Goal: Transaction & Acquisition: Purchase product/service

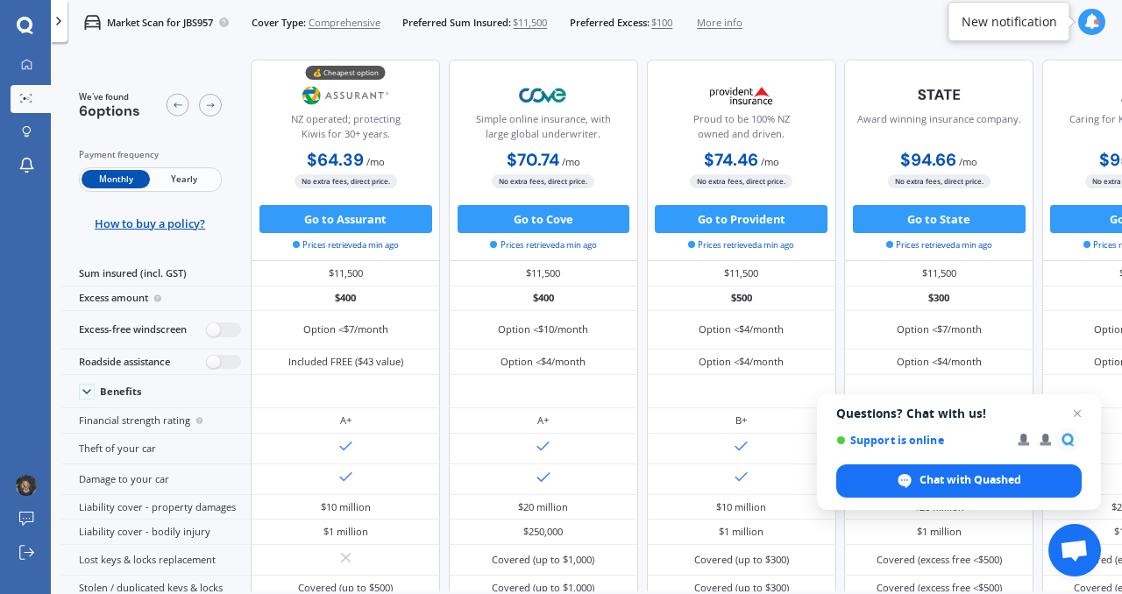
click at [349, 96] on img at bounding box center [346, 95] width 93 height 35
click at [27, 68] on icon at bounding box center [27, 65] width 10 height 10
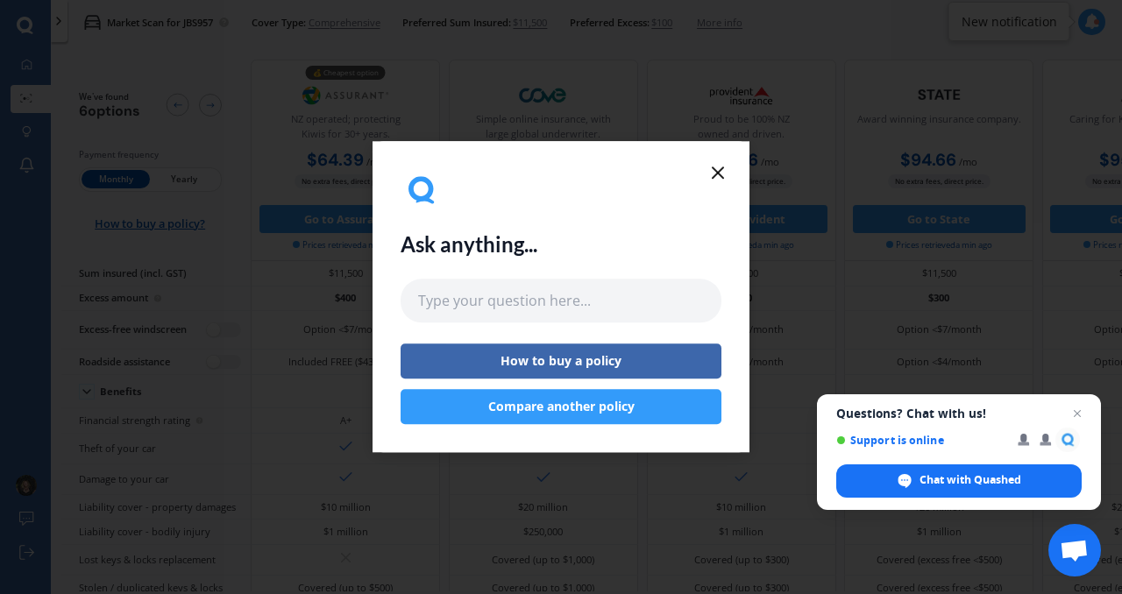
click at [716, 174] on line at bounding box center [718, 172] width 11 height 11
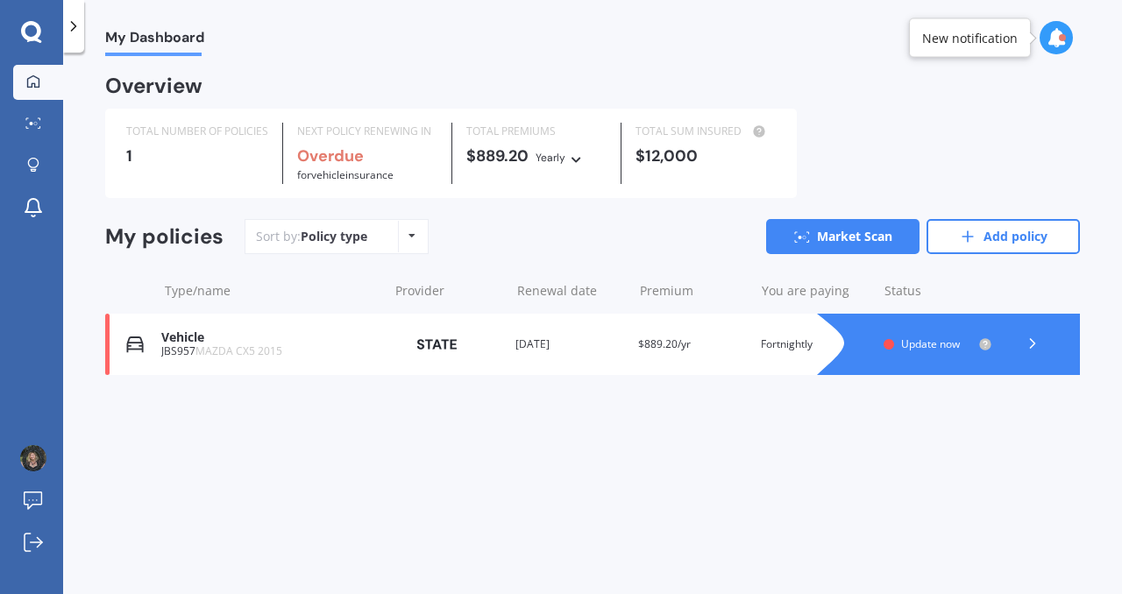
click at [410, 231] on icon at bounding box center [412, 236] width 7 height 11
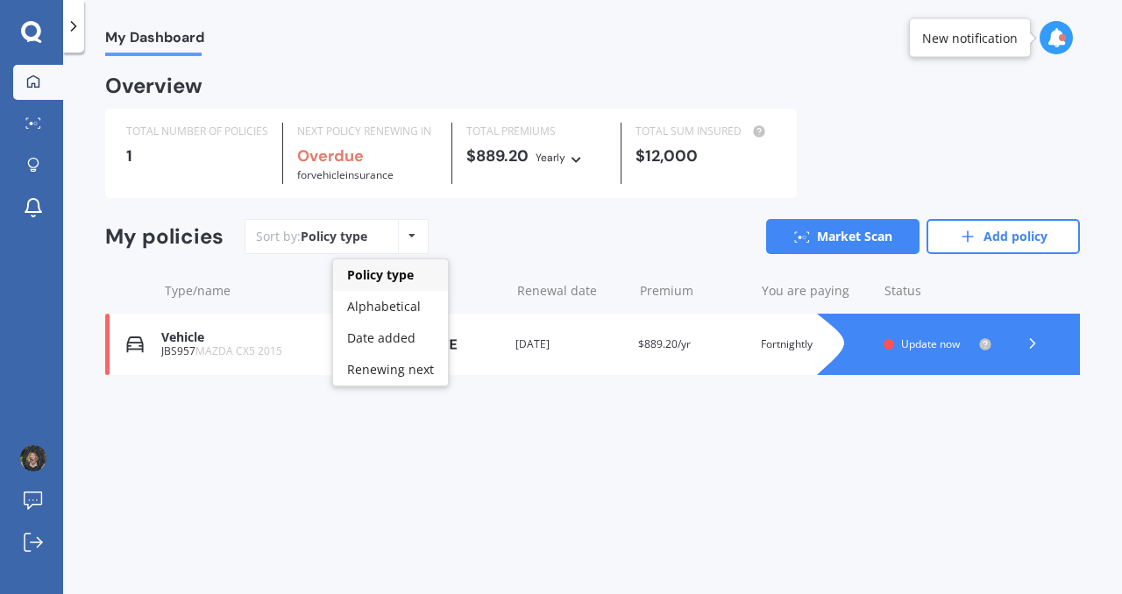
click at [409, 230] on div "Policy type Alphabetical Date added Renewing next" at bounding box center [411, 237] width 27 height 32
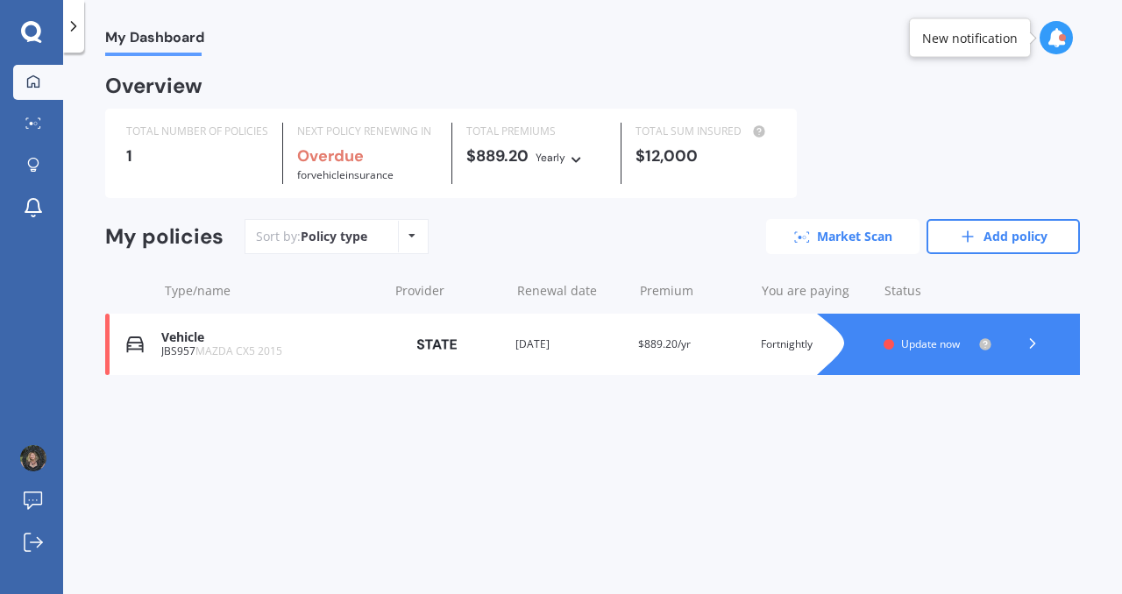
click at [841, 238] on link "Market Scan" at bounding box center [842, 236] width 153 height 35
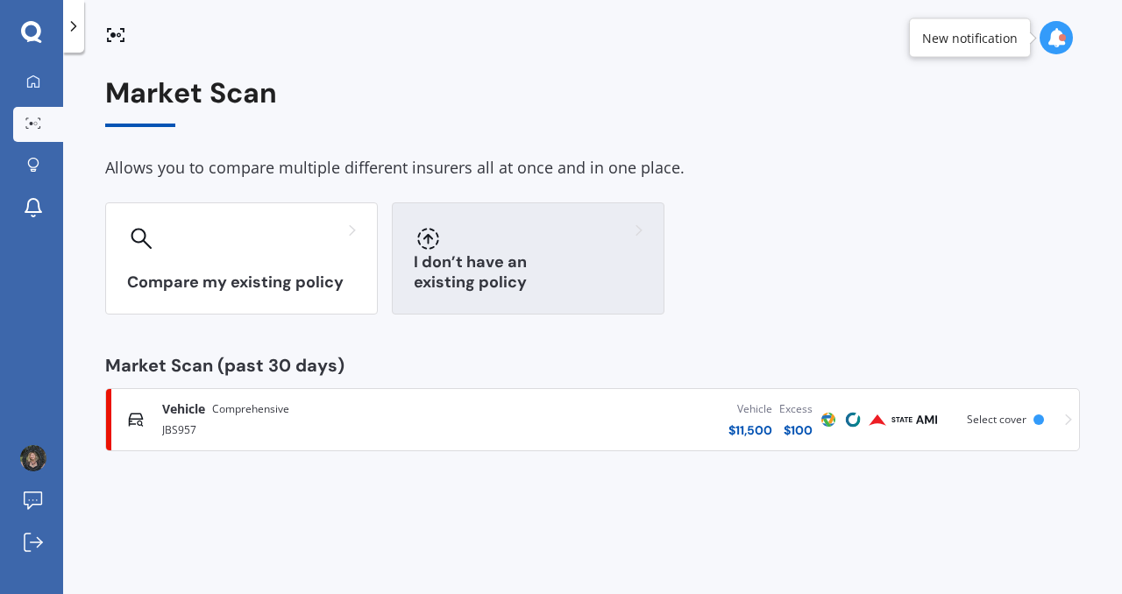
click at [555, 258] on div "I don’t have an existing policy" at bounding box center [528, 259] width 273 height 112
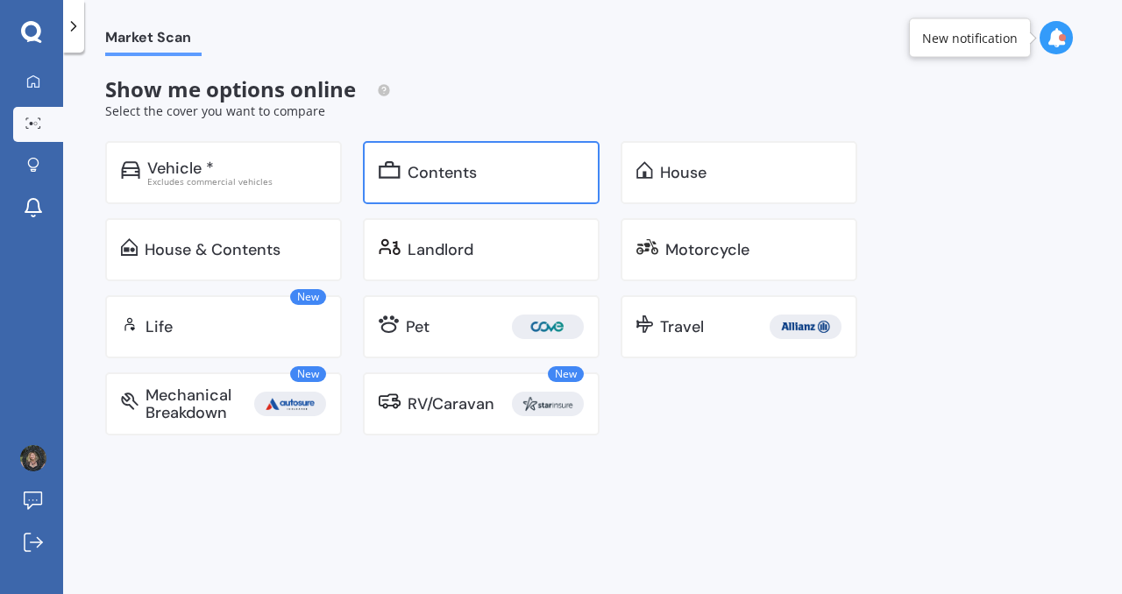
click at [472, 181] on div "Contents" at bounding box center [442, 173] width 69 height 18
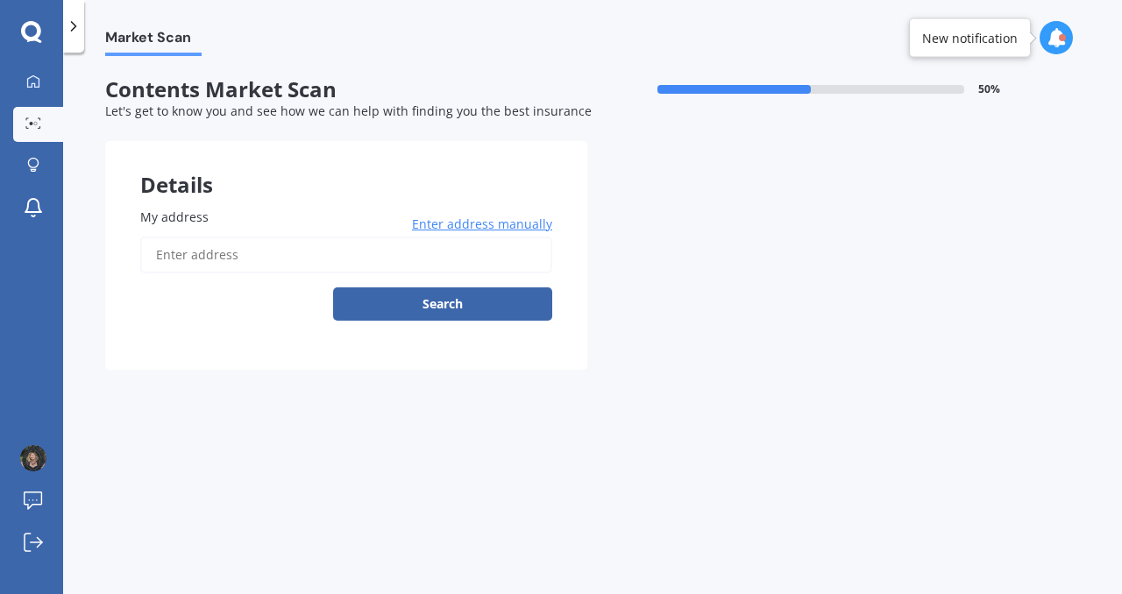
click at [487, 254] on input "My address" at bounding box center [346, 255] width 412 height 37
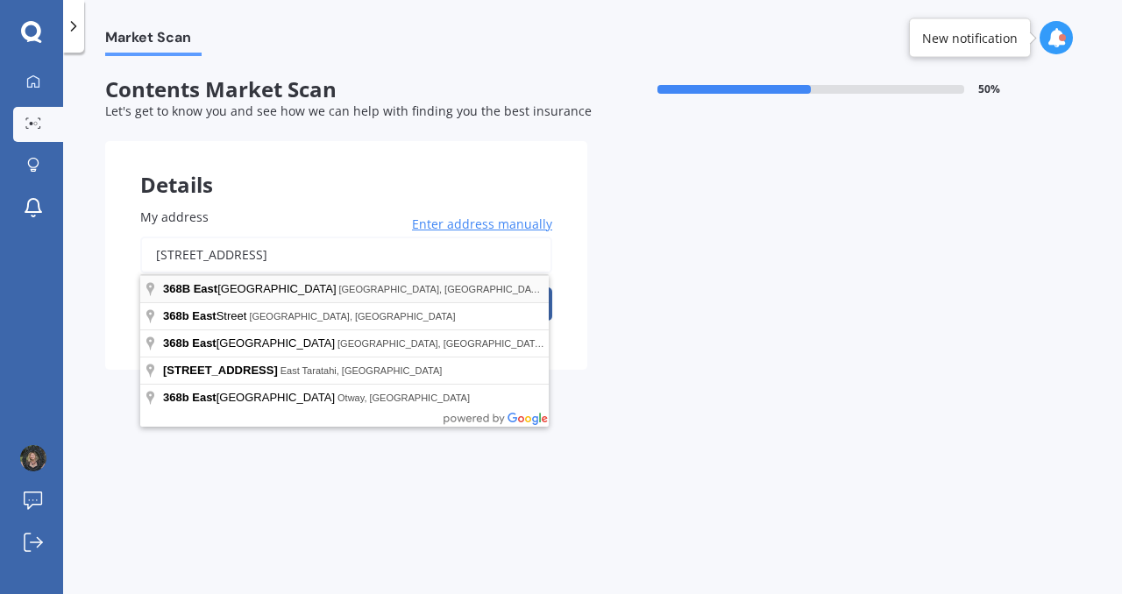
type input "368B East Coast Road, Sunnynook, Auckland 0630"
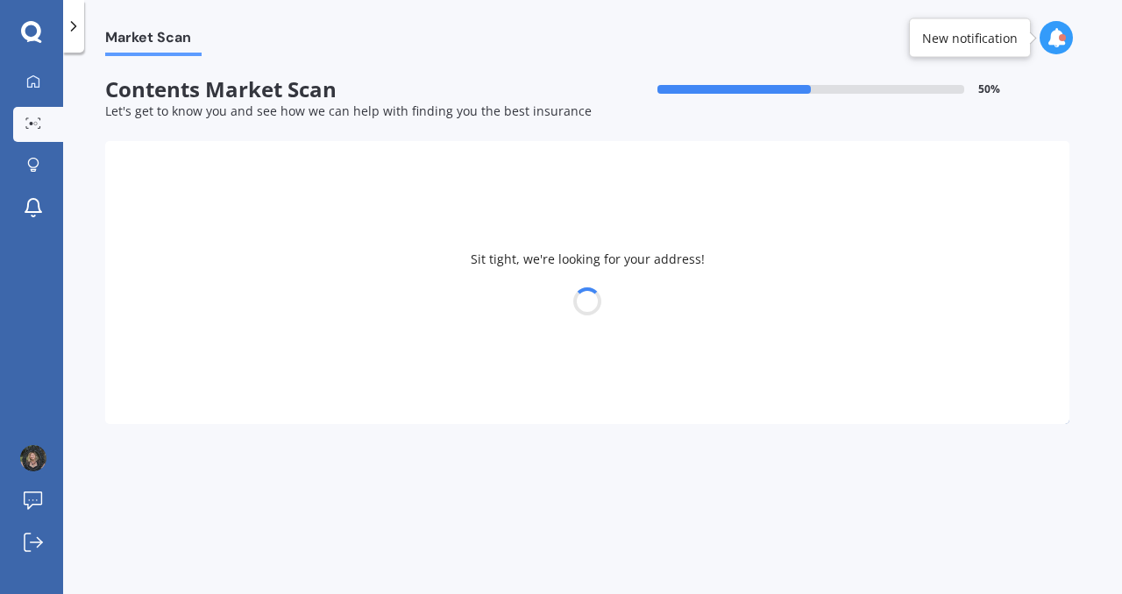
select select "26"
select select "04"
select select "1973"
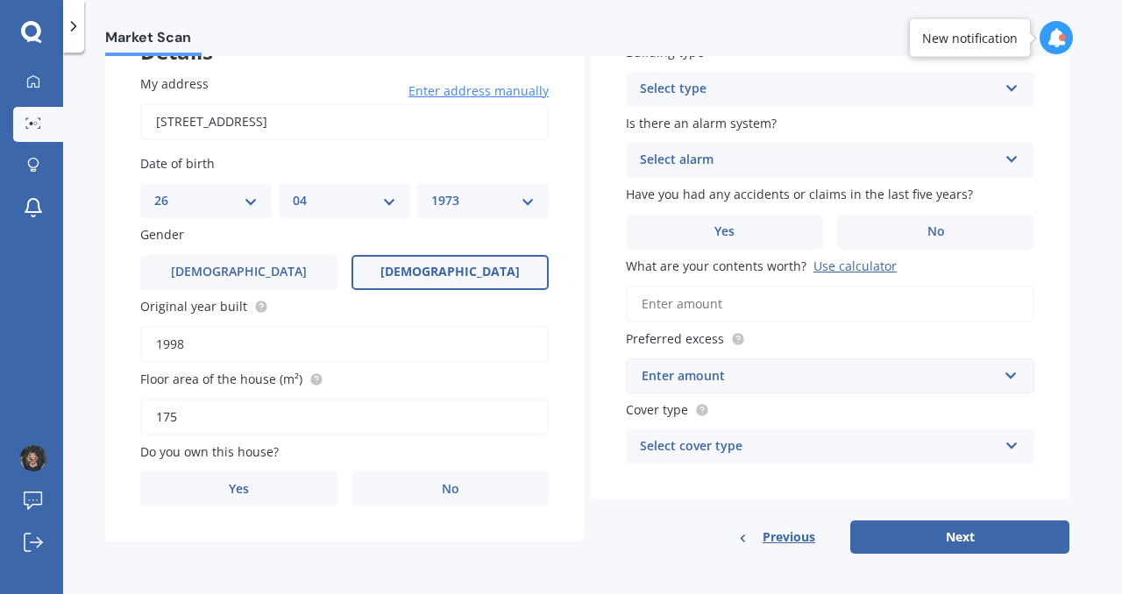
scroll to position [141, 0]
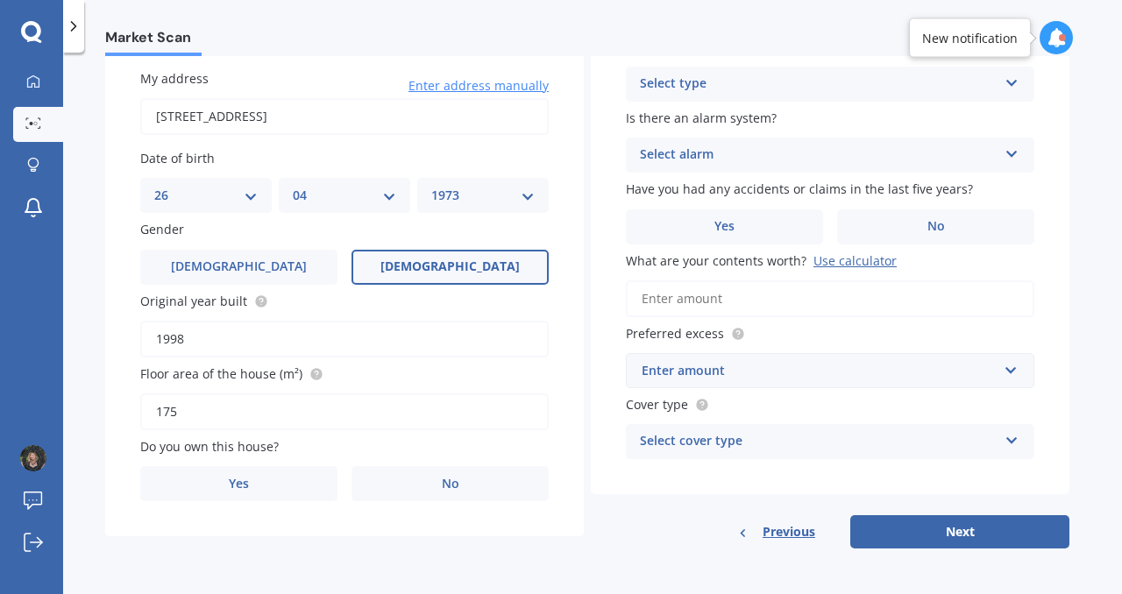
click at [234, 344] on input "1998" at bounding box center [344, 339] width 409 height 37
click at [257, 301] on circle at bounding box center [260, 300] width 11 height 11
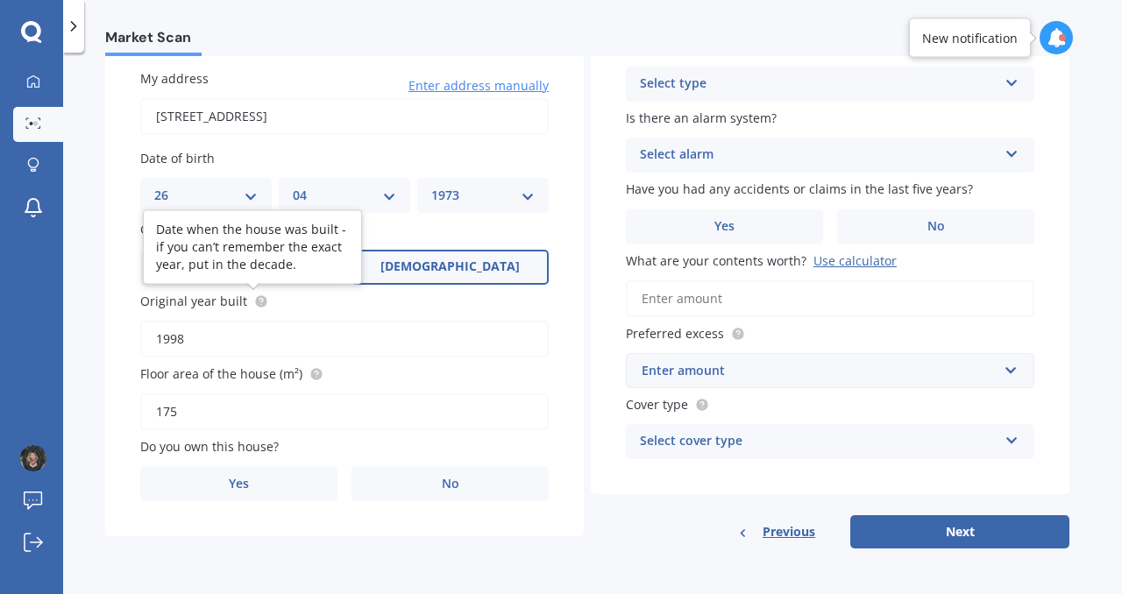
click at [257, 301] on circle at bounding box center [260, 300] width 11 height 11
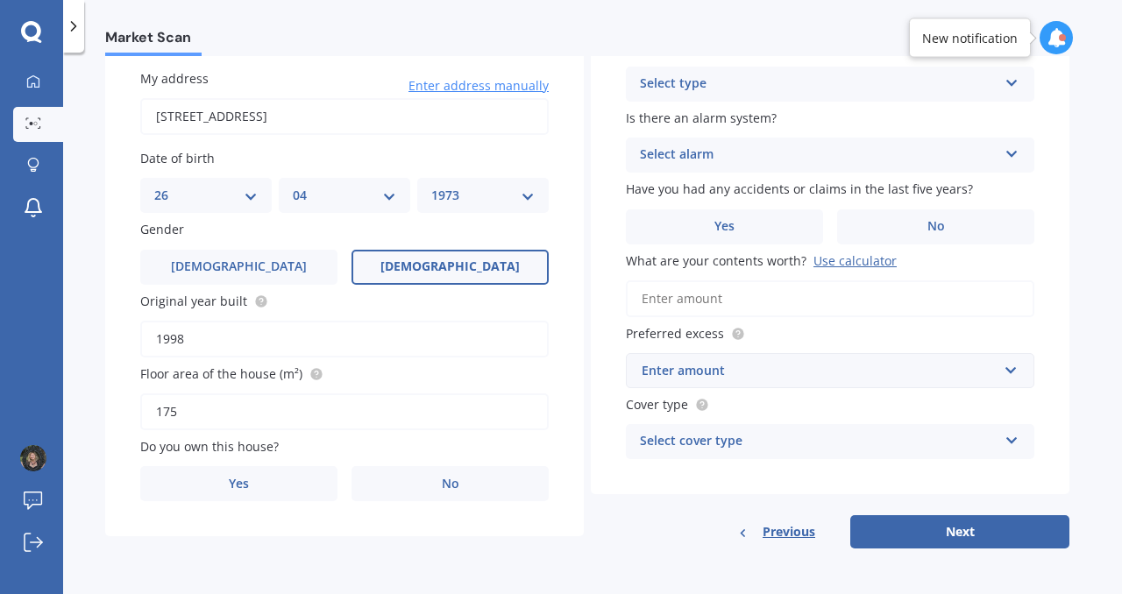
click at [196, 344] on input "1998" at bounding box center [344, 339] width 409 height 37
type input "1990"
click at [288, 414] on input "175" at bounding box center [344, 412] width 409 height 37
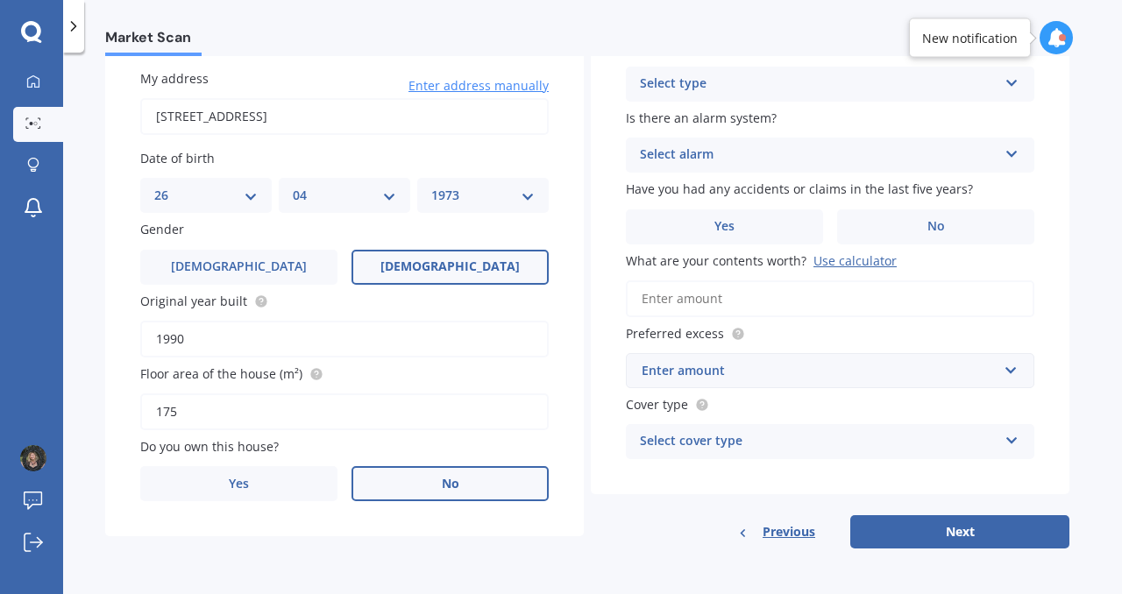
click at [498, 486] on label "No" at bounding box center [450, 483] width 197 height 35
click at [0, 0] on input "No" at bounding box center [0, 0] width 0 height 0
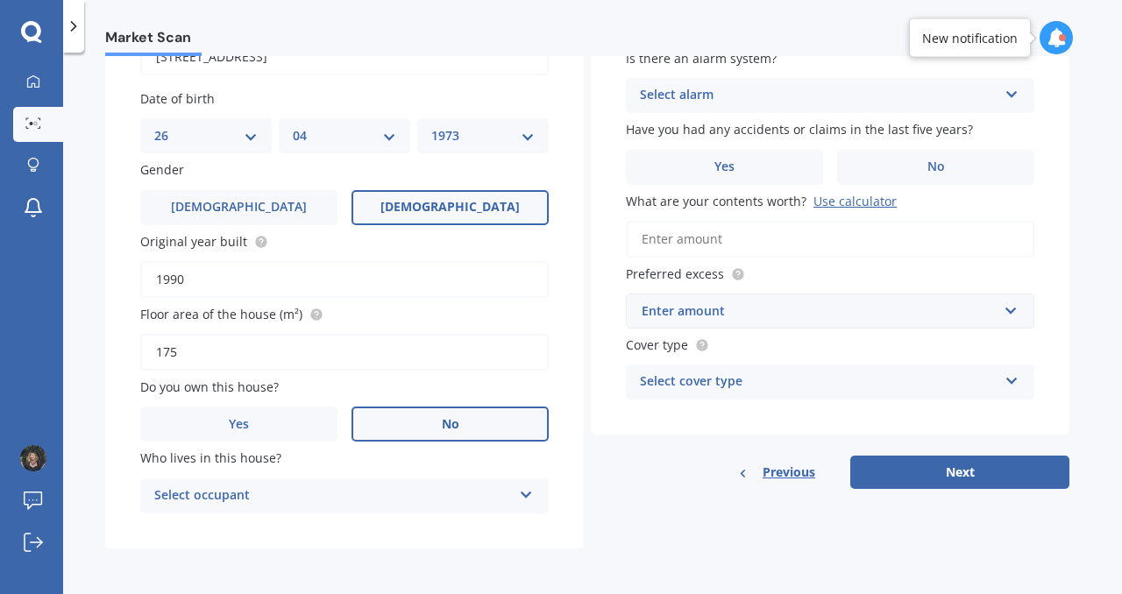
scroll to position [201, 0]
click at [527, 494] on icon at bounding box center [526, 492] width 15 height 12
click at [489, 529] on div "Tenant" at bounding box center [344, 531] width 407 height 32
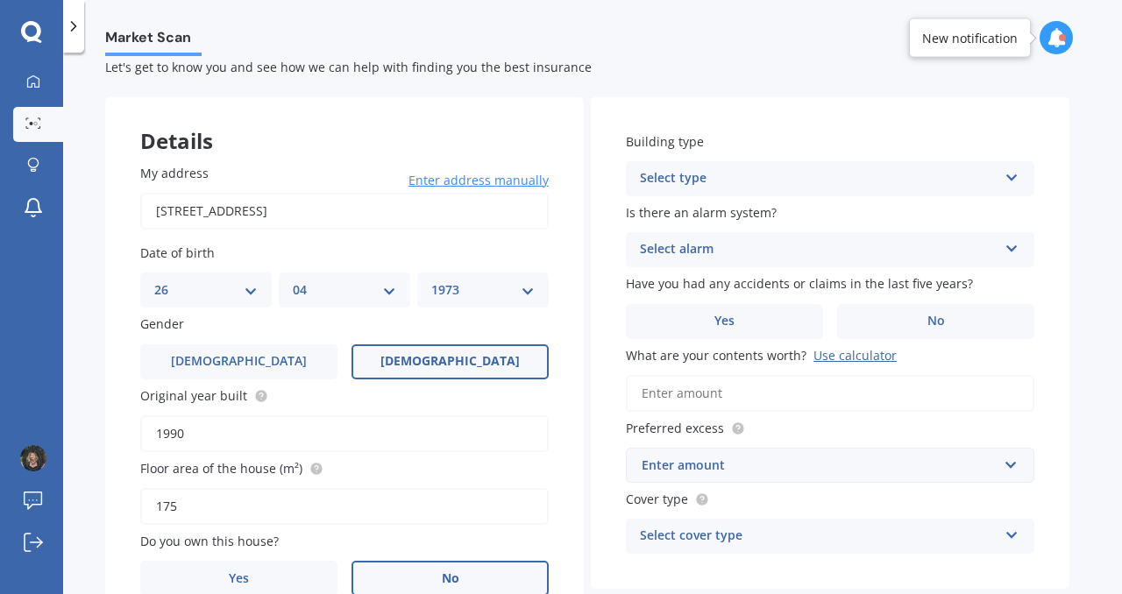
scroll to position [45, 0]
click at [1014, 173] on icon at bounding box center [1012, 173] width 15 height 12
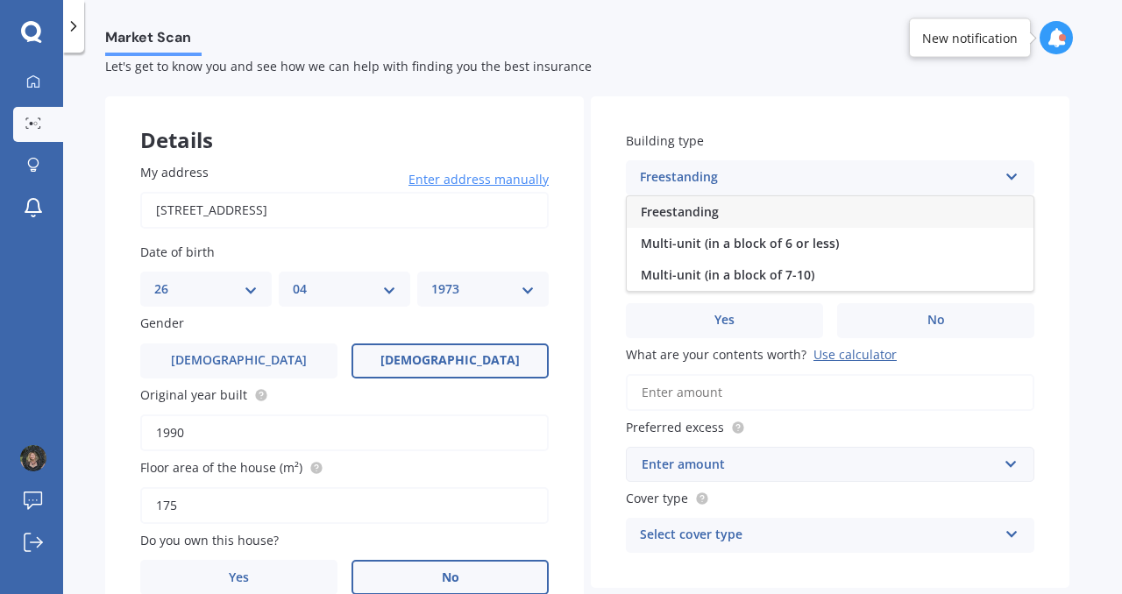
click at [778, 203] on div "Freestanding" at bounding box center [830, 212] width 407 height 32
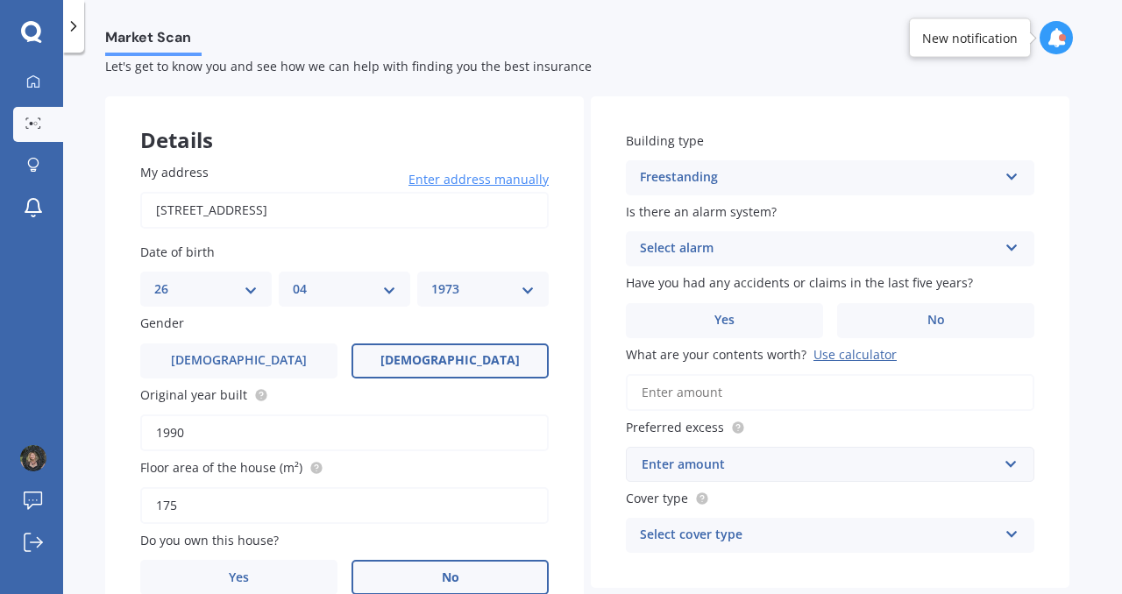
click at [1005, 259] on div "Select alarm Yes, monitored Yes, not monitored No" at bounding box center [830, 248] width 409 height 35
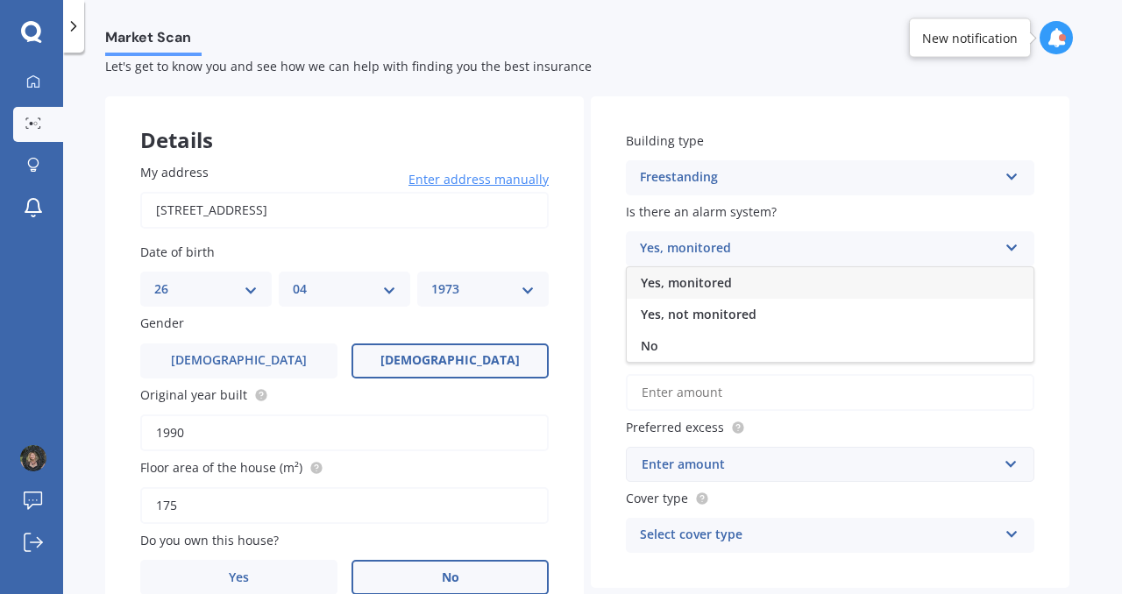
drag, startPoint x: 817, startPoint y: 339, endPoint x: 816, endPoint y: 322, distance: 17.6
click at [817, 322] on div "Yes, monitored Yes, not monitored No" at bounding box center [830, 315] width 409 height 96
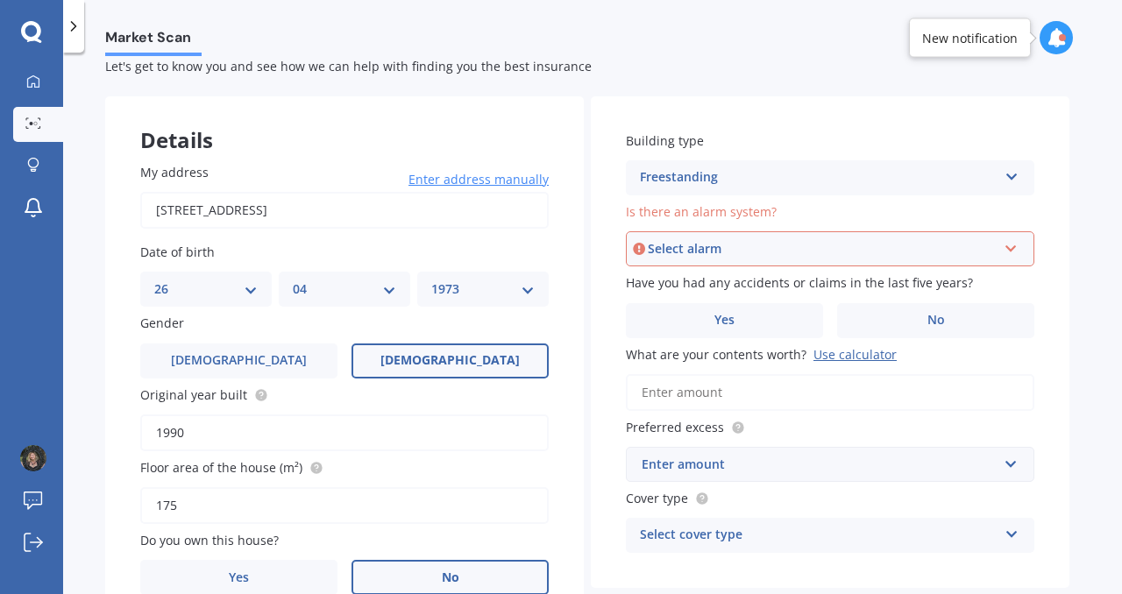
click at [1012, 252] on icon at bounding box center [1011, 245] width 15 height 12
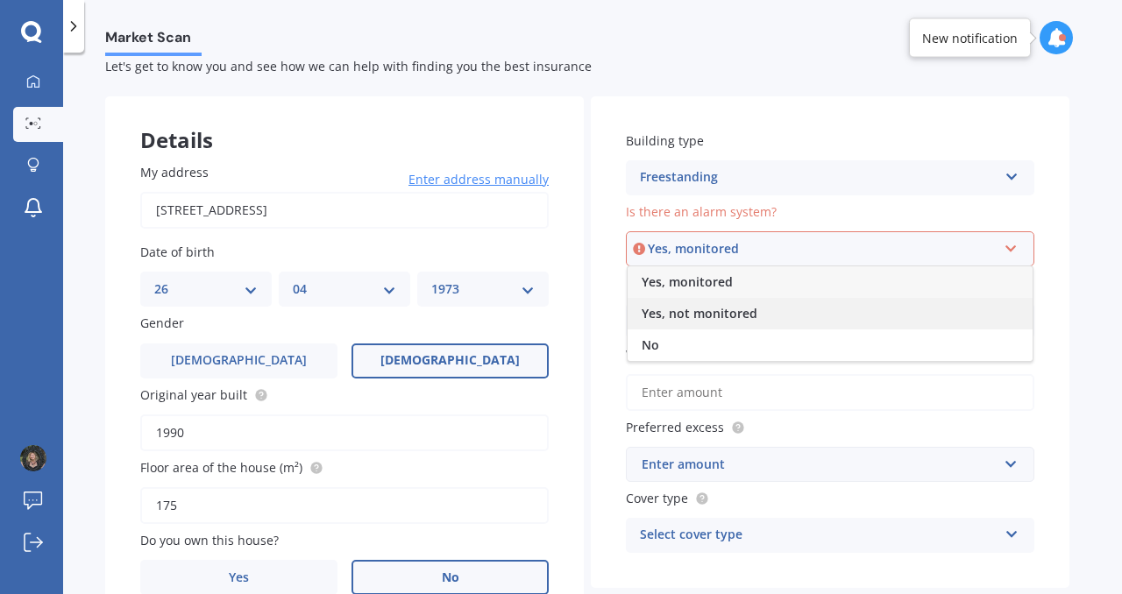
click at [832, 310] on div "Yes, not monitored" at bounding box center [830, 314] width 405 height 32
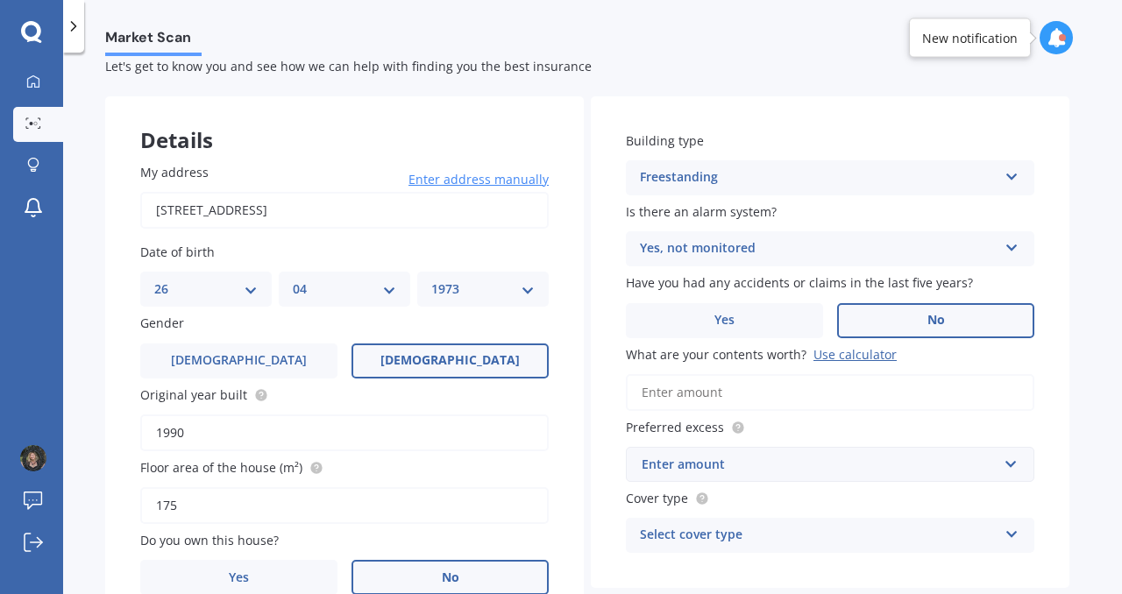
click at [928, 315] on span "No" at bounding box center [937, 320] width 18 height 15
click at [0, 0] on input "No" at bounding box center [0, 0] width 0 height 0
click at [782, 401] on input "What are your contents worth? Use calculator" at bounding box center [830, 392] width 409 height 37
click at [781, 401] on input "What are your contents worth? Use calculator" at bounding box center [830, 392] width 409 height 37
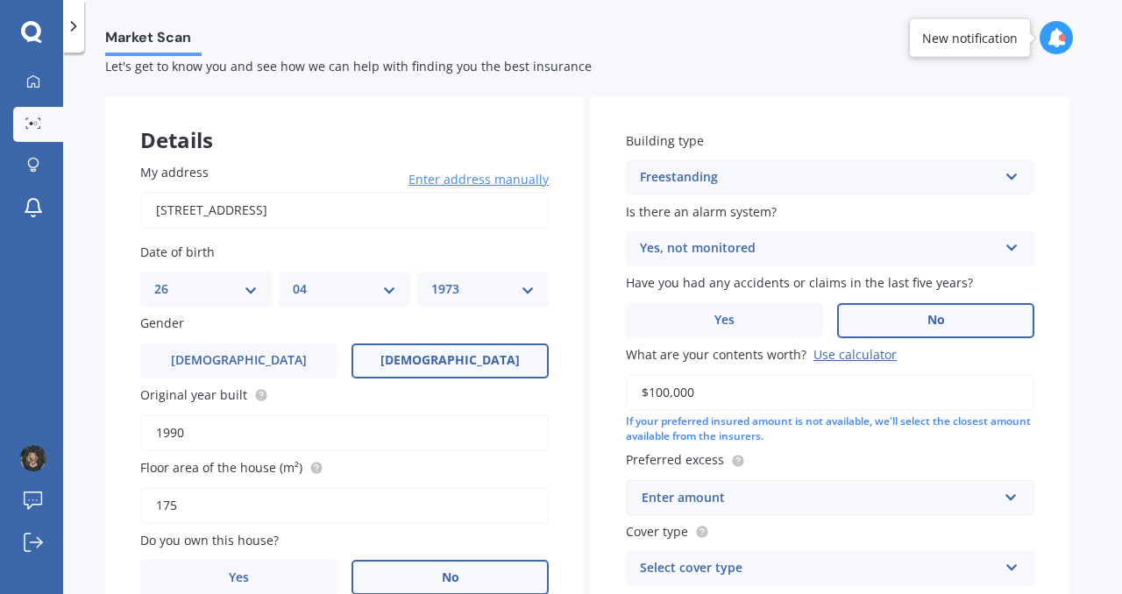
type input "$100,000"
click at [869, 451] on div "Building type Freestanding Freestanding Multi-unit (in a block of 6 or less) Mu…" at bounding box center [830, 358] width 479 height 525
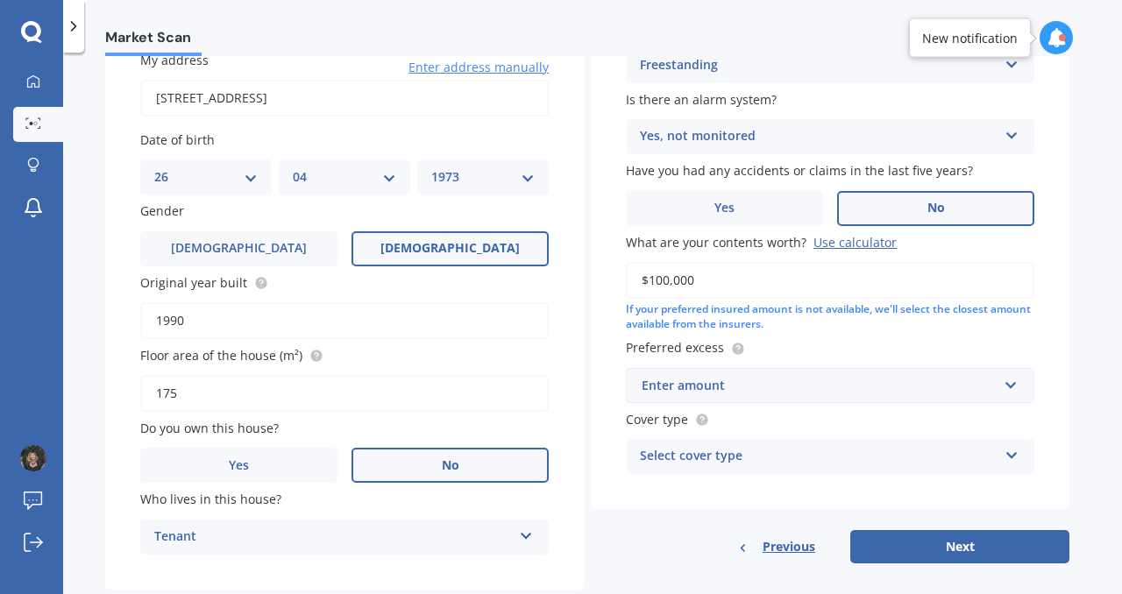
scroll to position [197, 0]
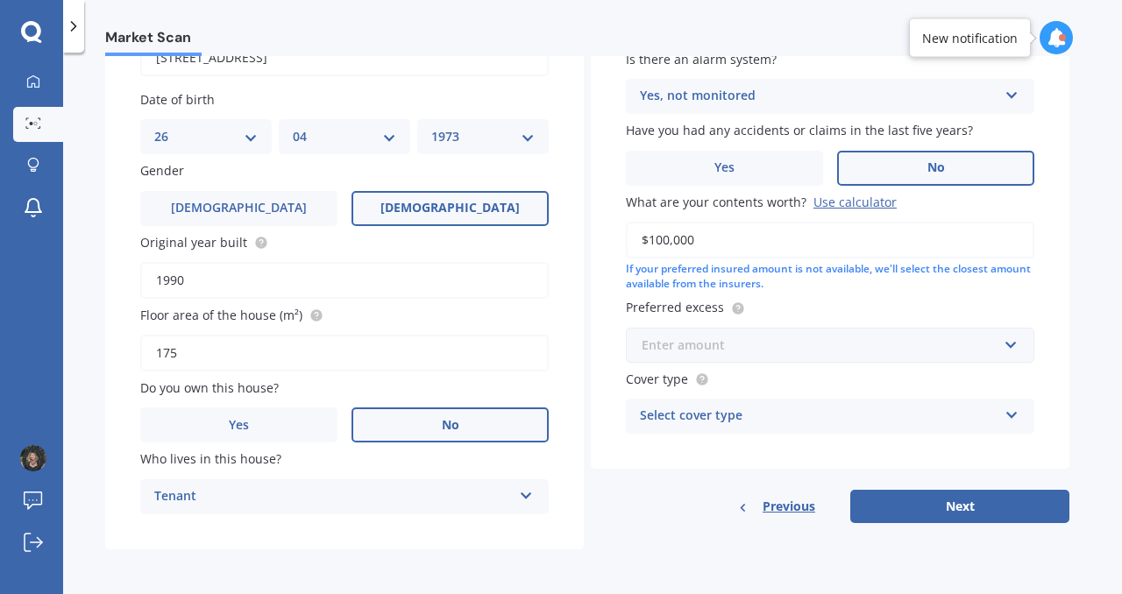
click at [1012, 344] on input "text" at bounding box center [824, 345] width 393 height 33
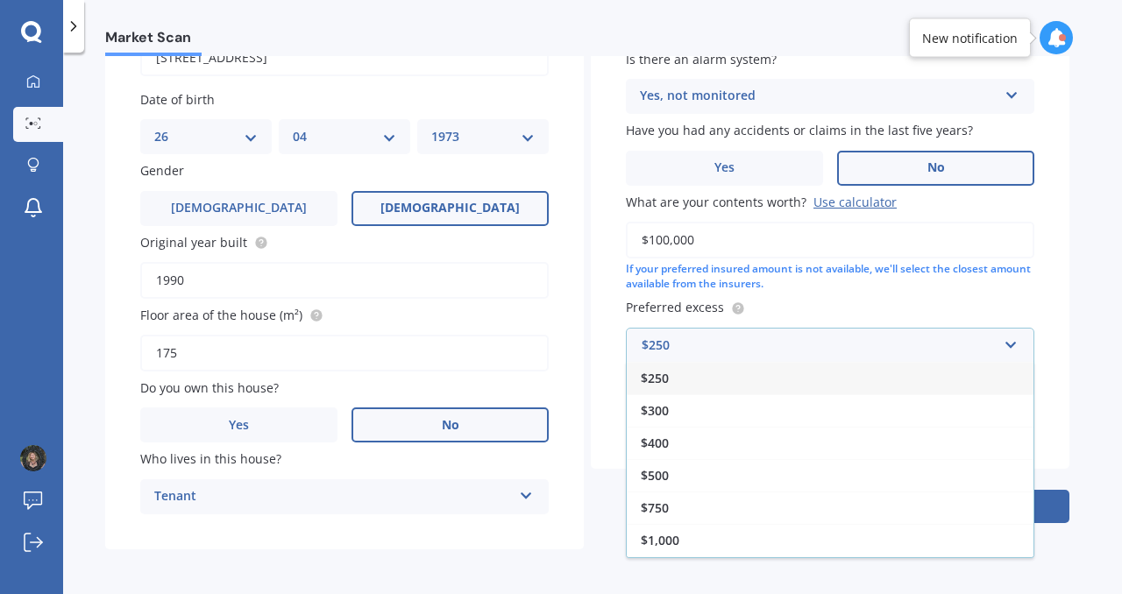
click at [889, 377] on div "$250" at bounding box center [830, 378] width 407 height 32
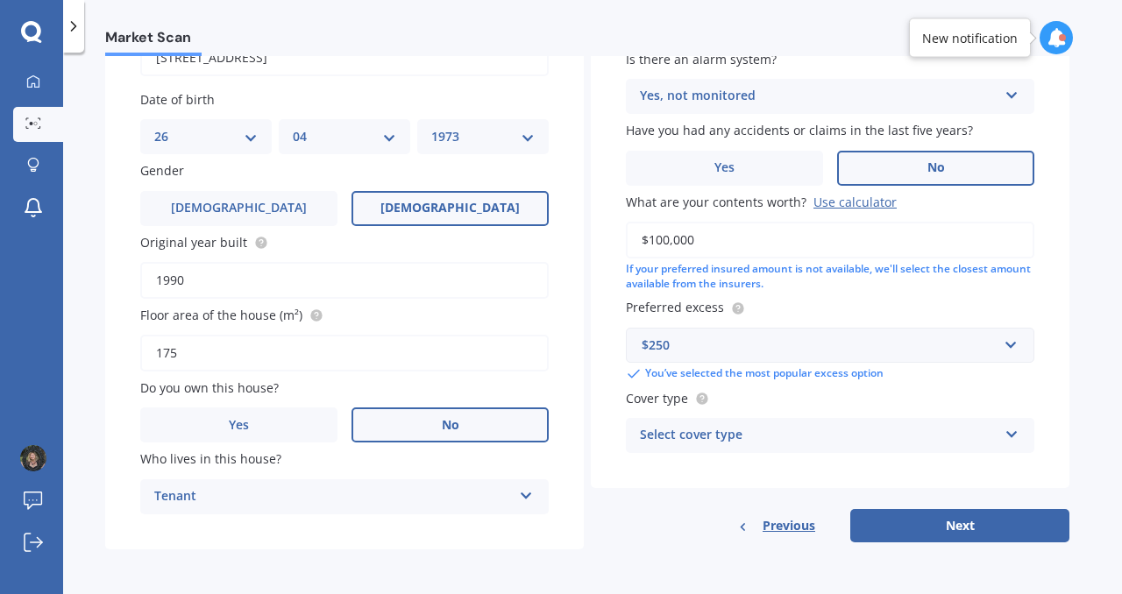
click at [805, 438] on div "Select cover type" at bounding box center [819, 435] width 358 height 21
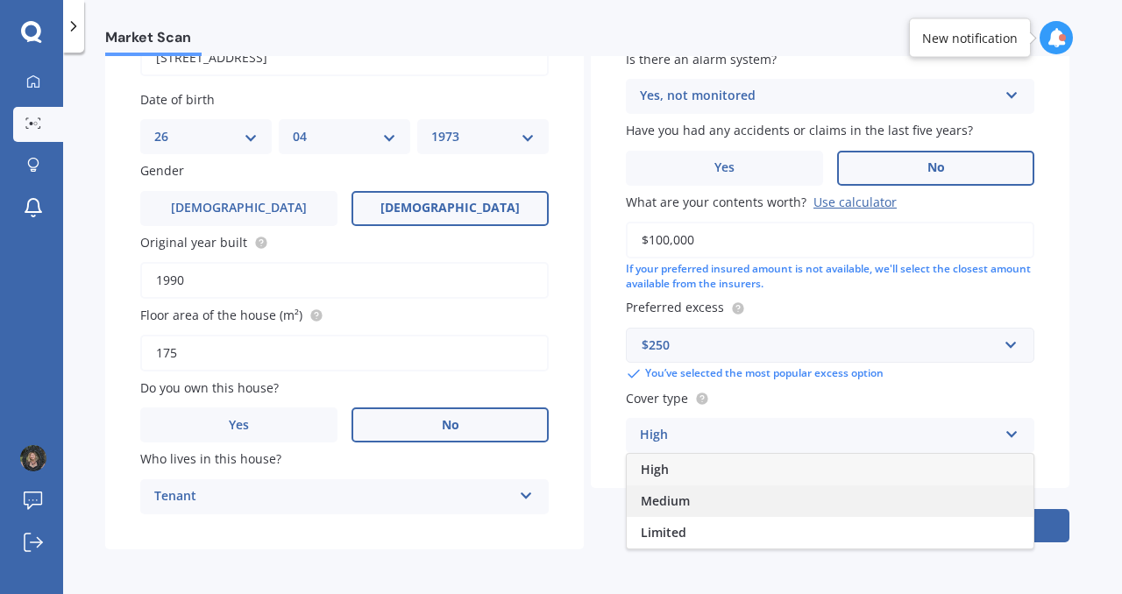
click at [775, 502] on div "Medium" at bounding box center [830, 502] width 407 height 32
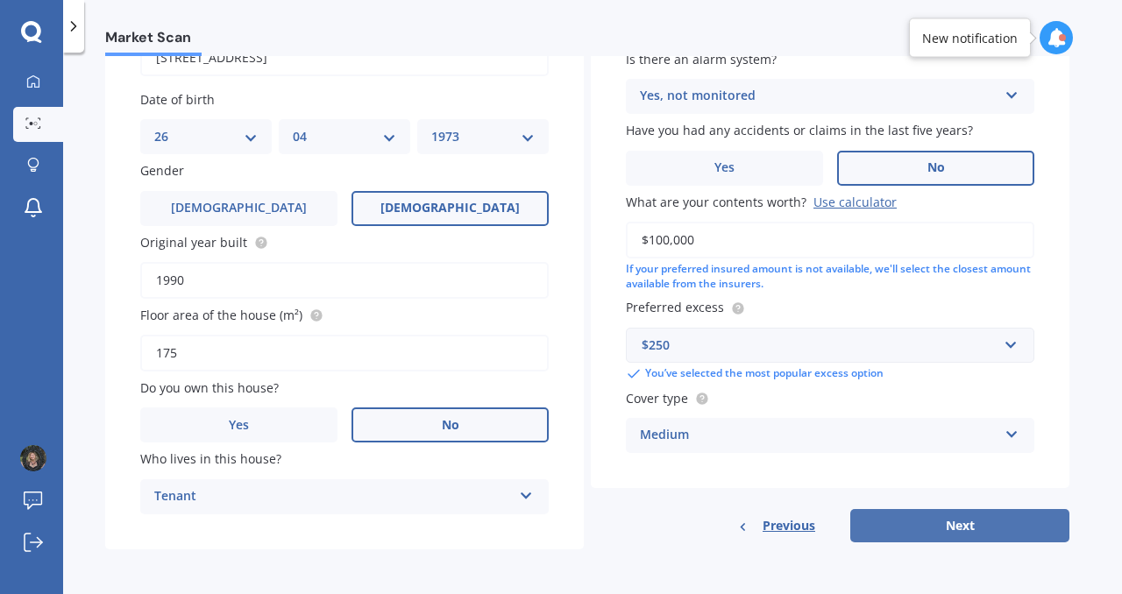
click at [972, 533] on button "Next" at bounding box center [959, 525] width 219 height 33
select select "26"
select select "04"
select select "1973"
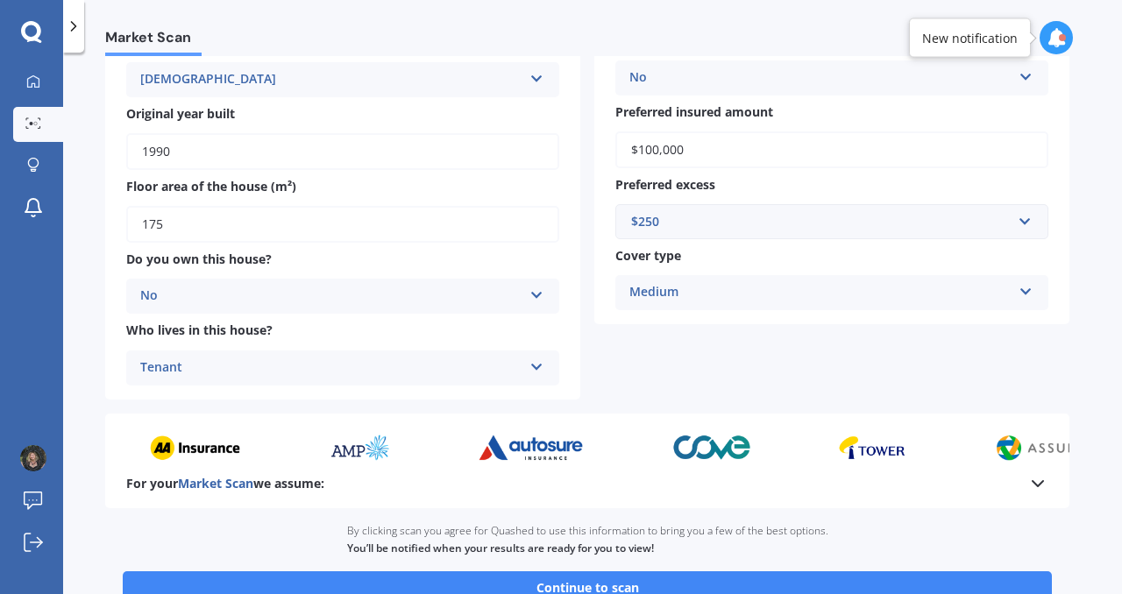
scroll to position [282, 0]
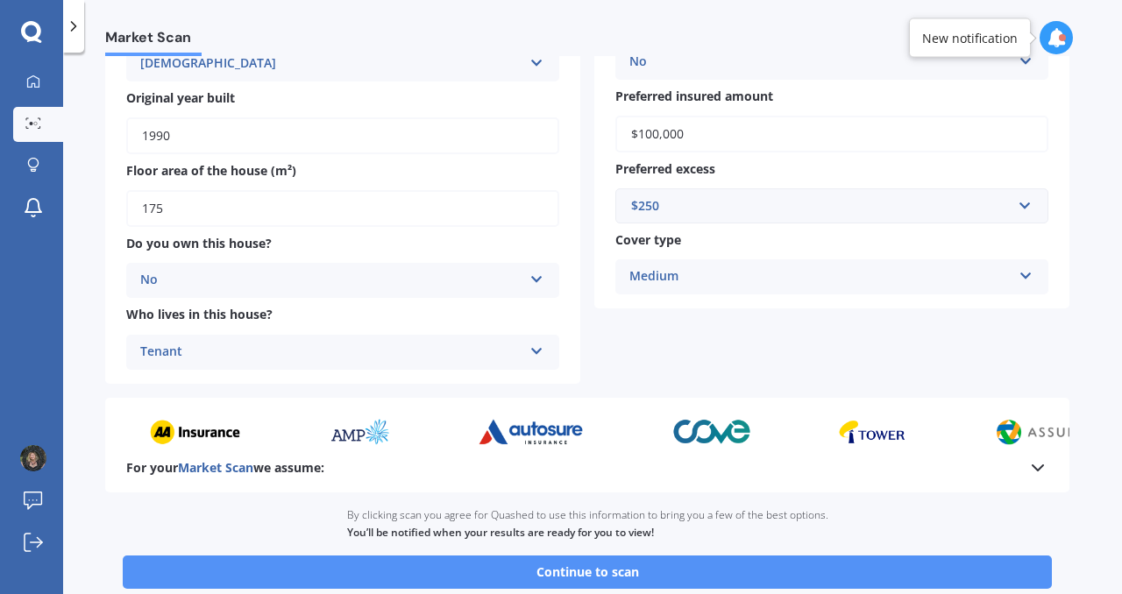
click at [721, 576] on button "Continue to scan" at bounding box center [587, 572] width 929 height 33
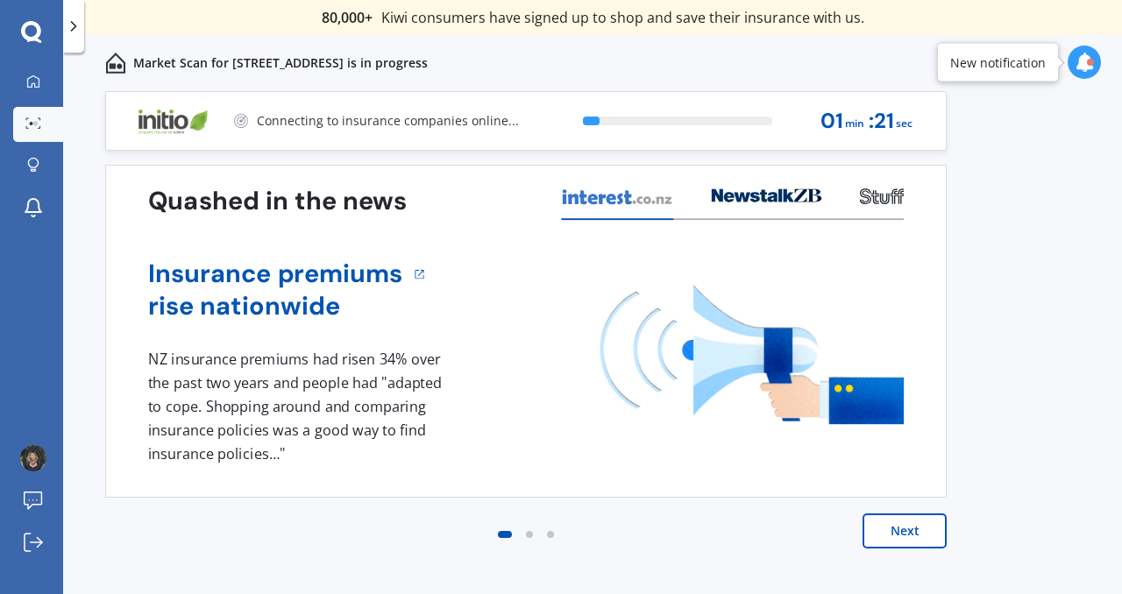
click at [1085, 60] on icon at bounding box center [1084, 62] width 19 height 19
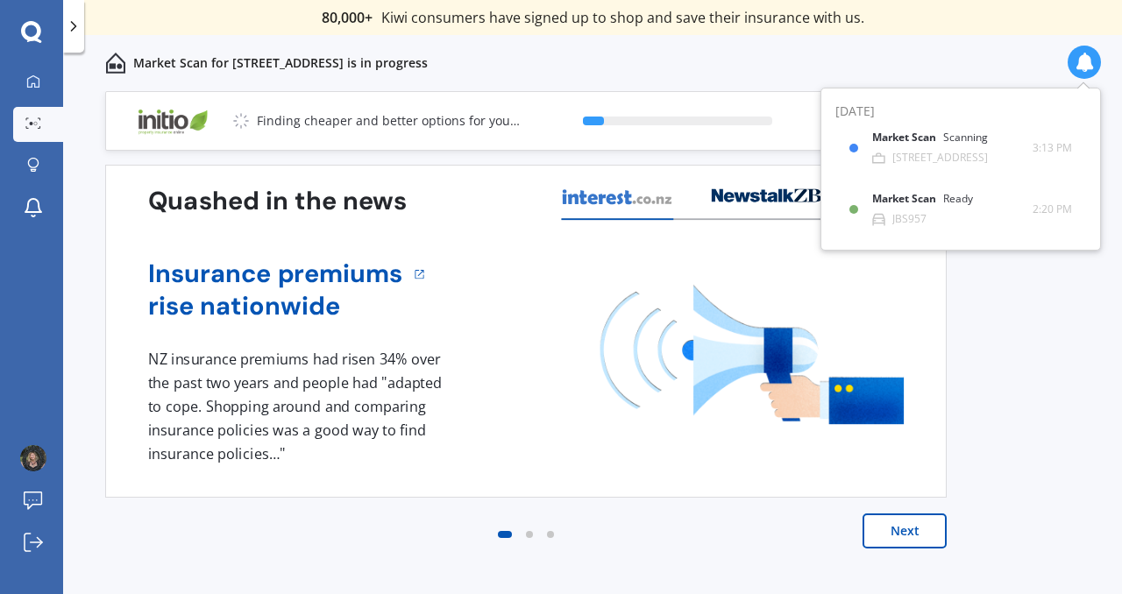
click at [1085, 60] on icon at bounding box center [1084, 62] width 19 height 19
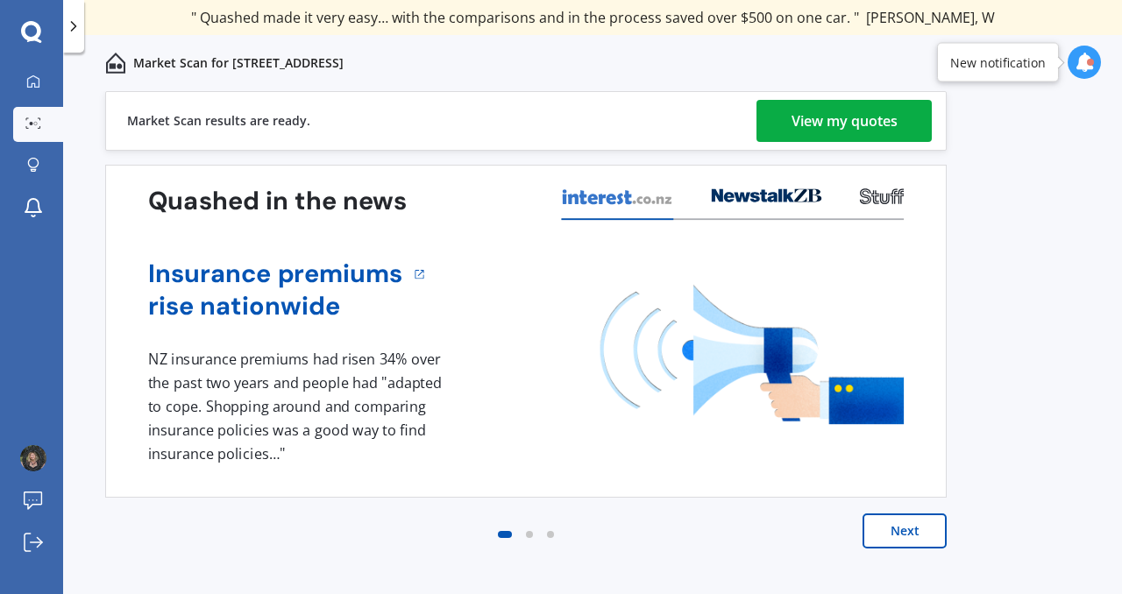
click at [862, 137] on div "View my quotes" at bounding box center [845, 121] width 106 height 42
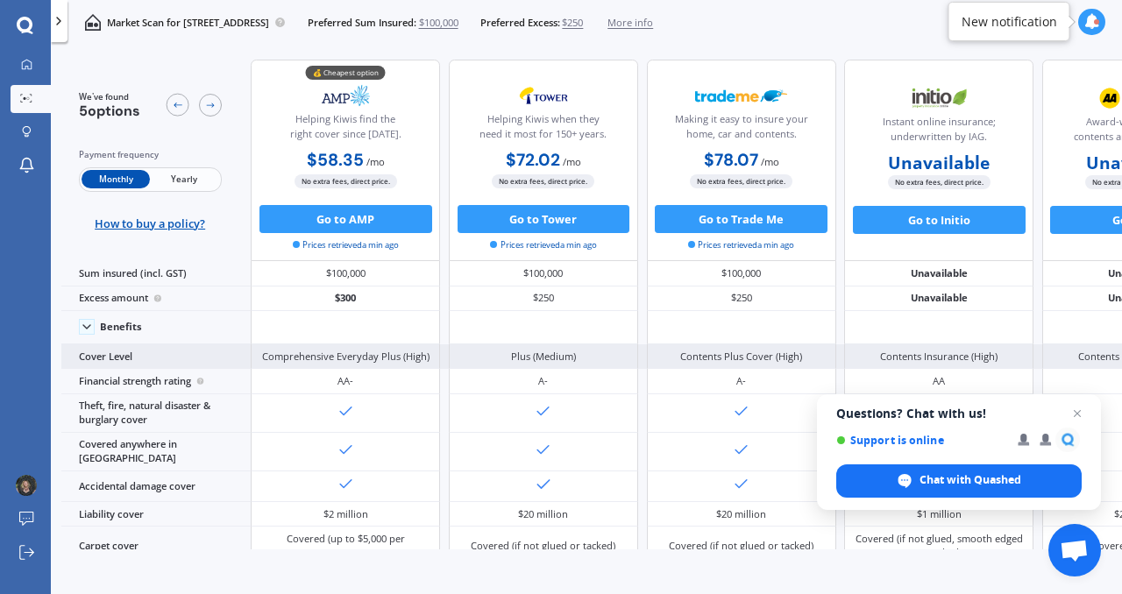
scroll to position [0, 146]
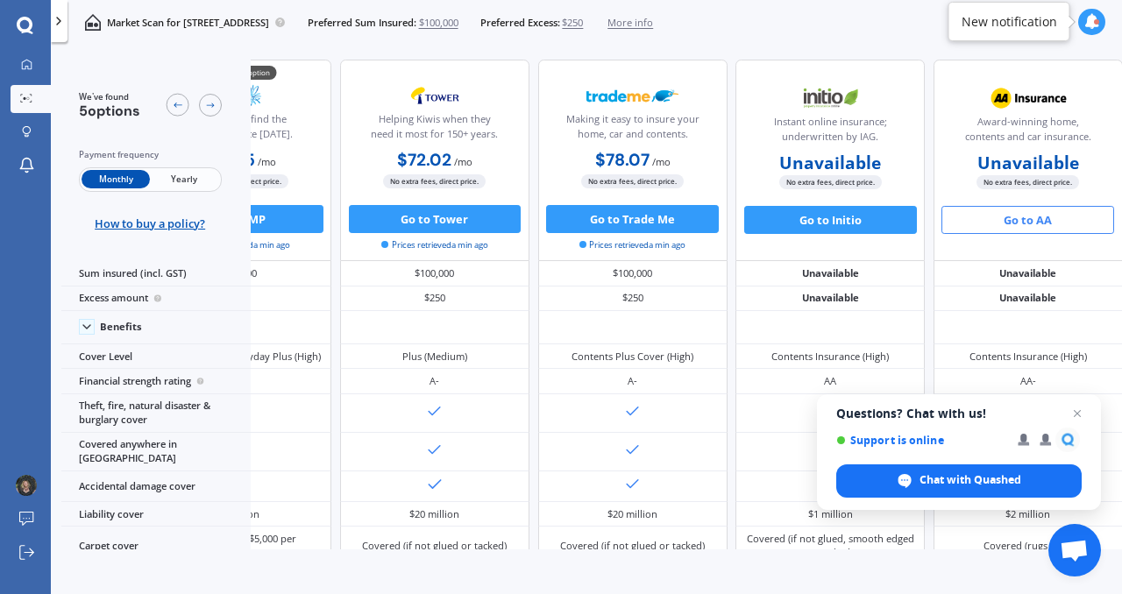
click at [1016, 216] on button "Go to AA" at bounding box center [1028, 220] width 173 height 28
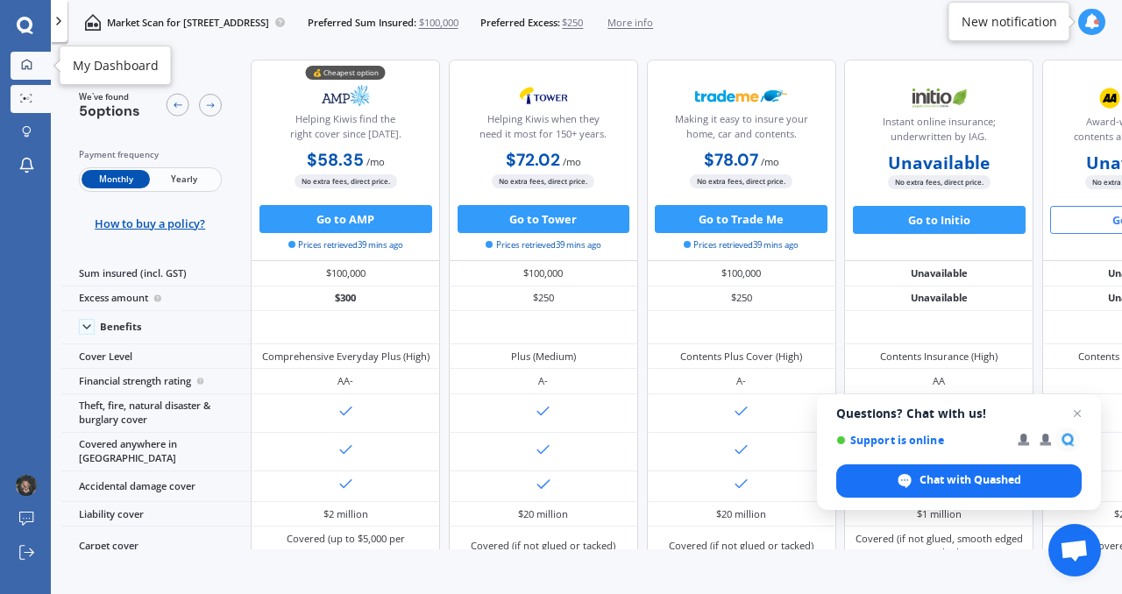
click at [18, 59] on div at bounding box center [26, 65] width 21 height 13
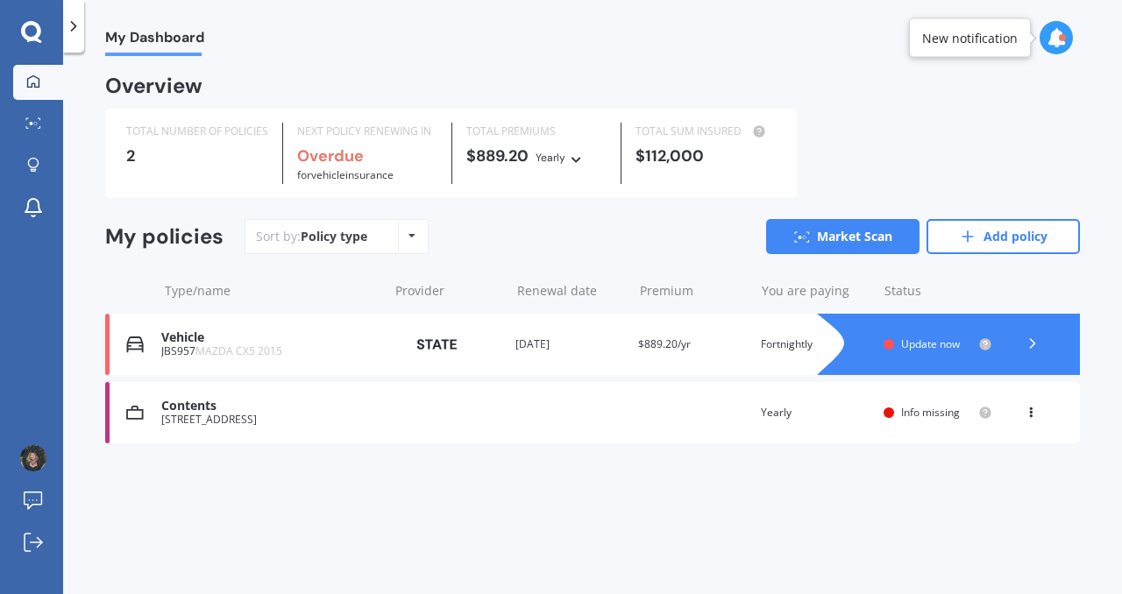
click at [929, 416] on span "Info missing" at bounding box center [930, 412] width 59 height 15
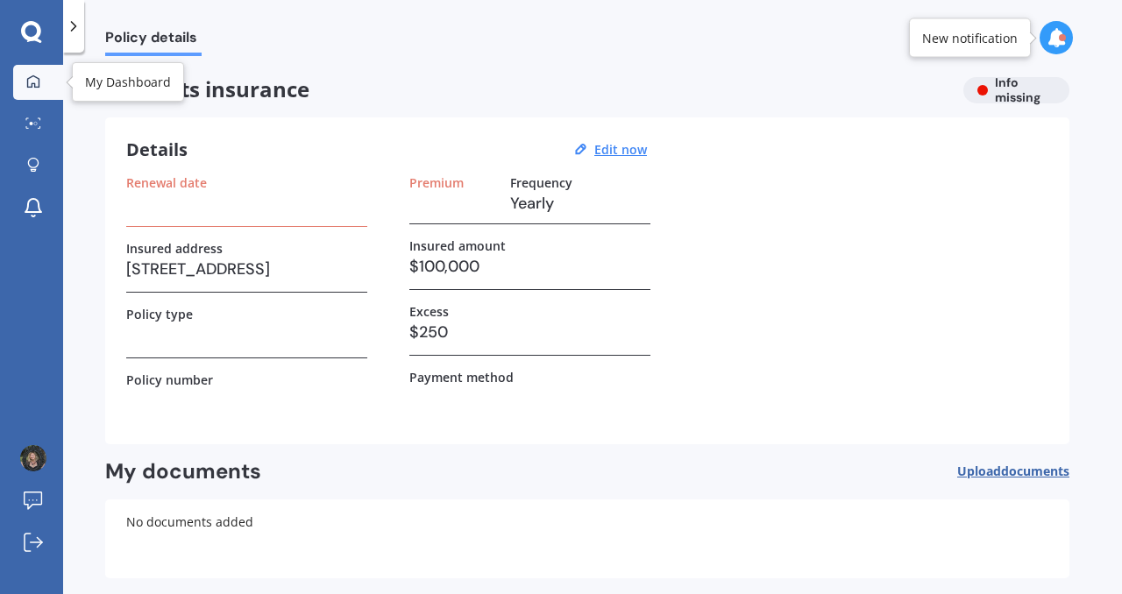
click at [32, 73] on link "My Dashboard" at bounding box center [38, 82] width 50 height 35
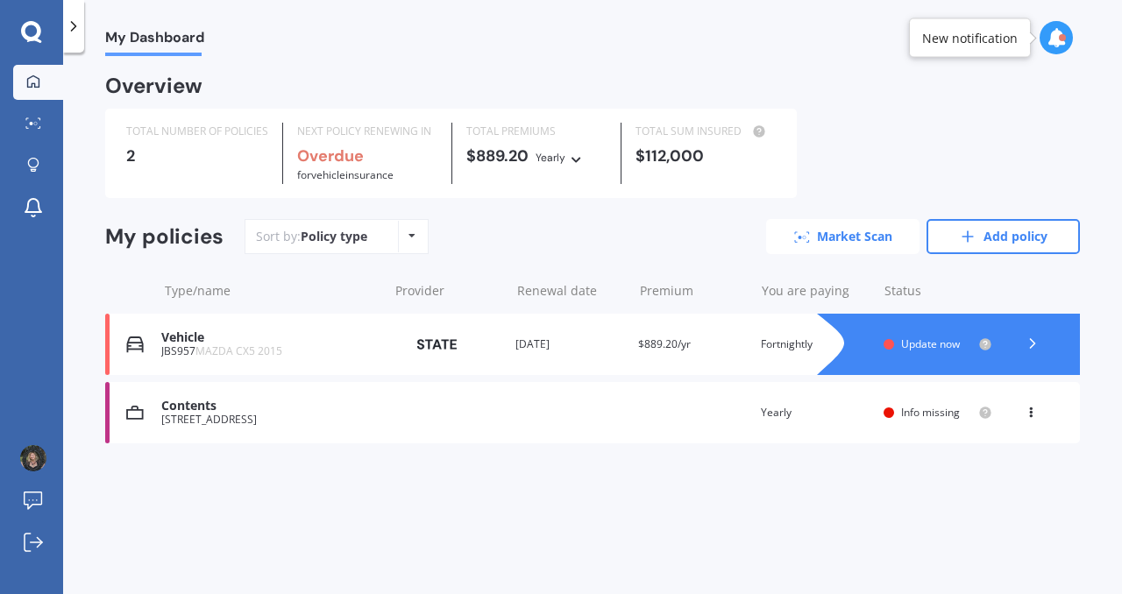
click at [836, 231] on link "Market Scan" at bounding box center [842, 236] width 153 height 35
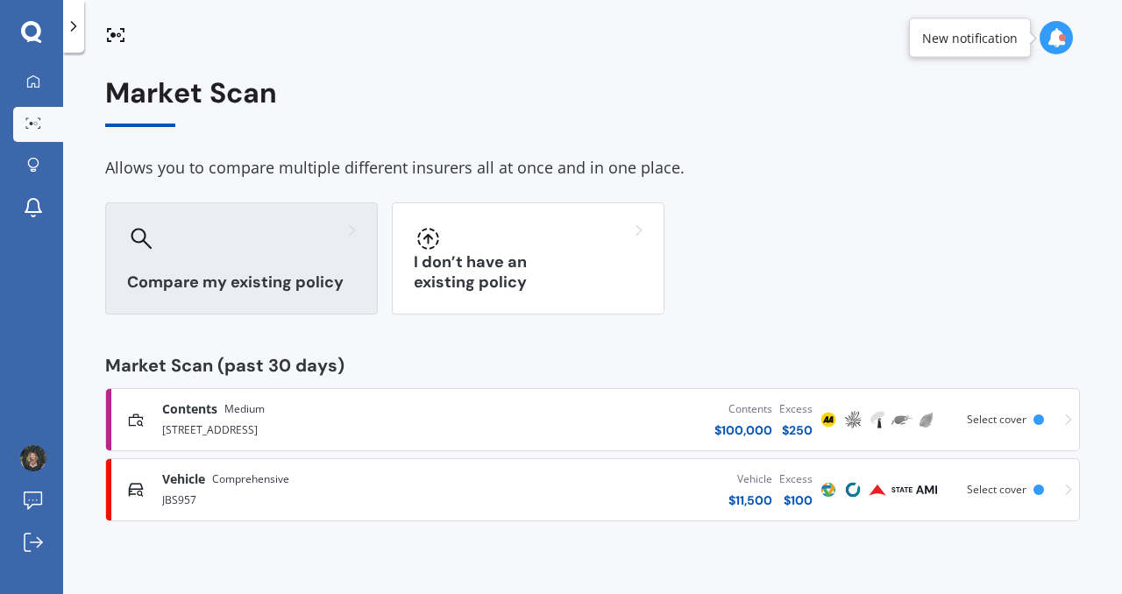
click at [247, 261] on div "Compare my existing policy" at bounding box center [241, 259] width 273 height 112
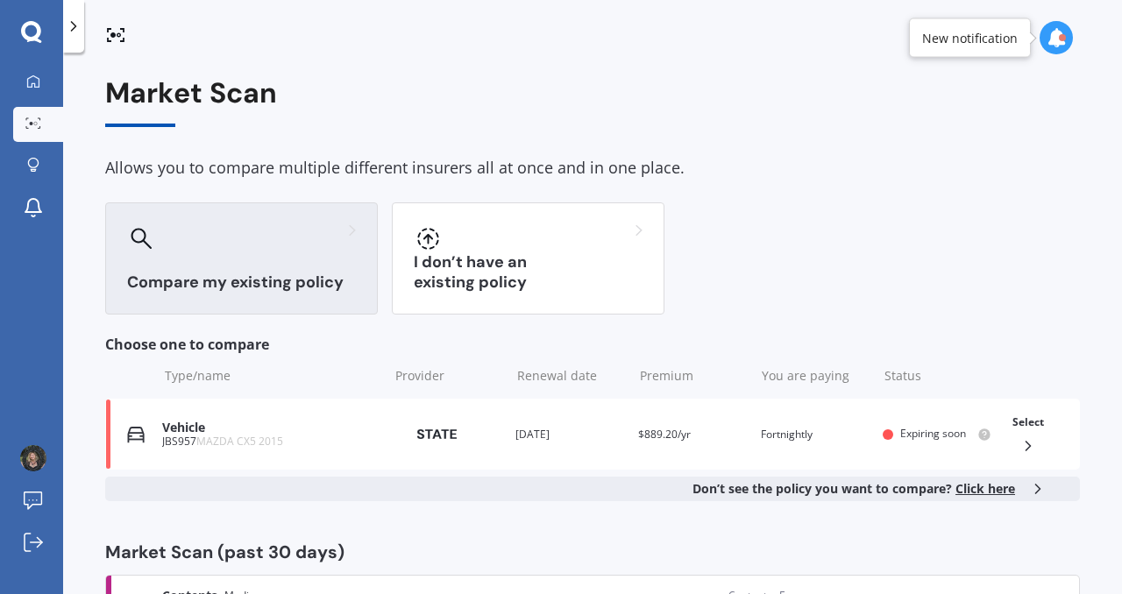
click at [152, 246] on div at bounding box center [141, 238] width 28 height 28
click at [278, 277] on h3 "Compare my existing policy" at bounding box center [241, 283] width 229 height 20
click at [982, 488] on span "Click here" at bounding box center [986, 488] width 60 height 17
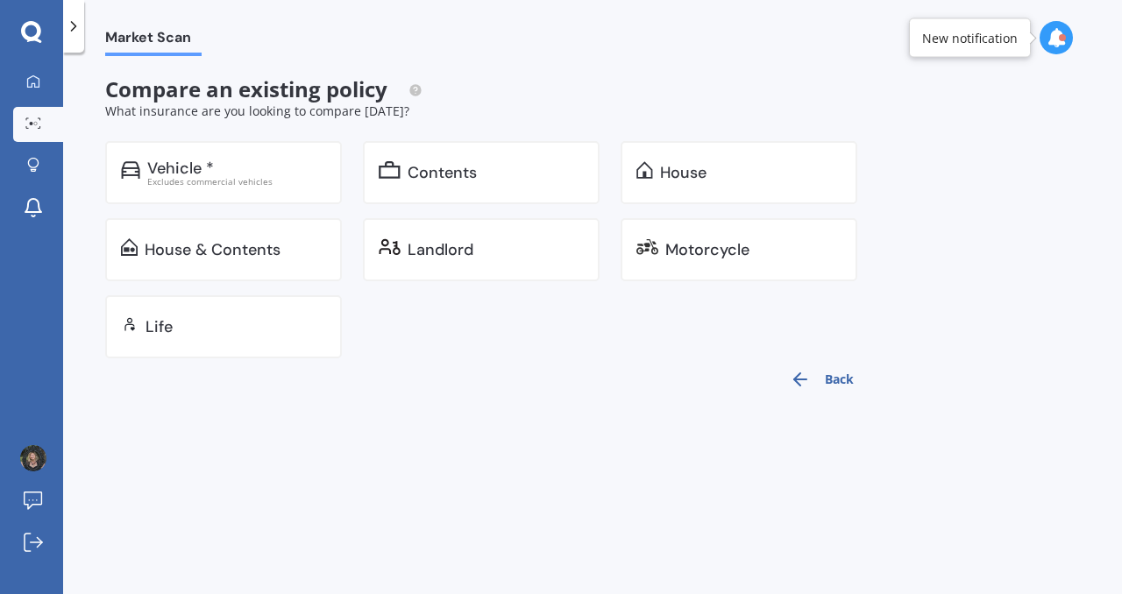
click at [76, 25] on icon at bounding box center [74, 27] width 18 height 18
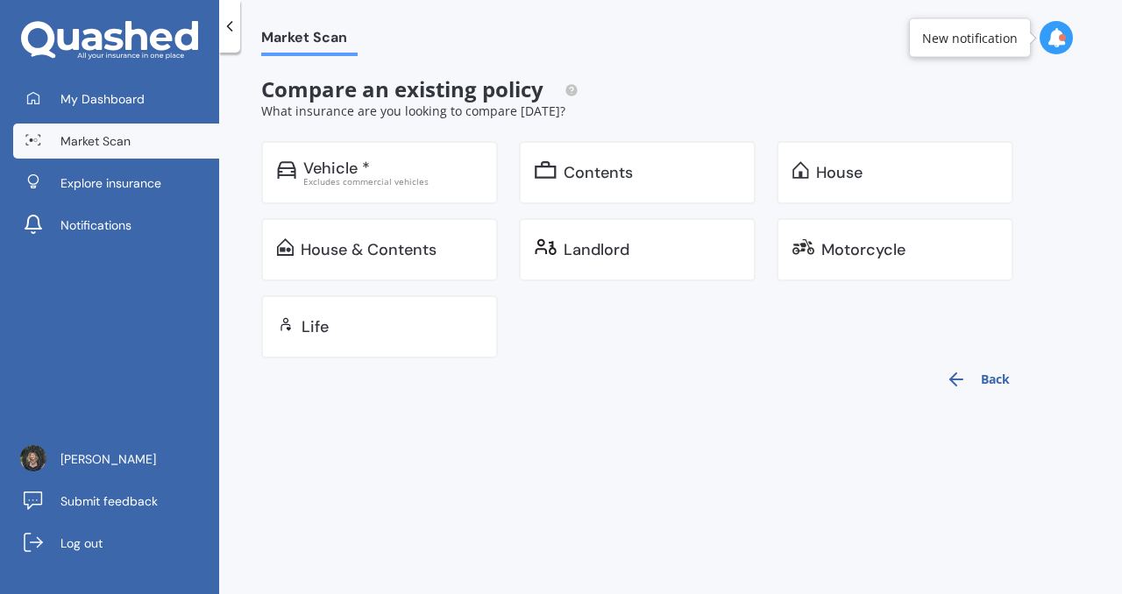
click at [102, 135] on span "Market Scan" at bounding box center [95, 141] width 70 height 18
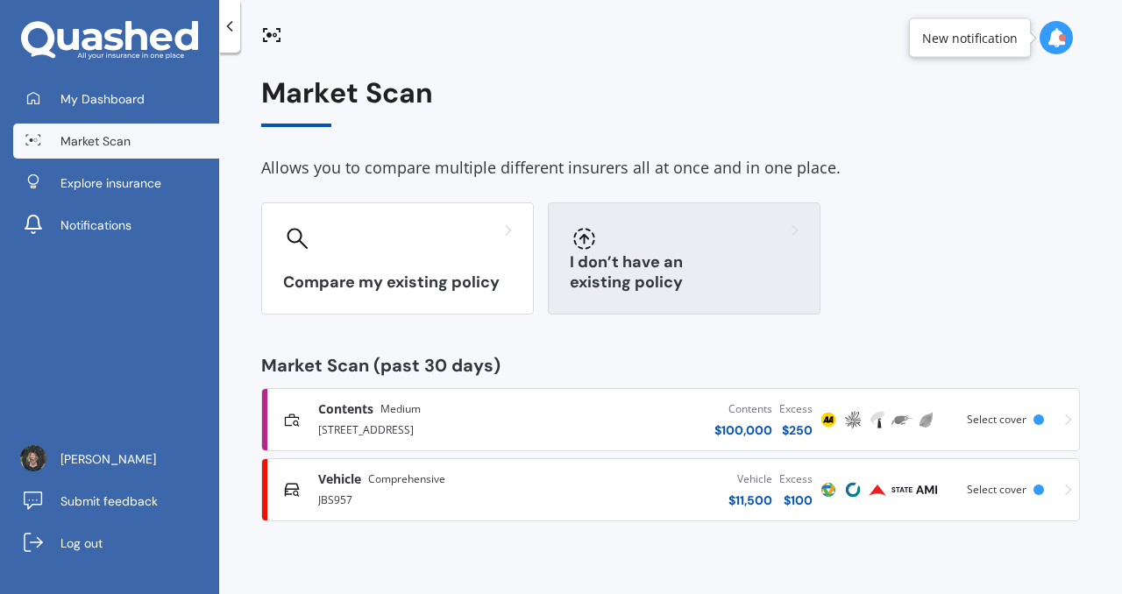
click at [723, 300] on div "I don’t have an existing policy" at bounding box center [684, 259] width 273 height 112
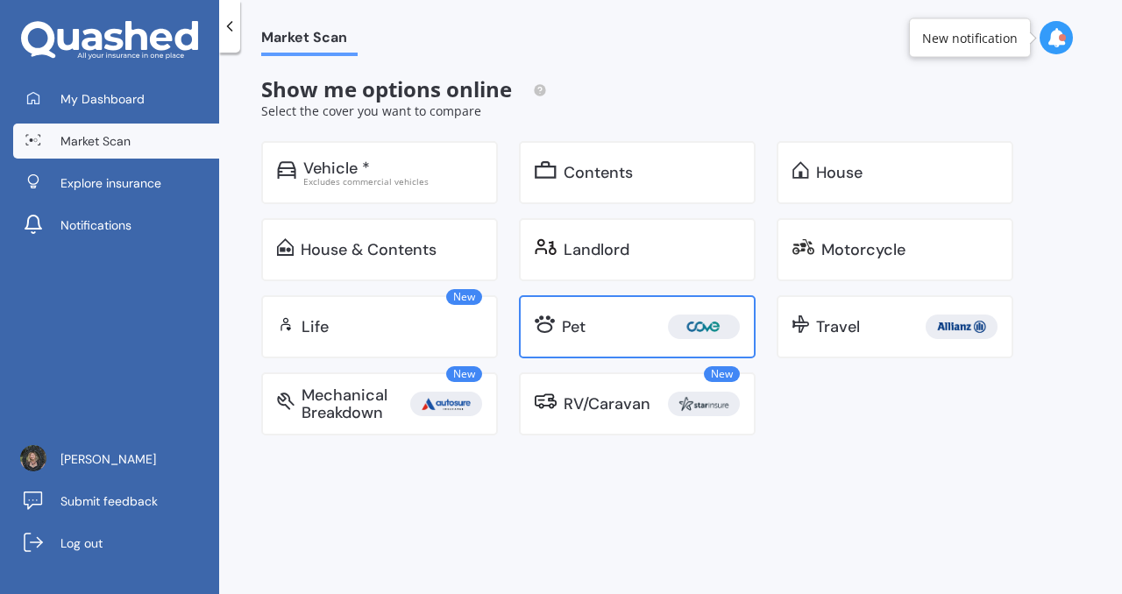
click at [676, 309] on link "Pet" at bounding box center [637, 326] width 237 height 63
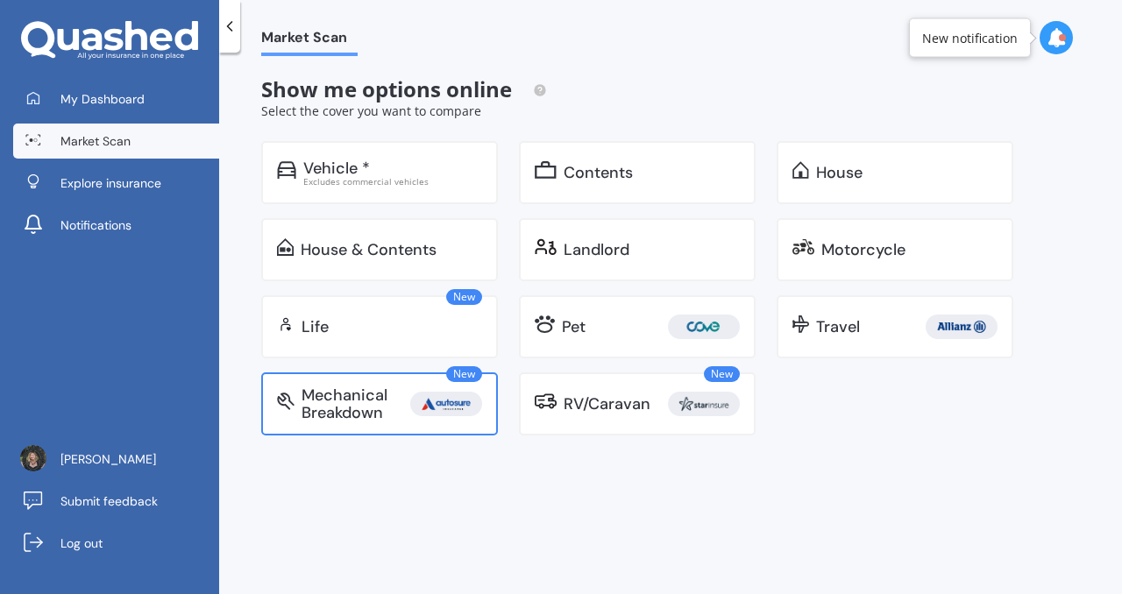
click at [319, 408] on div "Mechanical Breakdown" at bounding box center [356, 404] width 109 height 35
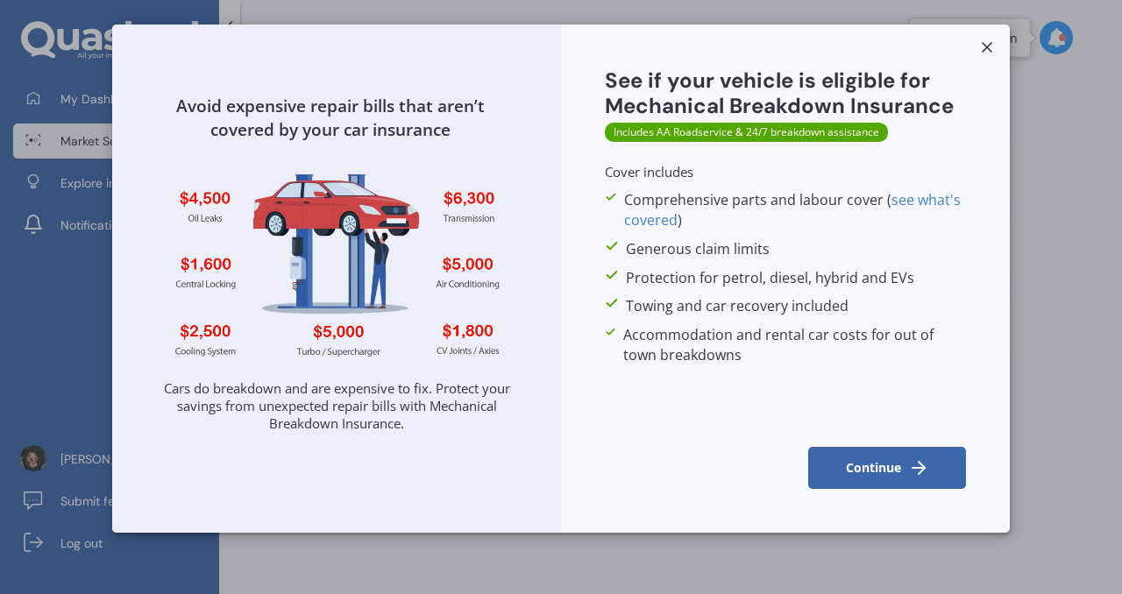
click at [885, 474] on button "Continue" at bounding box center [887, 468] width 158 height 42
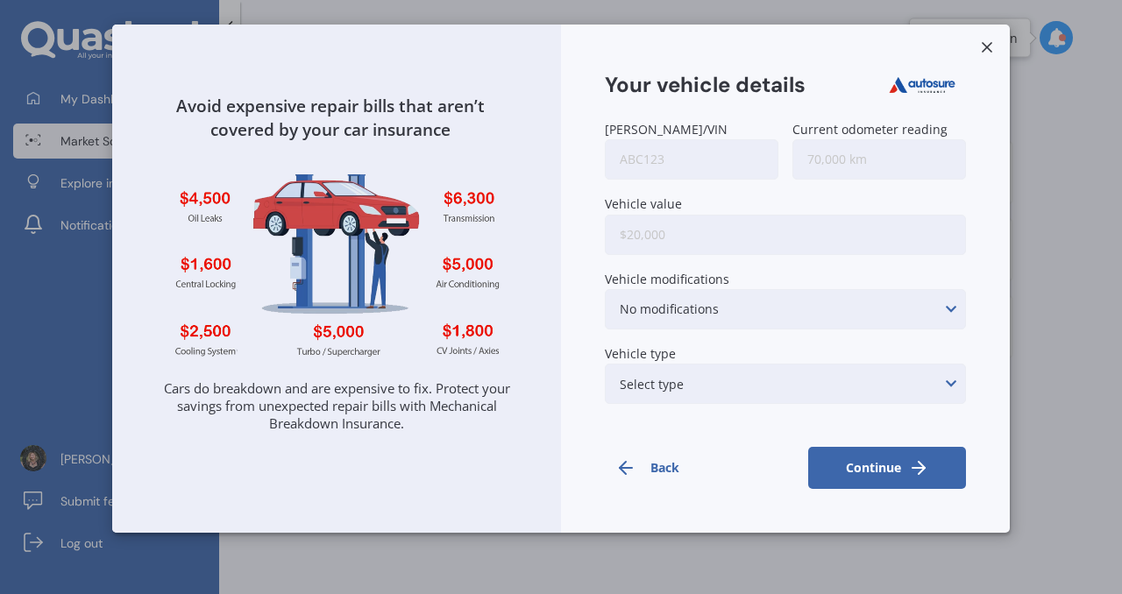
click at [722, 160] on input "Rego/VIN" at bounding box center [692, 159] width 174 height 40
click at [702, 167] on input "Rego/VIN" at bounding box center [692, 159] width 174 height 40
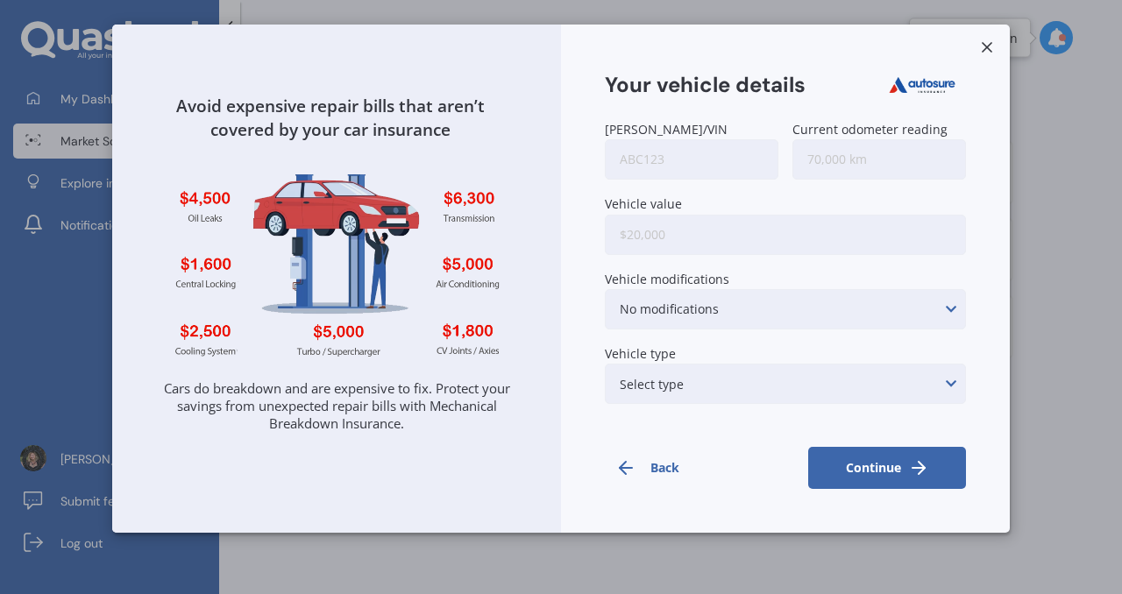
click at [702, 167] on input "Rego/VIN" at bounding box center [692, 159] width 174 height 40
click at [629, 122] on span "Rego/VIN" at bounding box center [666, 129] width 123 height 17
click at [629, 139] on input "Rego/VIN" at bounding box center [692, 159] width 174 height 40
click at [655, 131] on span "Rego/VIN" at bounding box center [666, 129] width 123 height 17
click at [655, 139] on input "Rego/VIN" at bounding box center [692, 159] width 174 height 40
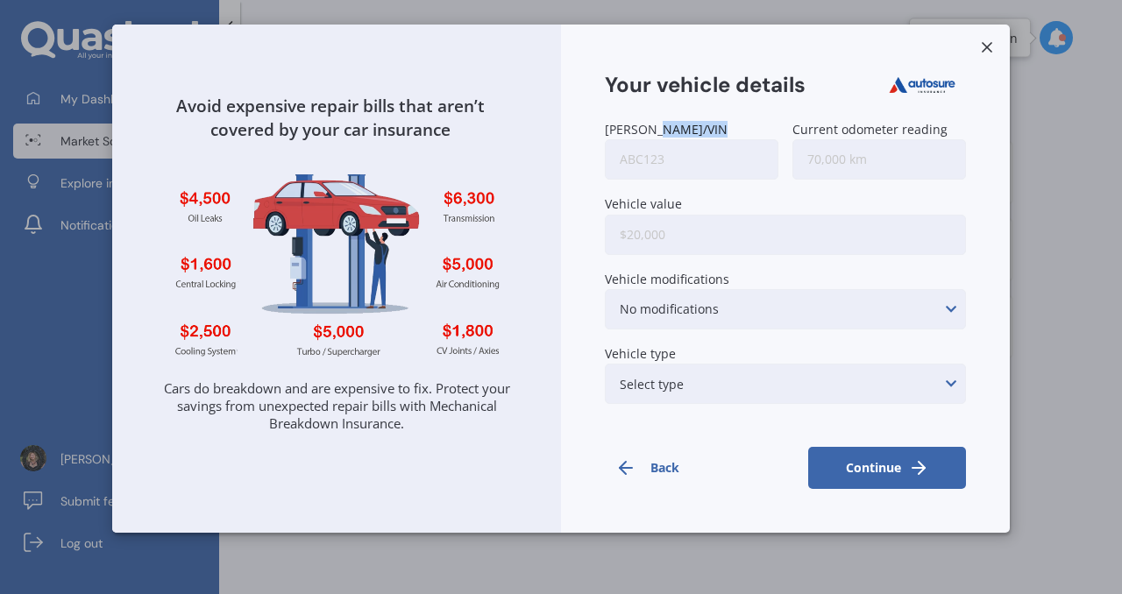
click at [655, 131] on span "Rego/VIN" at bounding box center [666, 129] width 123 height 17
click at [655, 139] on input "Rego/VIN" at bounding box center [692, 159] width 174 height 40
click at [659, 165] on input "Rego/VIN" at bounding box center [692, 159] width 174 height 40
type input "v"
click at [987, 47] on line at bounding box center [987, 47] width 9 height 9
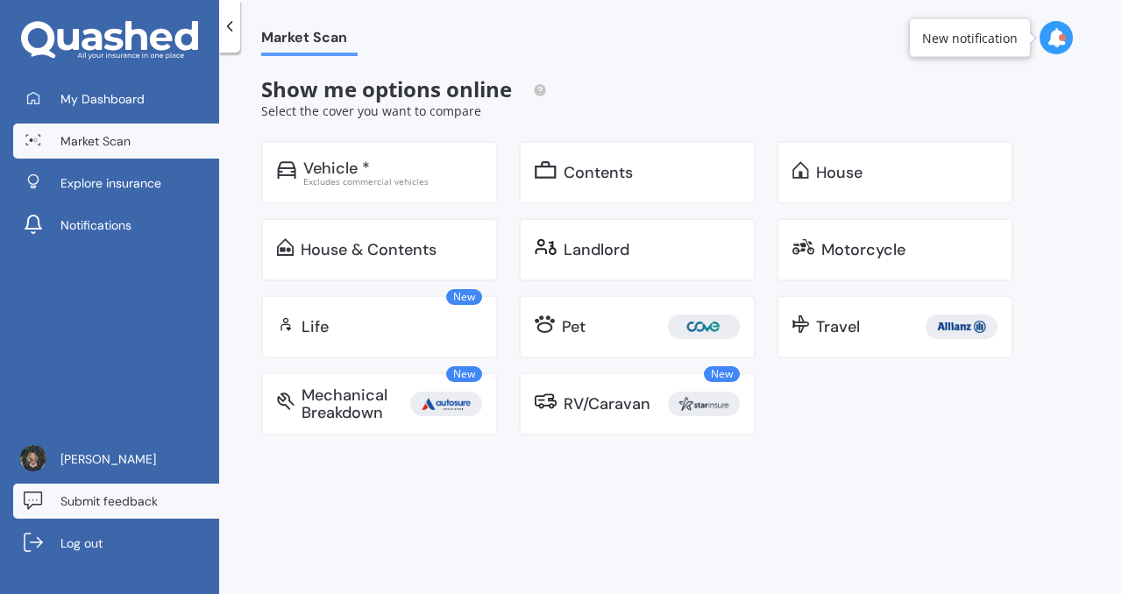
click at [155, 504] on span "Submit feedback" at bounding box center [108, 502] width 97 height 18
click at [139, 491] on link "Submit feedback" at bounding box center [116, 501] width 206 height 35
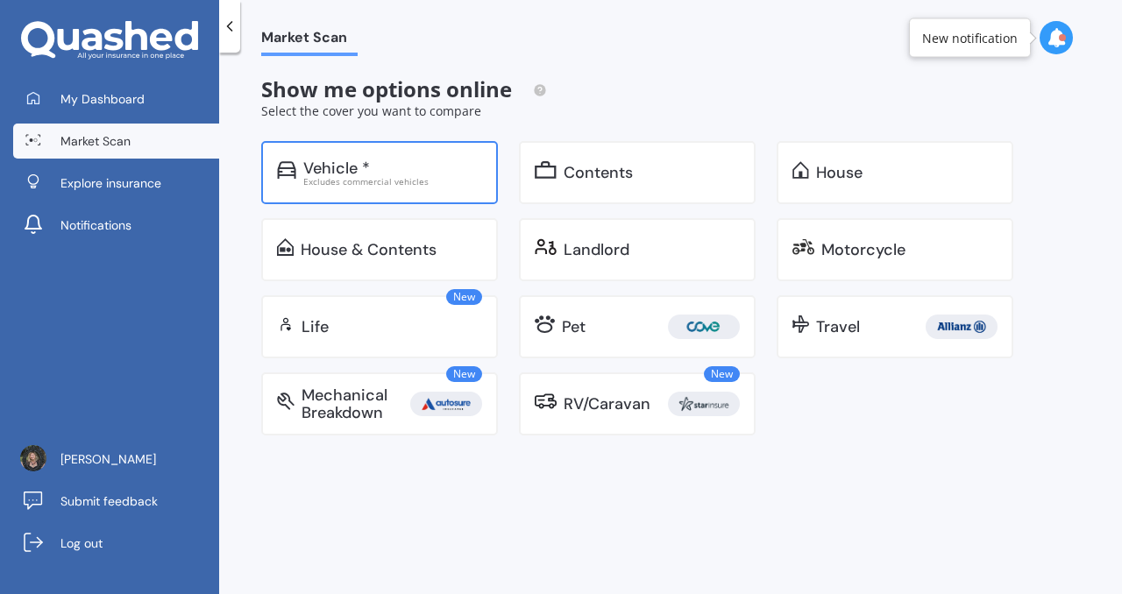
click at [405, 177] on div "Excludes commercial vehicles" at bounding box center [392, 181] width 179 height 9
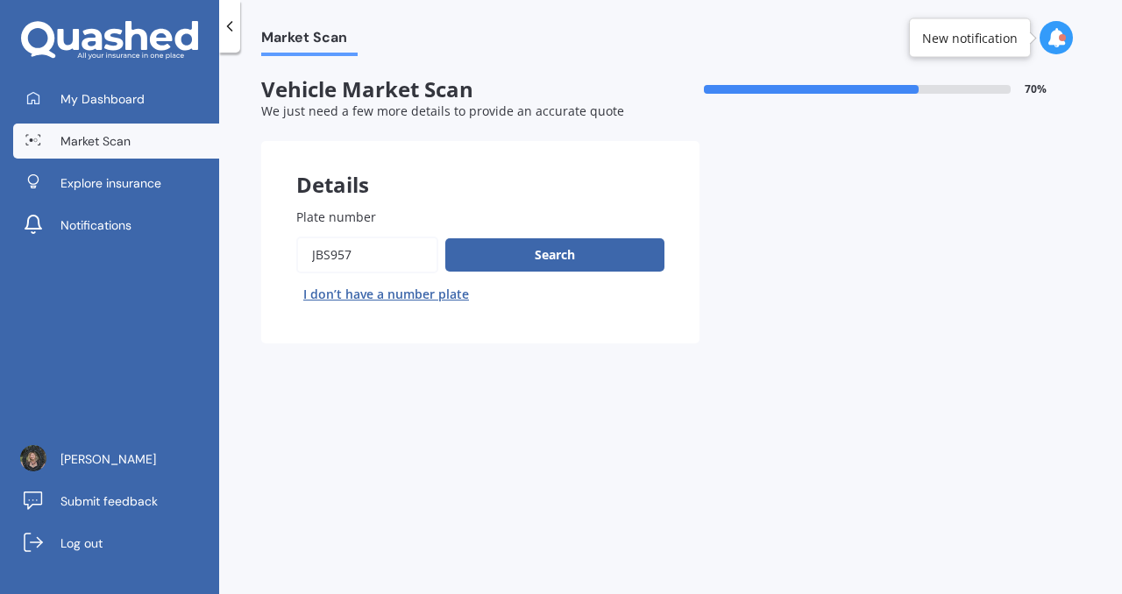
click at [373, 297] on button "I don’t have a number plate" at bounding box center [386, 295] width 180 height 28
select select "26"
select select "04"
select select "1973"
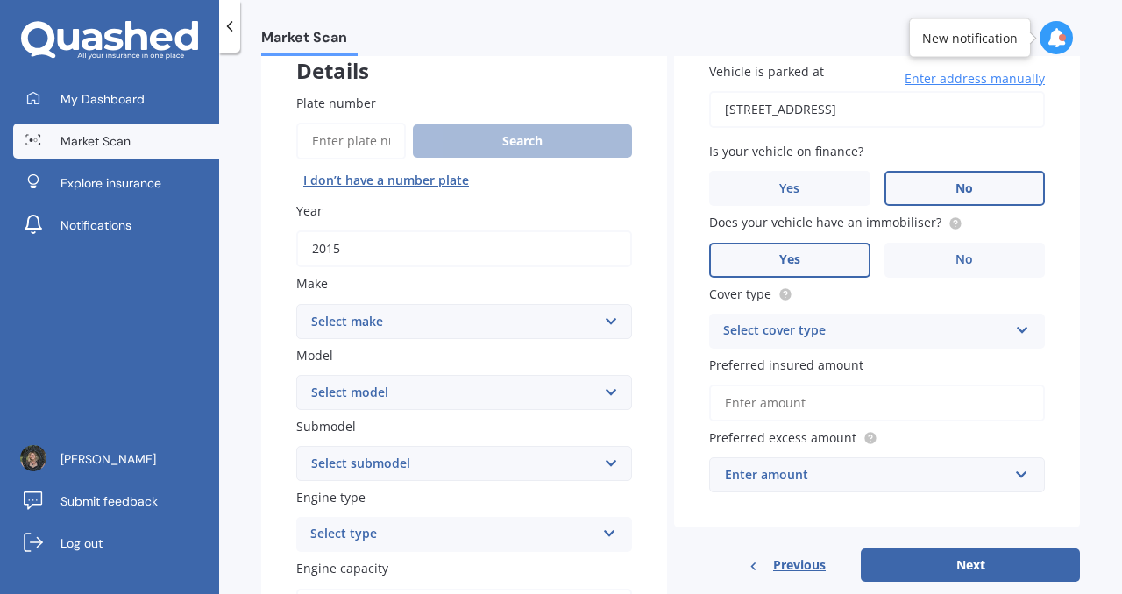
scroll to position [115, 0]
click at [356, 246] on input "2015" at bounding box center [464, 248] width 336 height 37
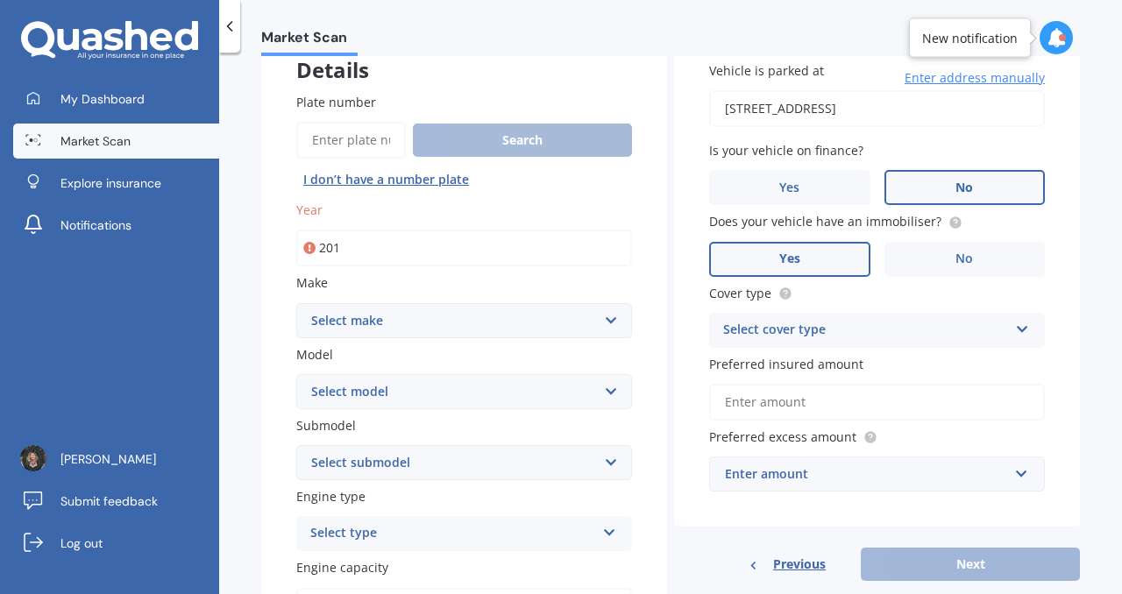
type input "2017"
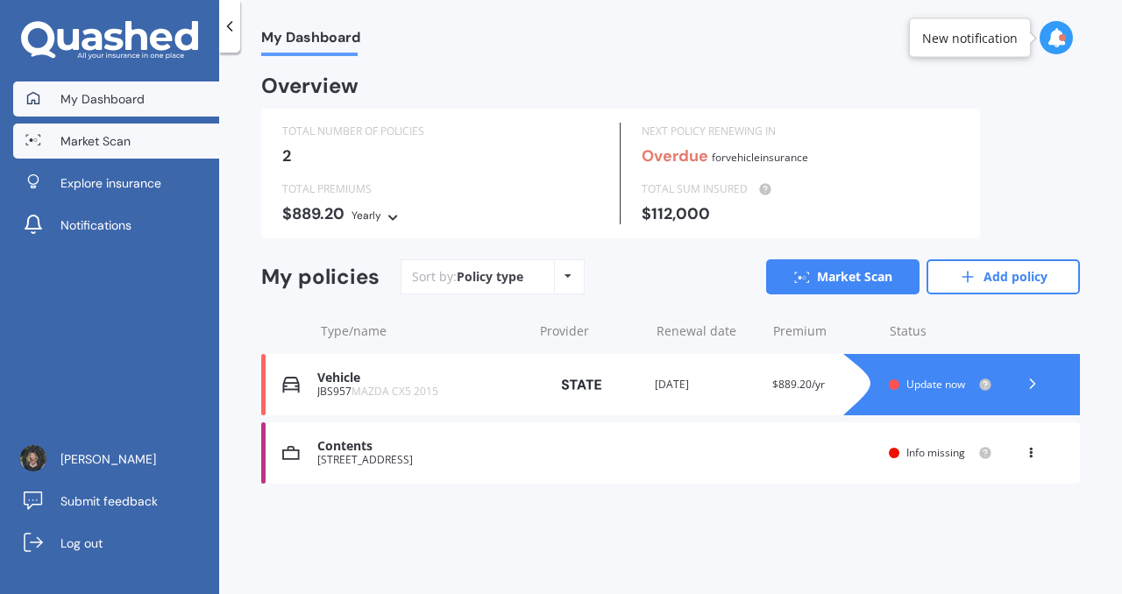
click at [95, 142] on span "Market Scan" at bounding box center [95, 141] width 70 height 18
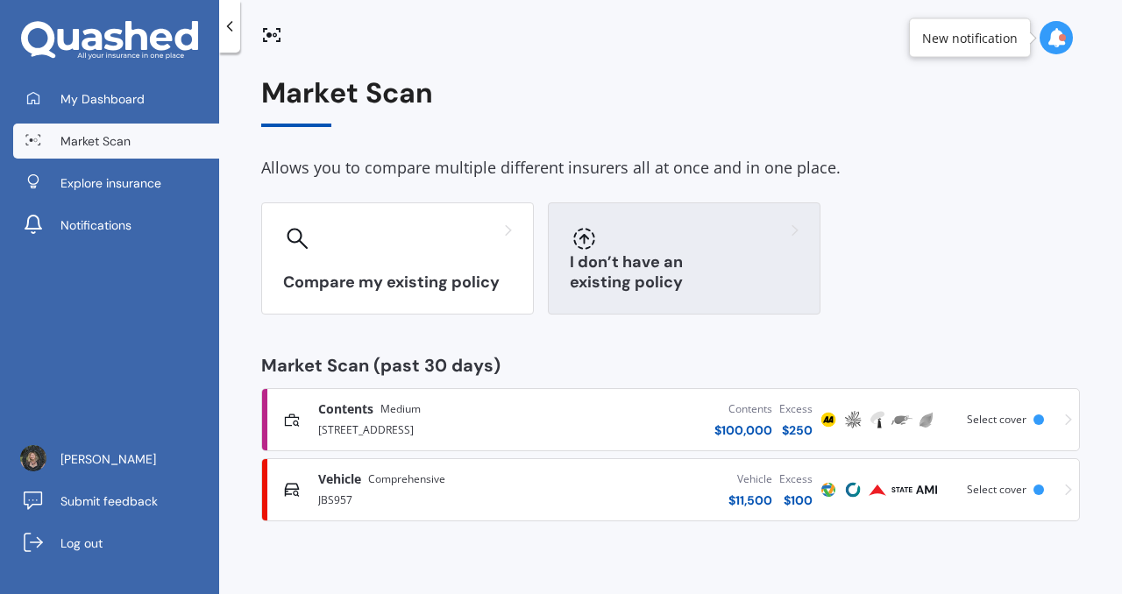
click at [626, 260] on div "I don’t have an existing policy" at bounding box center [684, 259] width 273 height 112
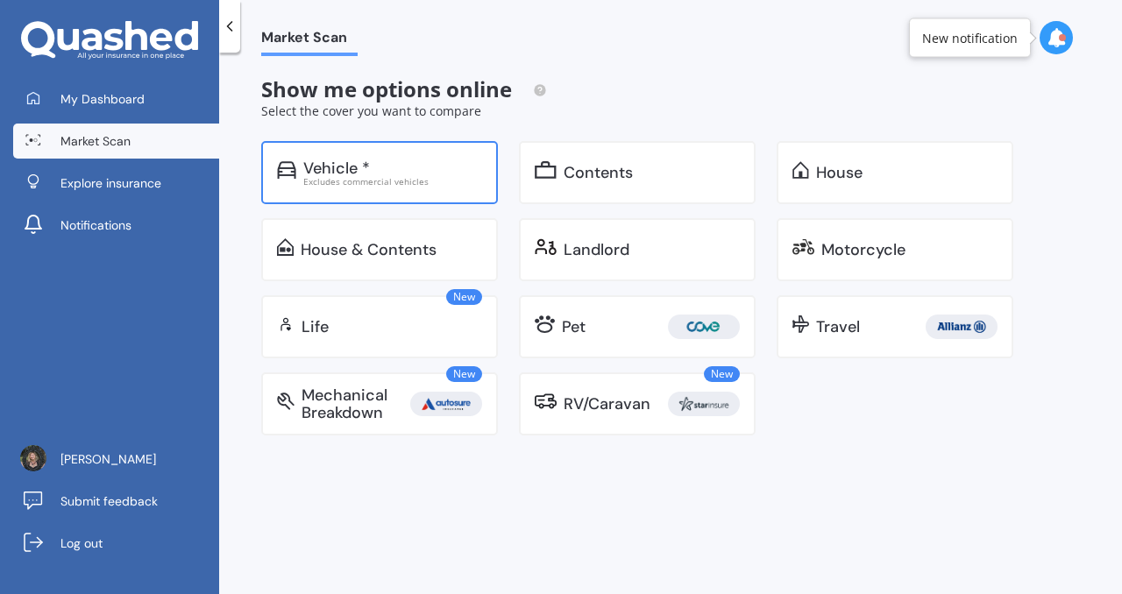
click at [360, 170] on div "Vehicle *" at bounding box center [336, 169] width 67 height 18
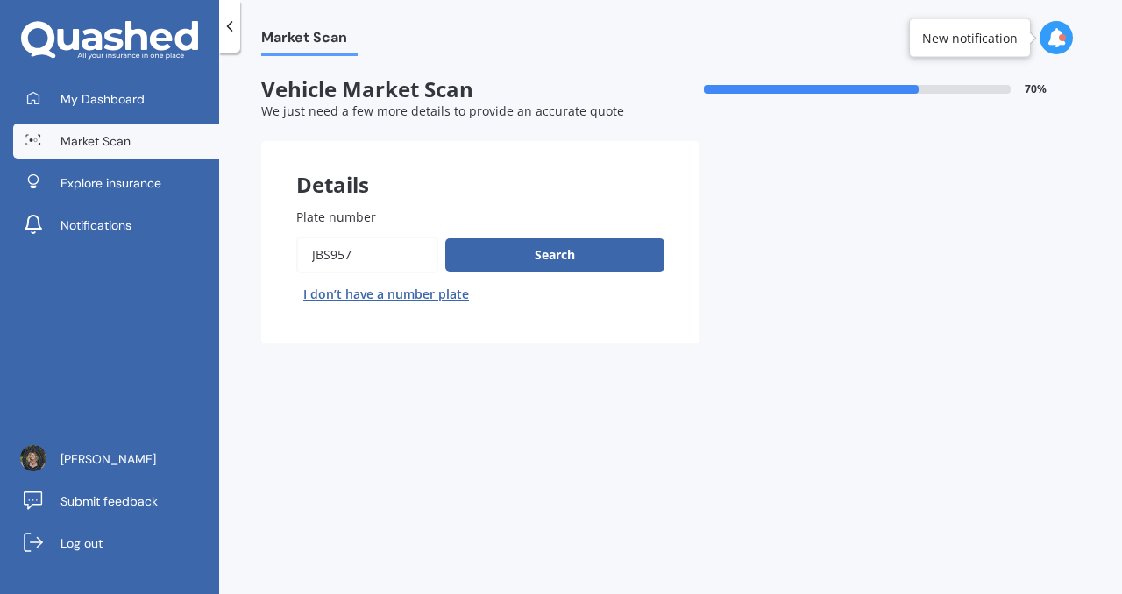
click at [392, 288] on button "I don’t have a number plate" at bounding box center [386, 295] width 180 height 28
select select "26"
select select "04"
select select "1973"
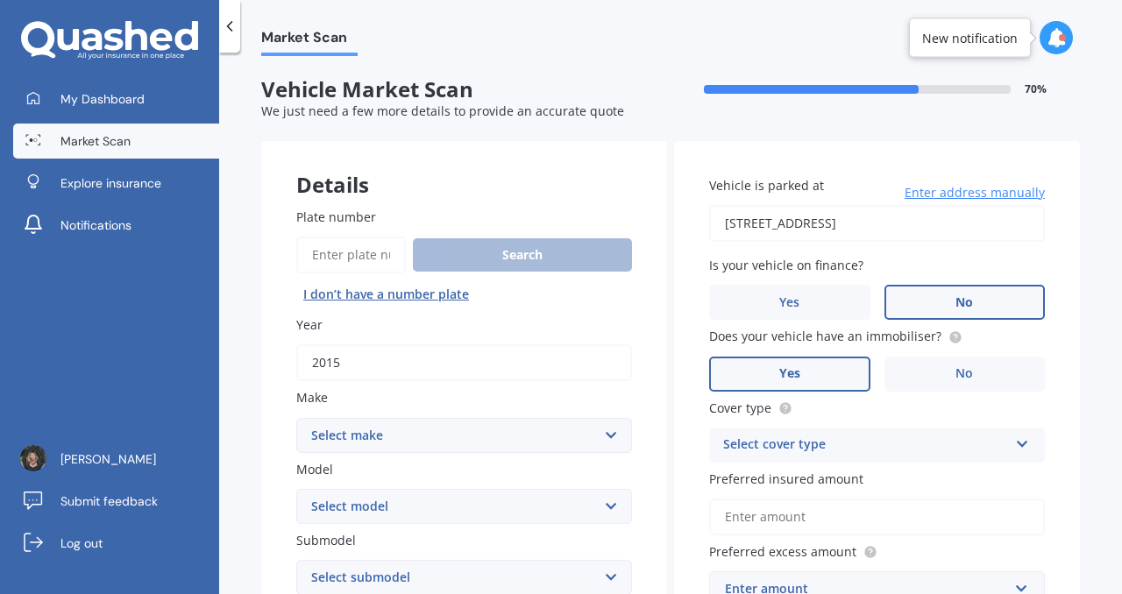
click at [378, 357] on input "2015" at bounding box center [464, 363] width 336 height 37
type input "2017"
click at [533, 427] on select "Select make AC ALFA ROMEO ASTON MARTIN AUDI AUSTIN BEDFORD Bentley BMW BYD CADI…" at bounding box center [464, 435] width 336 height 35
select select "TOYOTA"
click at [296, 419] on select "Select make AC ALFA ROMEO ASTON MARTIN AUDI AUSTIN BEDFORD Bentley BMW BYD CADI…" at bounding box center [464, 435] width 336 height 35
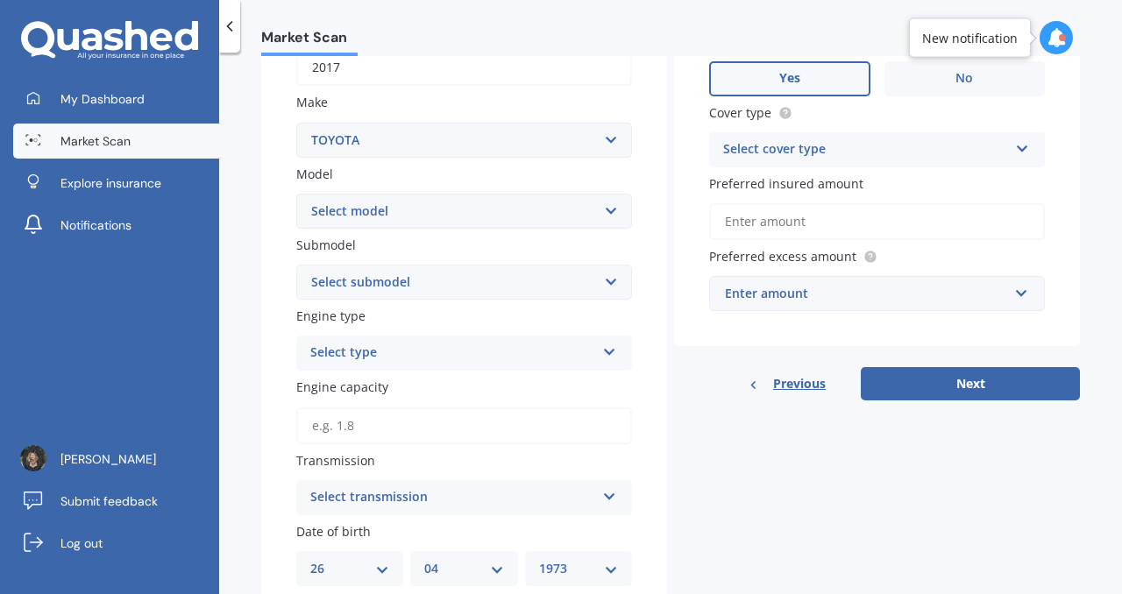
scroll to position [315, 0]
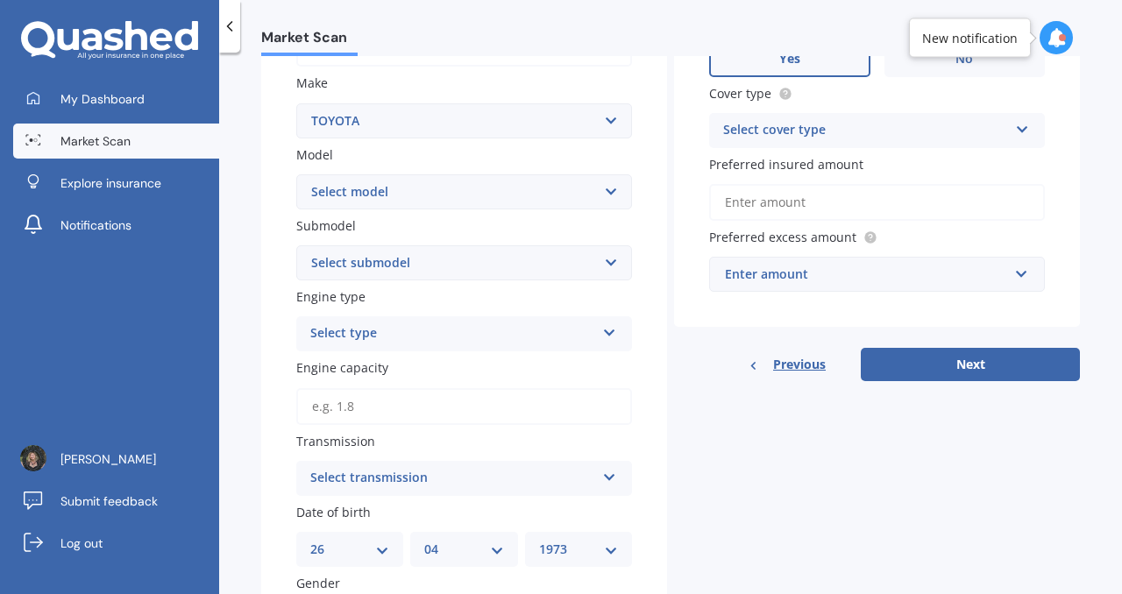
click at [605, 191] on select "Select model 4 Runner 86 Allex Allion Alphard Altezza Aqua Aristo Aurion Auris …" at bounding box center [464, 191] width 336 height 35
select select "C-HR"
click at [296, 175] on select "Select model 4 Runner 86 Allex Allion Alphard Altezza Aqua Aristo Aurion Auris …" at bounding box center [464, 191] width 336 height 35
click at [526, 278] on select "Select submodel Hybrid Station Wagon SUV" at bounding box center [464, 262] width 336 height 35
select select "HYBRID"
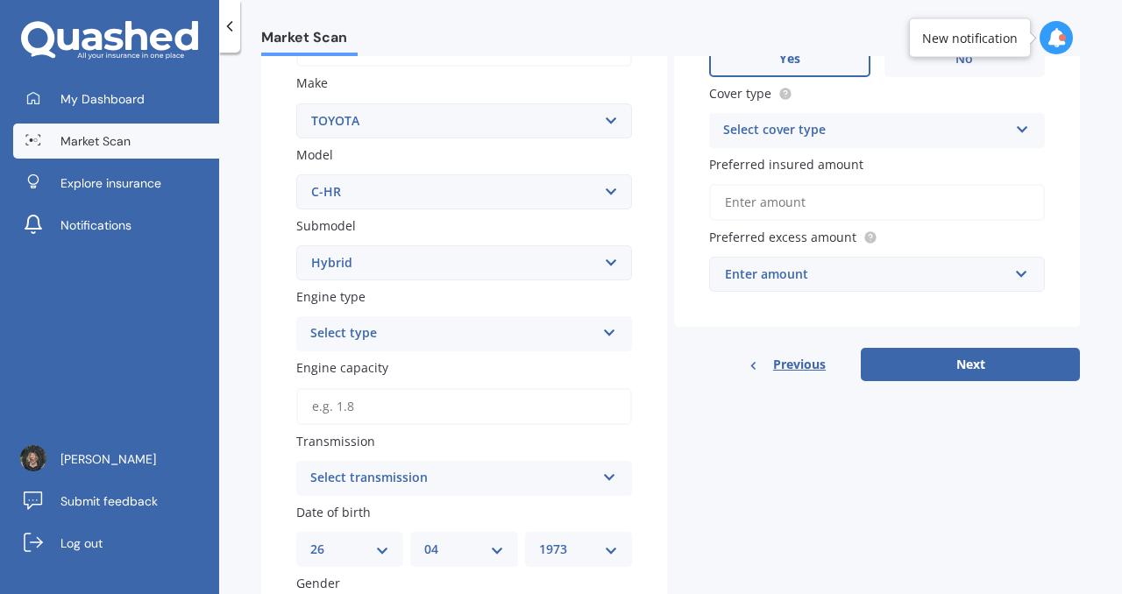
click at [296, 247] on select "Select submodel Hybrid Station Wagon SUV" at bounding box center [464, 262] width 336 height 35
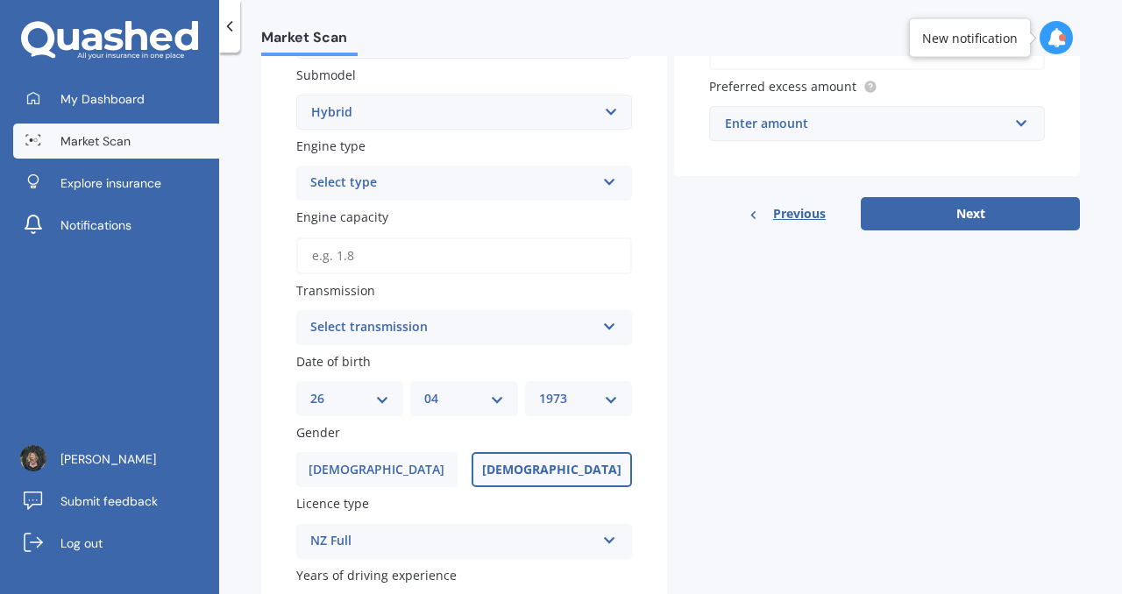
scroll to position [466, 0]
click at [602, 171] on div "Select type Petrol Diesel EV Hybrid" at bounding box center [464, 182] width 336 height 35
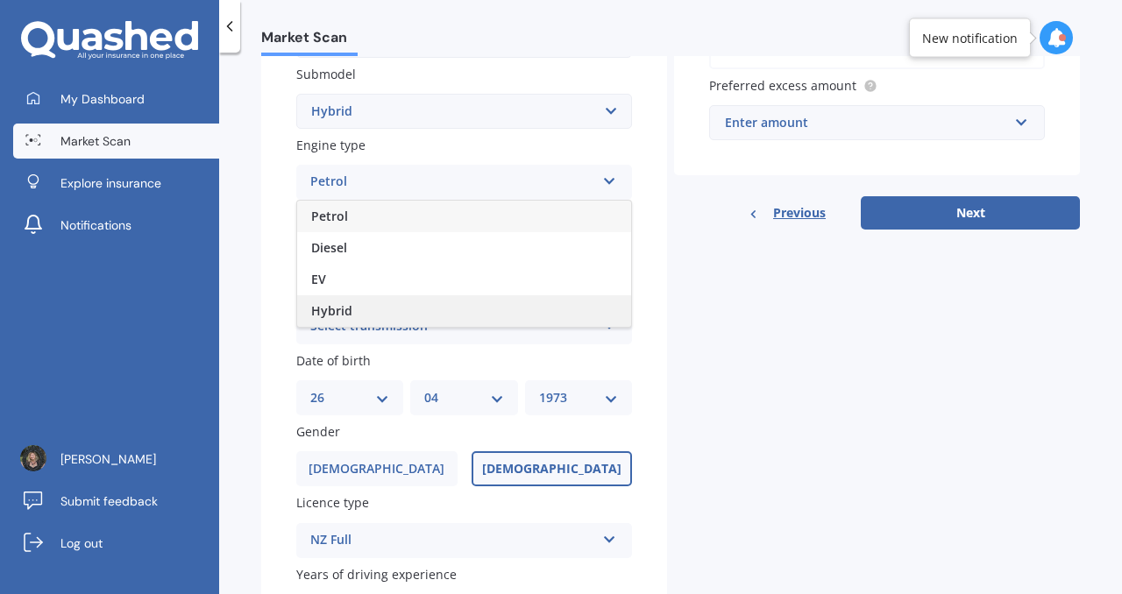
click at [480, 314] on div "Hybrid" at bounding box center [464, 311] width 334 height 32
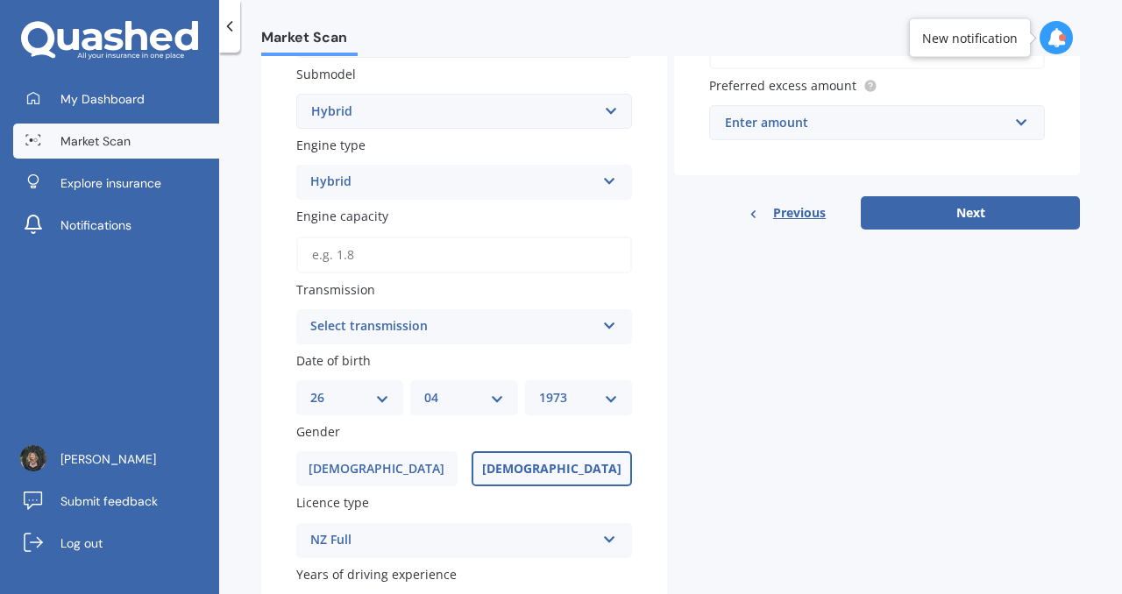
click at [437, 260] on input "Engine capacity" at bounding box center [464, 255] width 336 height 37
type input "1.8"
click at [560, 329] on div "Select transmission" at bounding box center [452, 327] width 285 height 21
click at [491, 366] on div "Auto" at bounding box center [464, 361] width 334 height 32
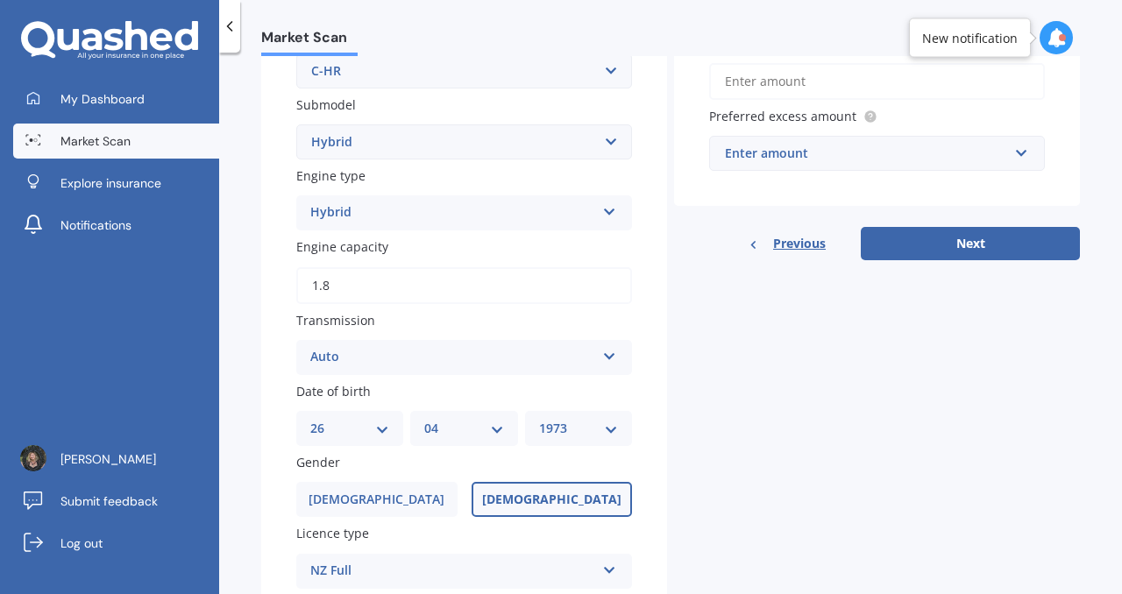
scroll to position [0, 0]
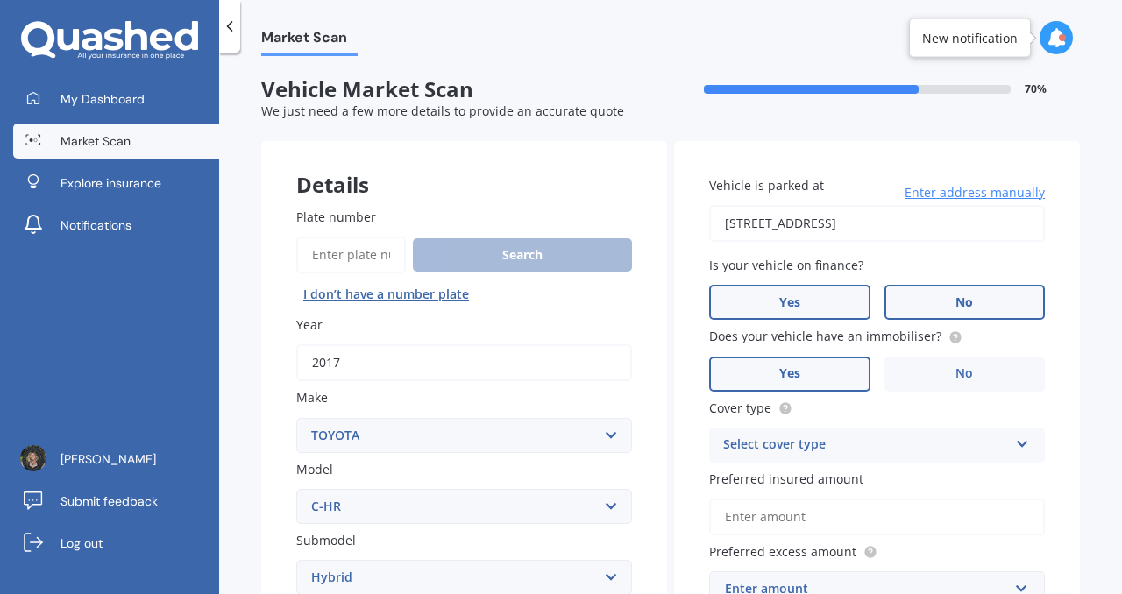
click at [849, 300] on label "Yes" at bounding box center [789, 302] width 161 height 35
click at [0, 0] on input "Yes" at bounding box center [0, 0] width 0 height 0
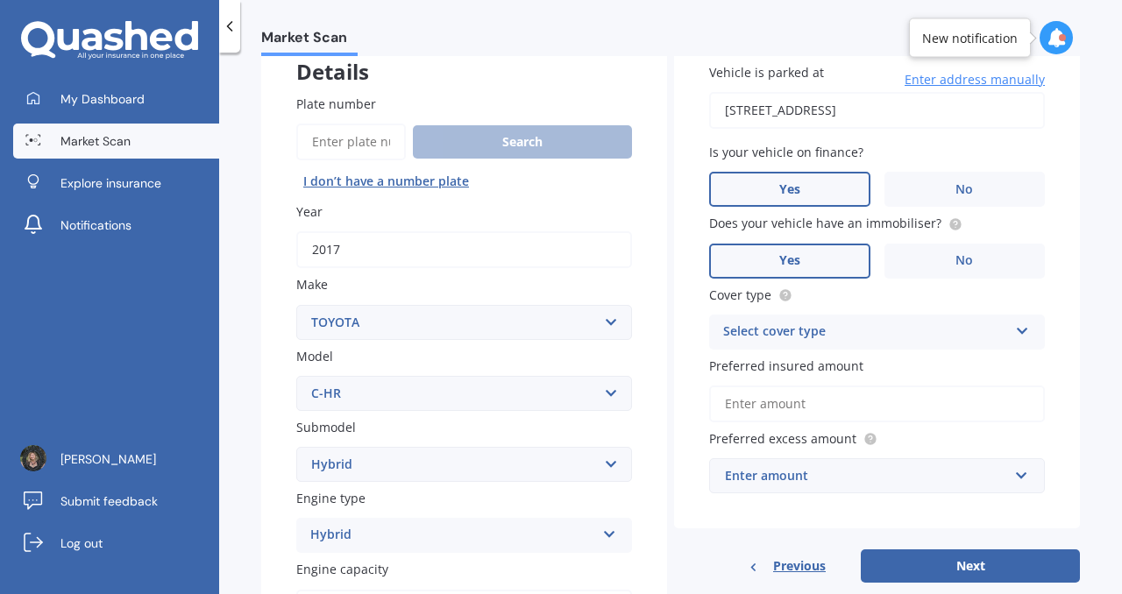
scroll to position [152, 0]
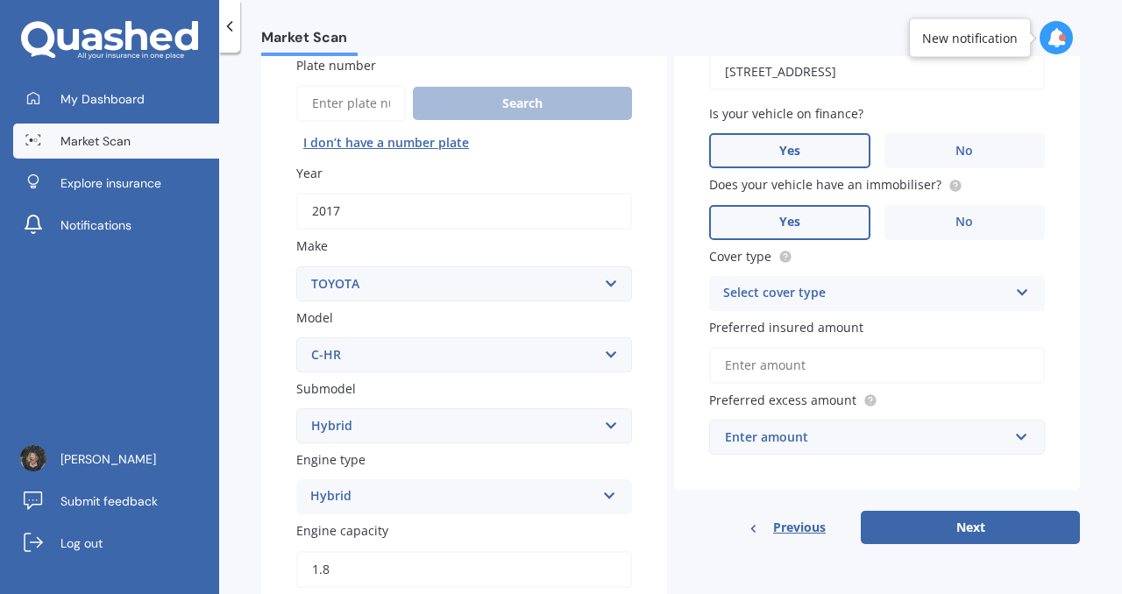
click at [993, 290] on div "Select cover type" at bounding box center [865, 293] width 285 height 21
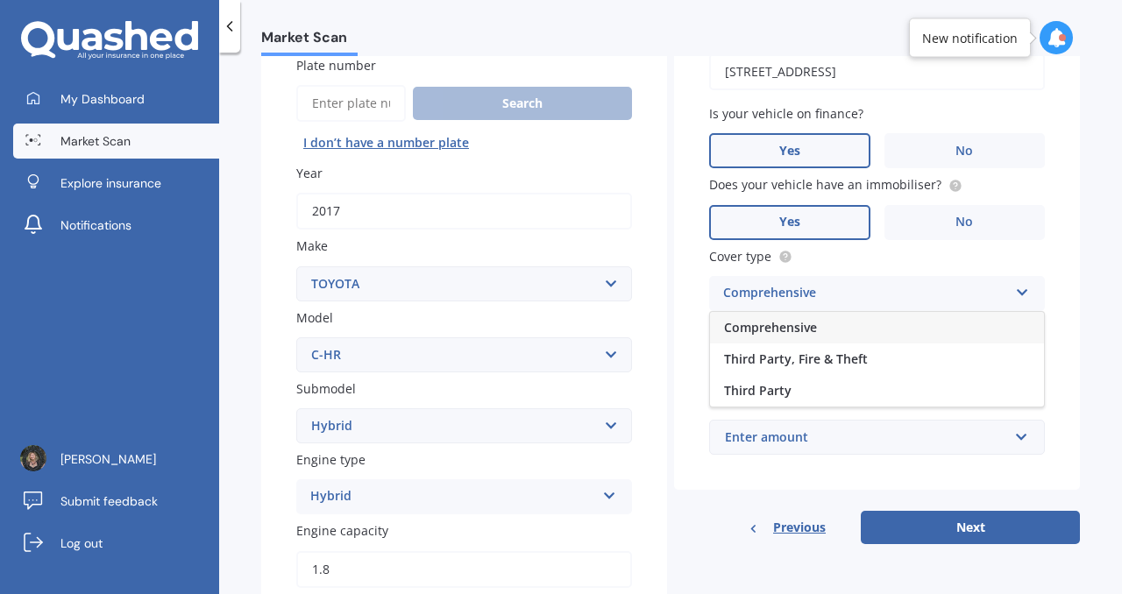
click at [863, 326] on div "Comprehensive" at bounding box center [877, 328] width 334 height 32
click at [854, 369] on input "Preferred insured amount" at bounding box center [877, 365] width 336 height 37
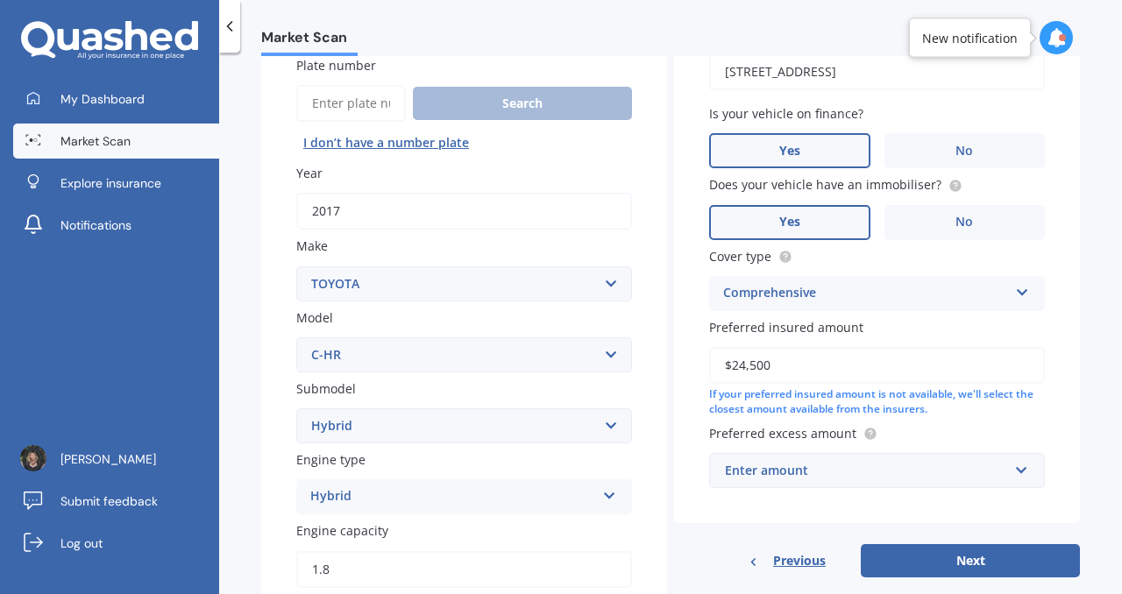
type input "$24,500"
click at [945, 475] on div "Enter amount" at bounding box center [866, 470] width 283 height 19
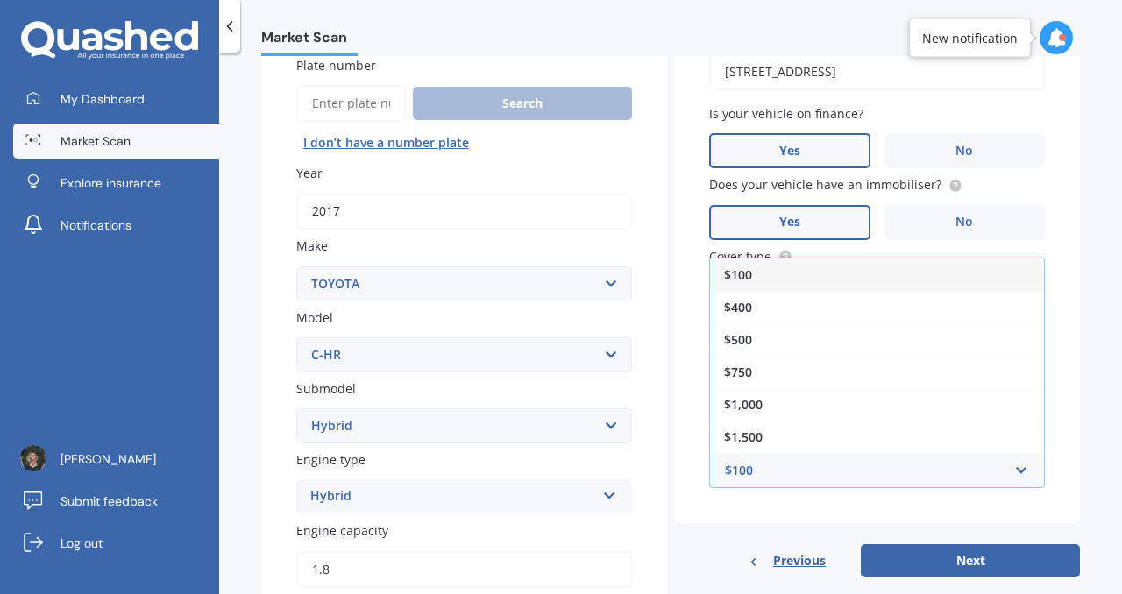
click at [734, 275] on span "$100" at bounding box center [738, 275] width 28 height 17
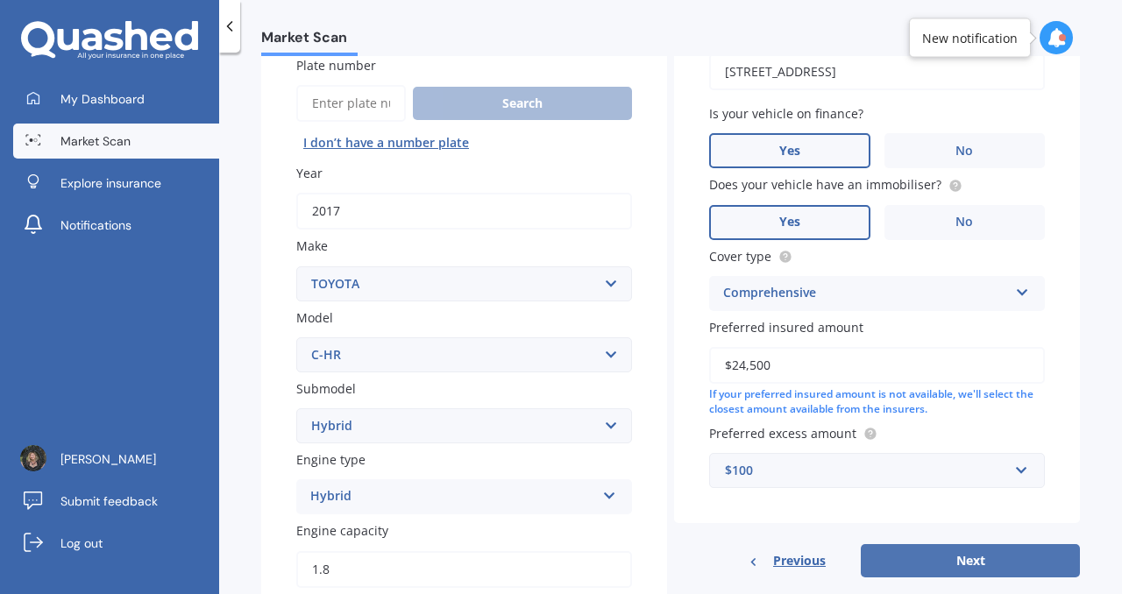
click at [977, 570] on button "Next" at bounding box center [970, 560] width 219 height 33
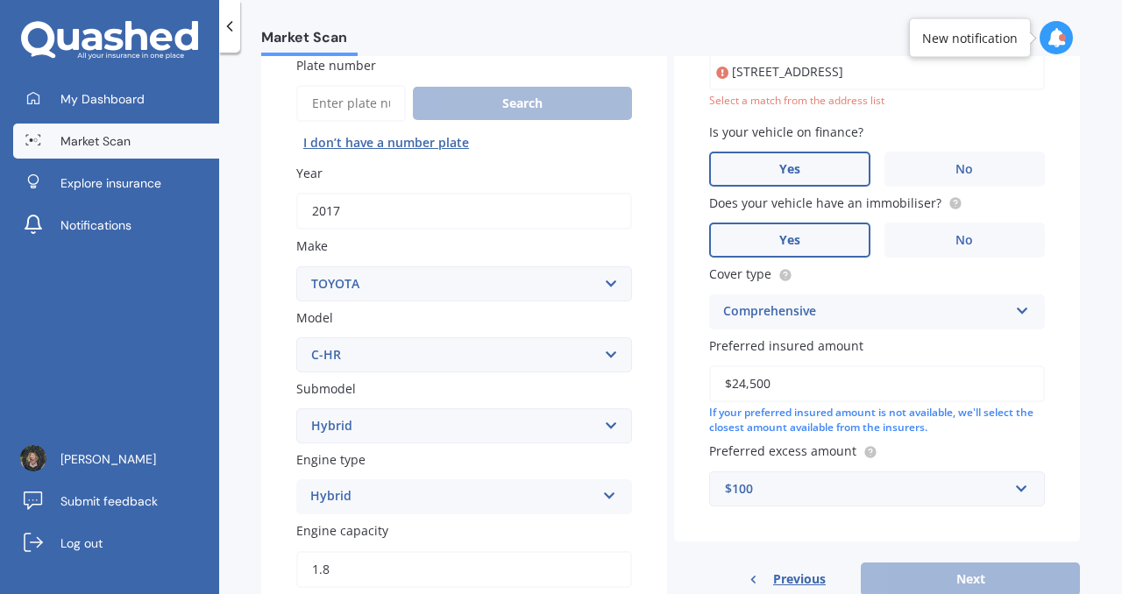
scroll to position [120, 0]
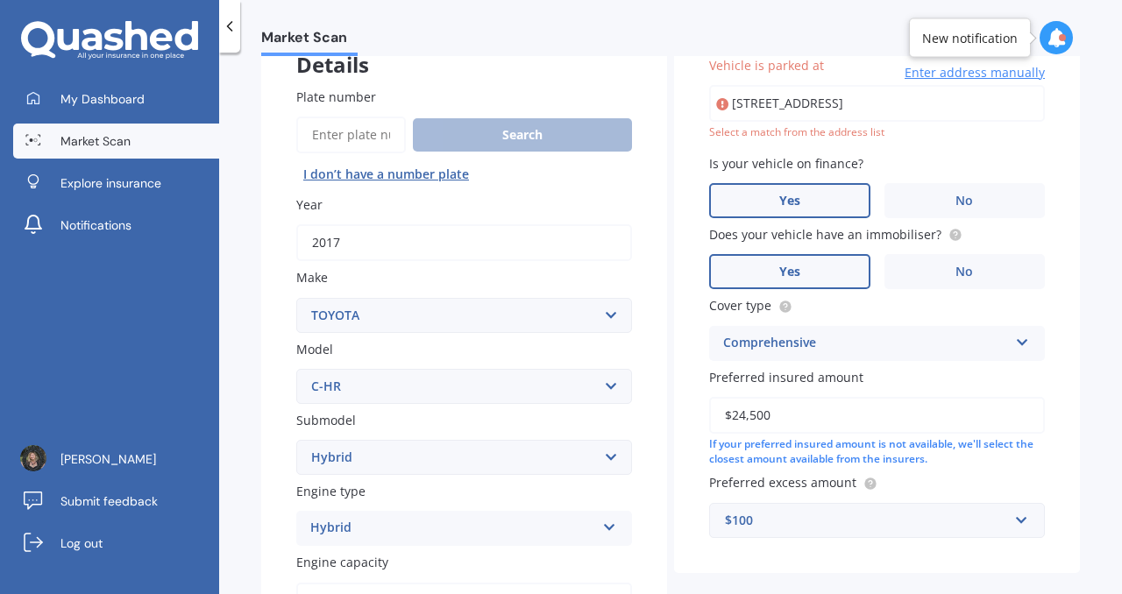
type input "368B East Coast Road, Sunnynook, Auckland 0630"
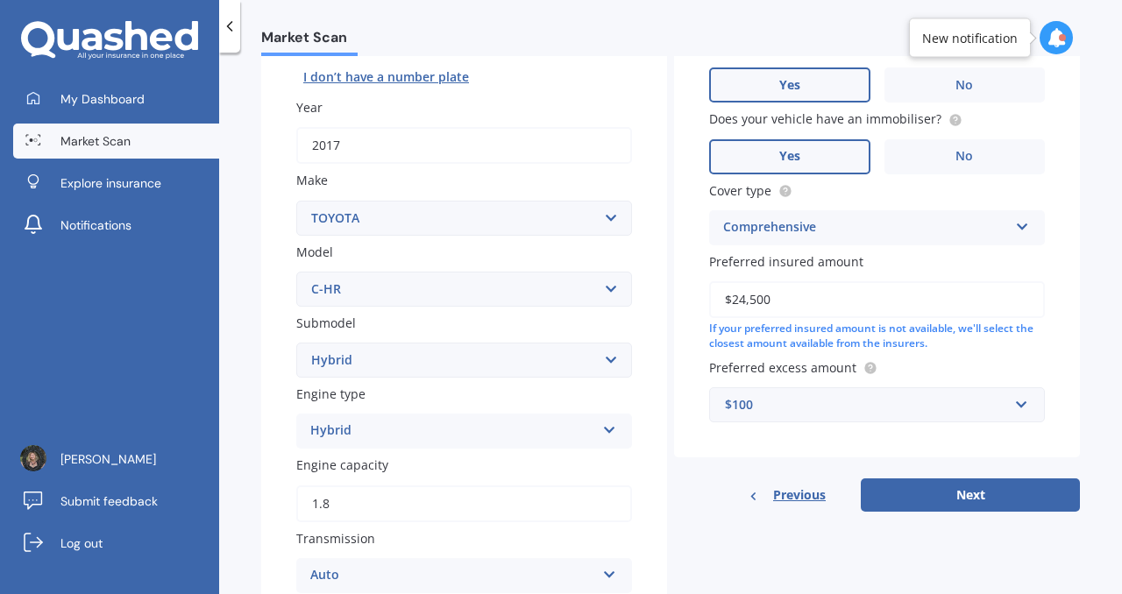
scroll to position [224, 0]
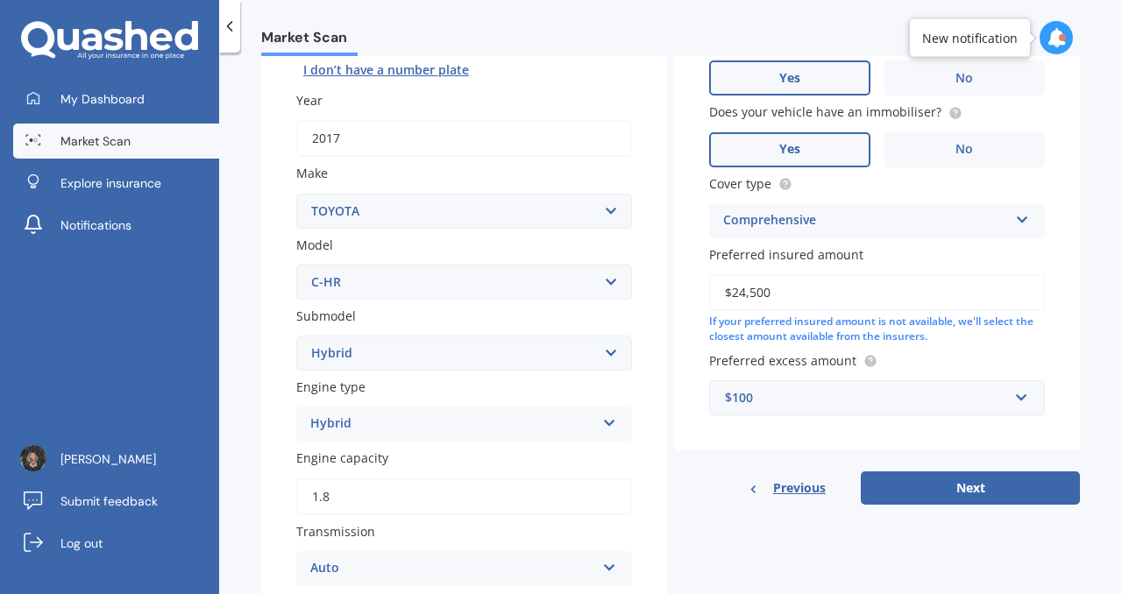
click at [751, 400] on div "$100" at bounding box center [866, 397] width 283 height 19
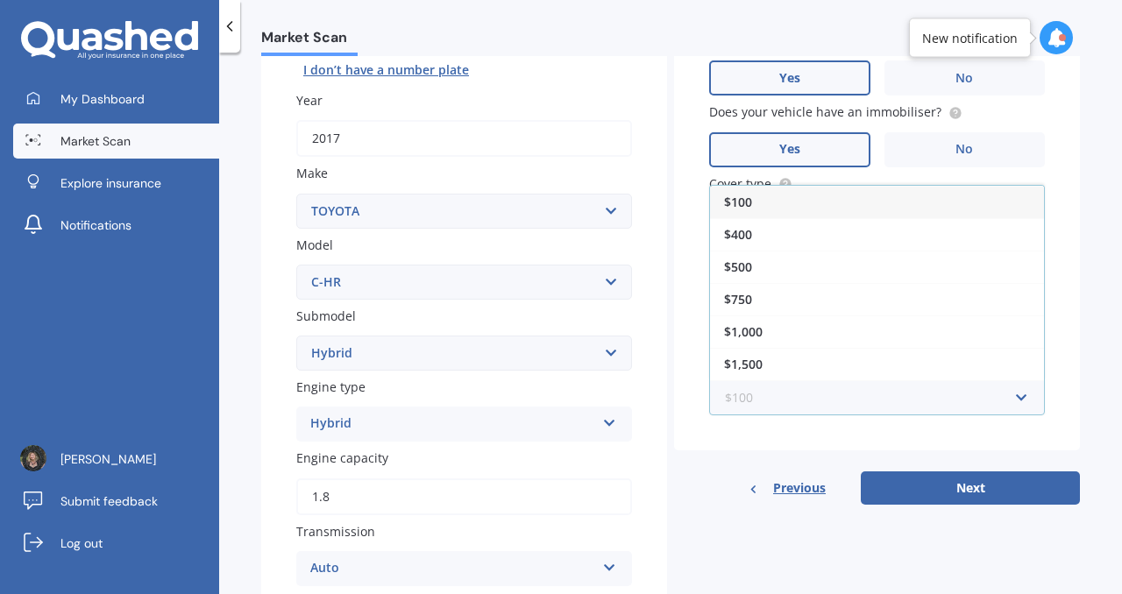
click at [751, 400] on input "text" at bounding box center [871, 397] width 320 height 33
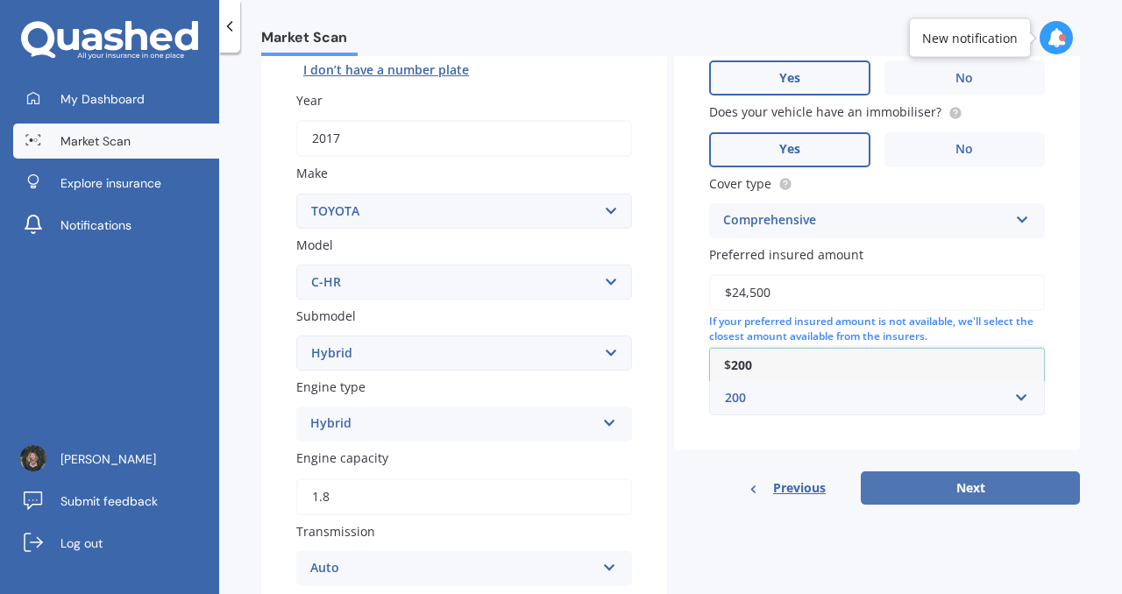
type input "200"
click at [961, 490] on button "Next" at bounding box center [970, 488] width 219 height 33
select select "26"
select select "04"
select select "1973"
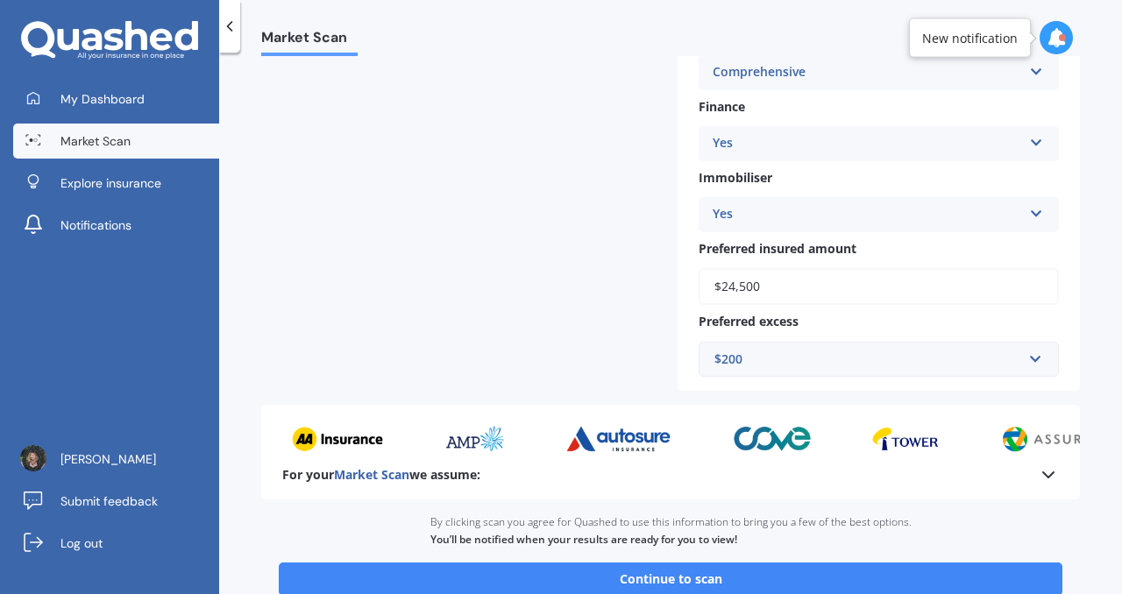
scroll to position [671, 0]
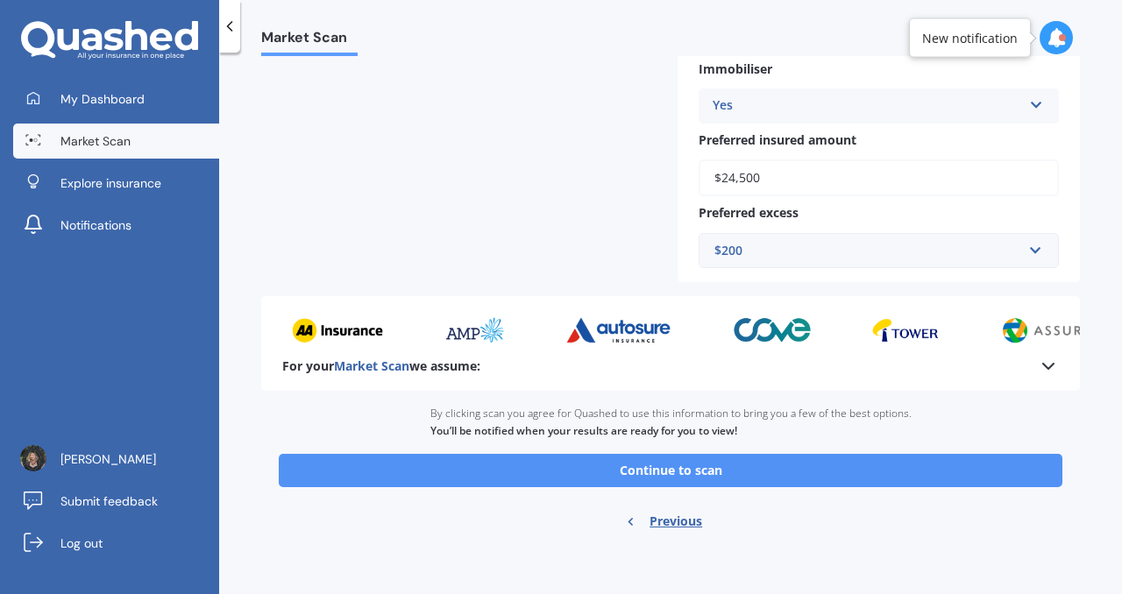
click at [813, 464] on button "Continue to scan" at bounding box center [671, 470] width 784 height 33
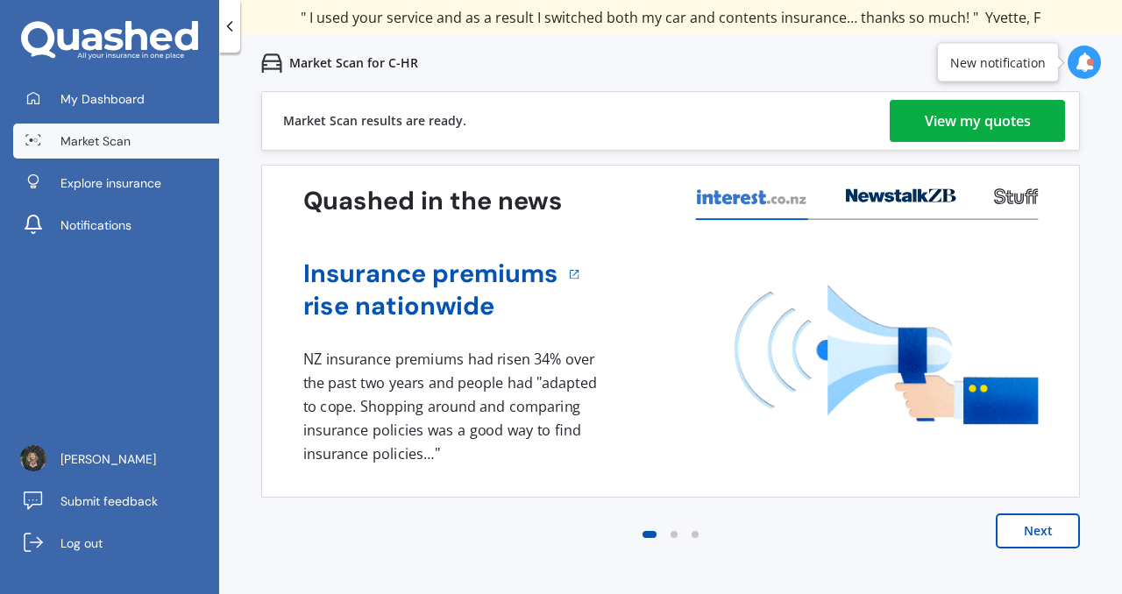
click at [963, 142] on div "Market Scan results are ready. View my quotes" at bounding box center [670, 121] width 819 height 60
click at [965, 133] on div "View my quotes" at bounding box center [978, 121] width 106 height 42
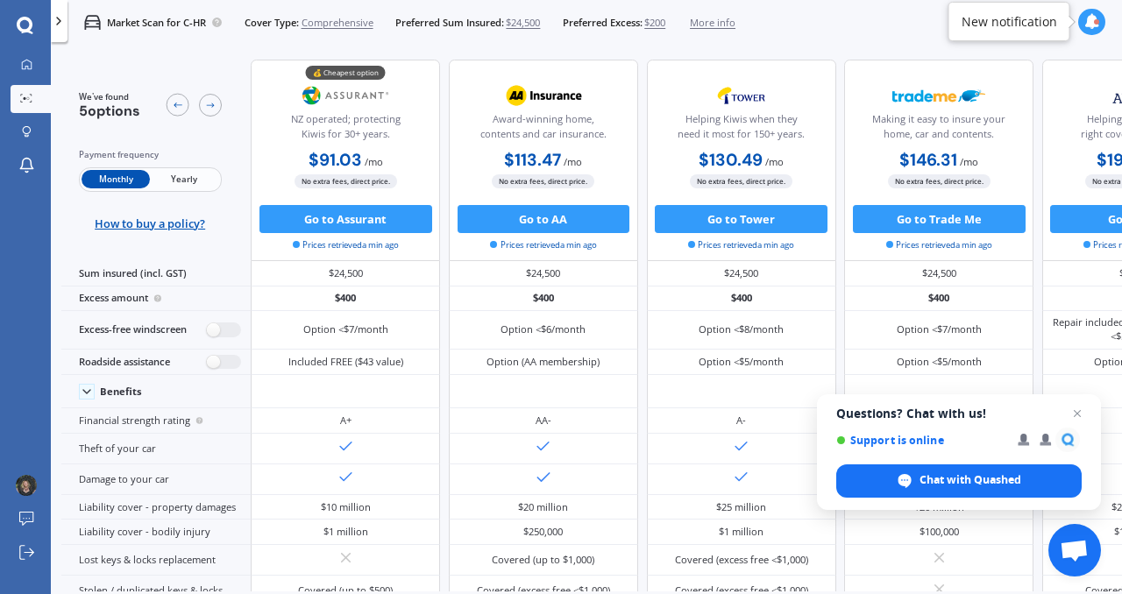
drag, startPoint x: 594, startPoint y: 169, endPoint x: 390, endPoint y: -58, distance: 305.5
click at [390, 0] on html "We are experiencing high volume of Market Scans . Just a heads up we will have …" at bounding box center [561, 297] width 1122 height 594
click at [553, 219] on button "Go to AA" at bounding box center [544, 219] width 173 height 28
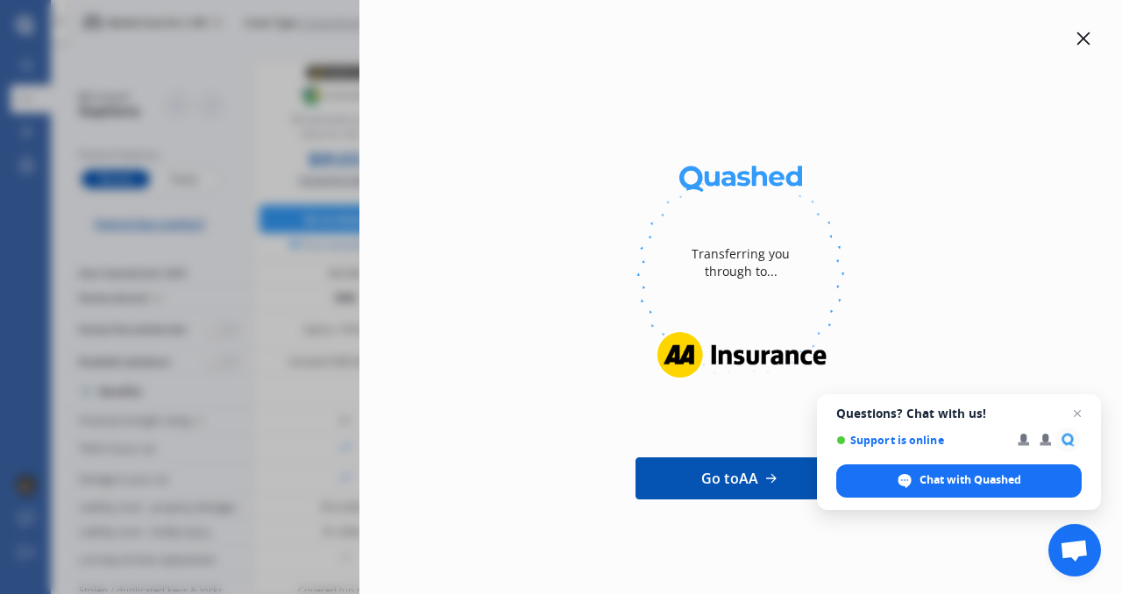
click at [1085, 39] on icon at bounding box center [1084, 39] width 14 height 14
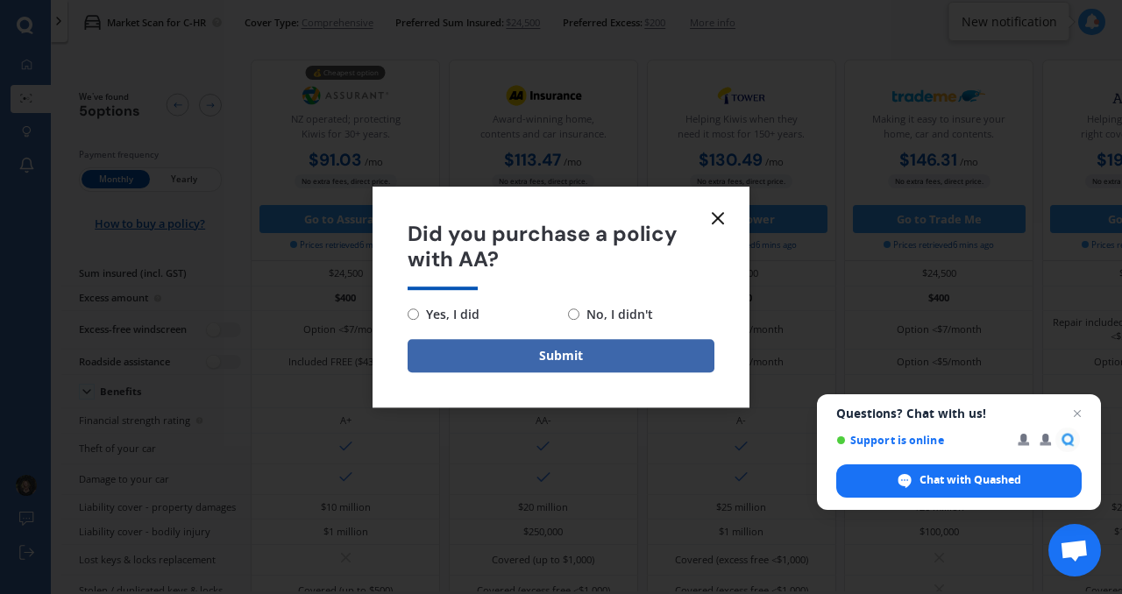
click at [452, 317] on span "Yes, I did" at bounding box center [449, 314] width 60 height 21
click at [419, 317] on input "Yes, I did" at bounding box center [413, 314] width 11 height 11
radio input "true"
click at [576, 313] on input "No, I didn't" at bounding box center [573, 314] width 11 height 11
radio input "true"
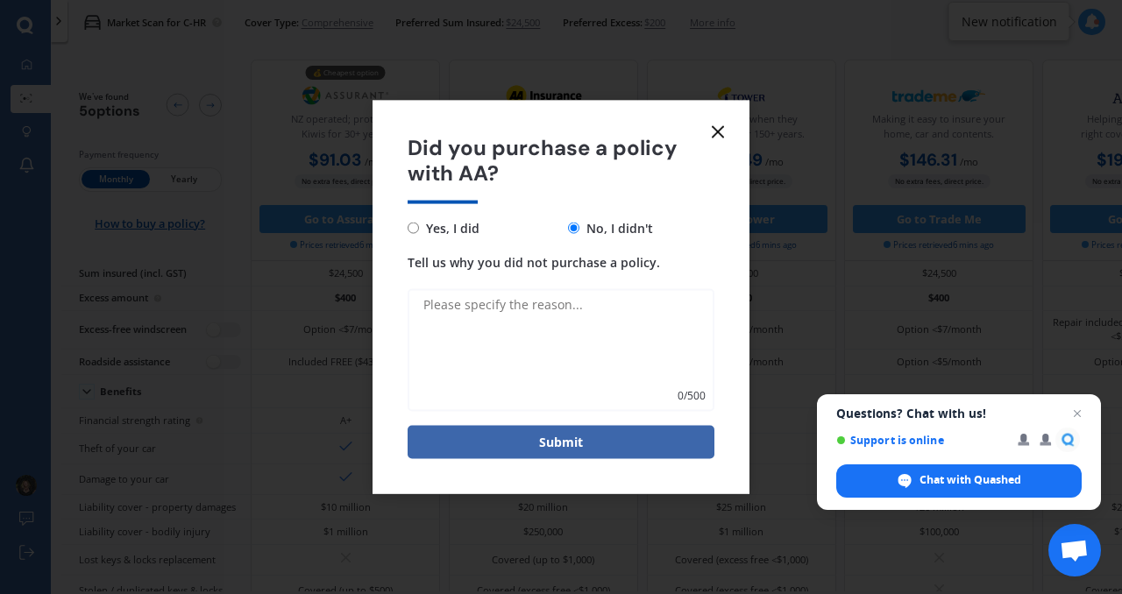
click at [534, 310] on textarea "Tell us why you did not purchase a policy." at bounding box center [561, 349] width 307 height 123
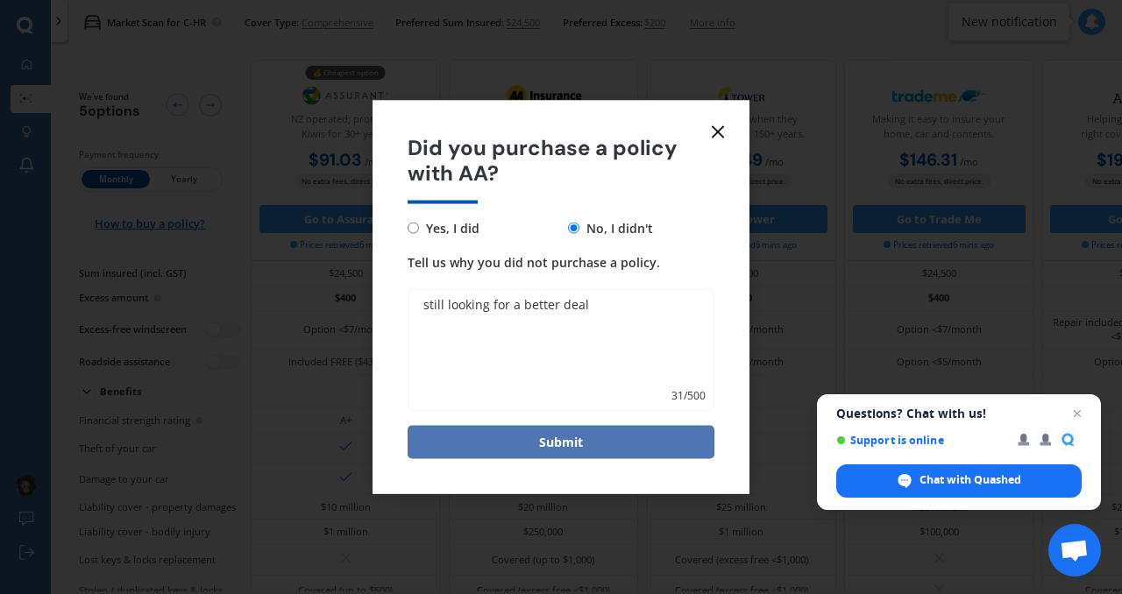
type textarea "still looking for a better deal"
click at [574, 450] on button "Submit" at bounding box center [561, 441] width 307 height 33
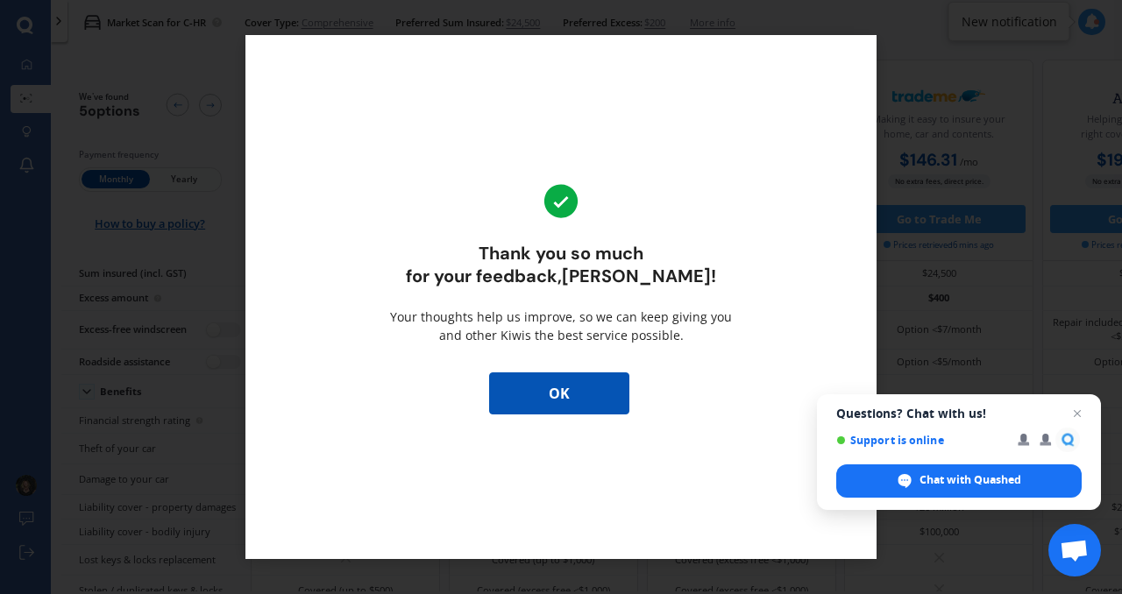
click at [553, 411] on button "OK" at bounding box center [559, 394] width 140 height 42
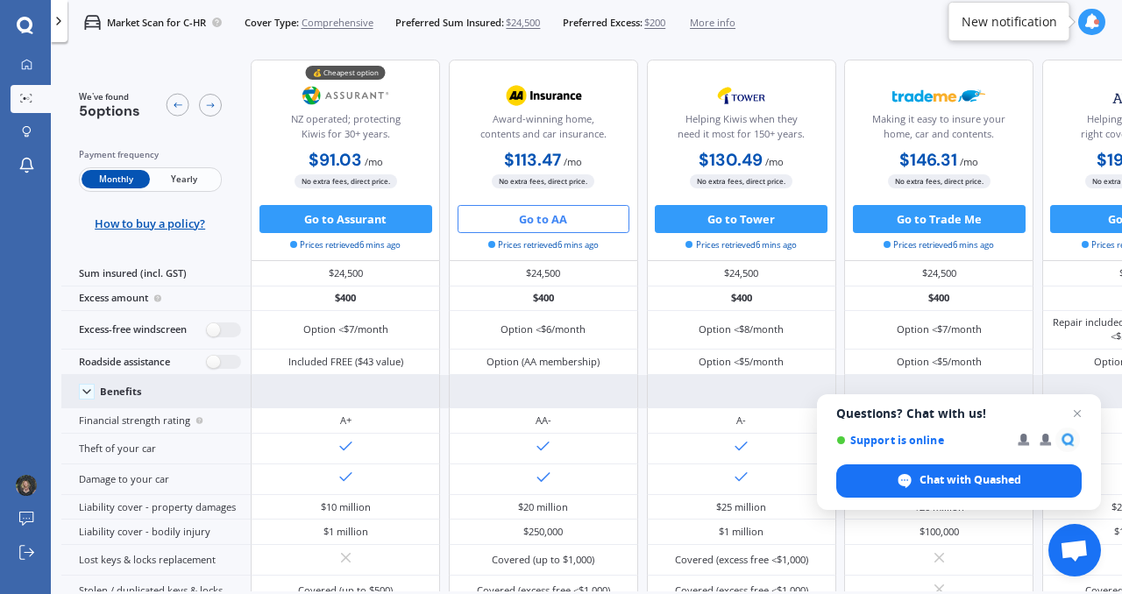
click at [554, 401] on div at bounding box center [543, 391] width 189 height 33
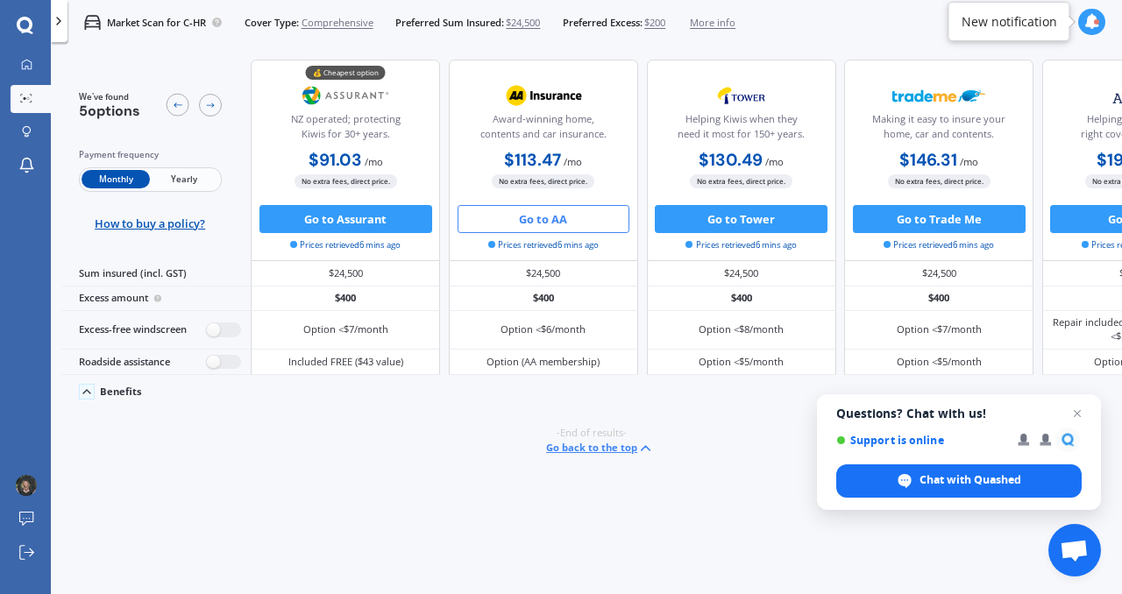
click at [86, 392] on icon at bounding box center [87, 392] width 14 height 14
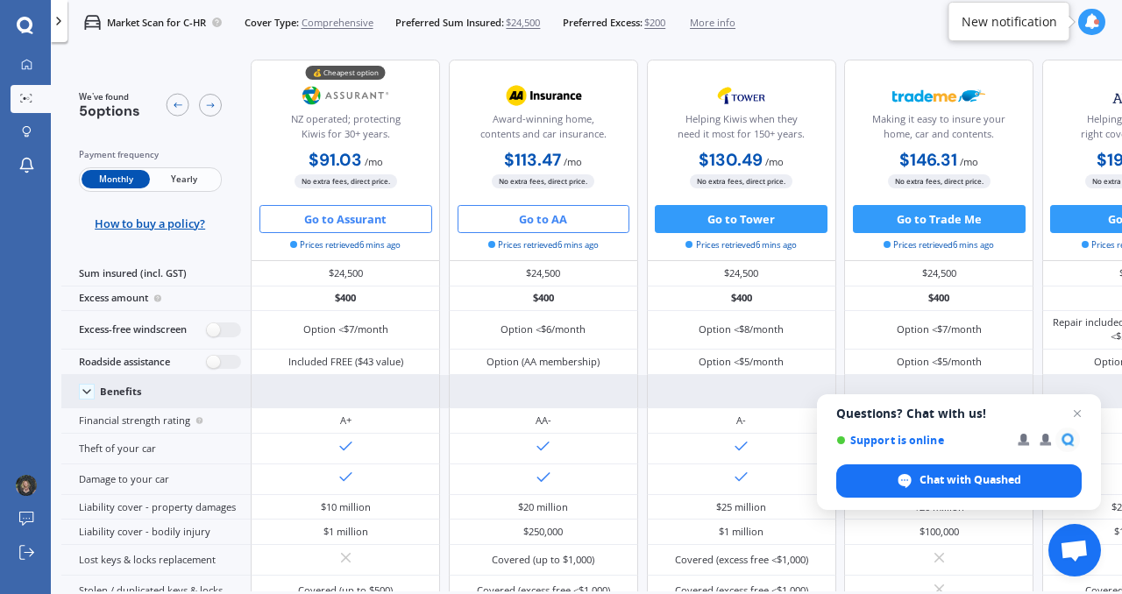
click at [336, 225] on button "Go to Assurant" at bounding box center [346, 219] width 173 height 28
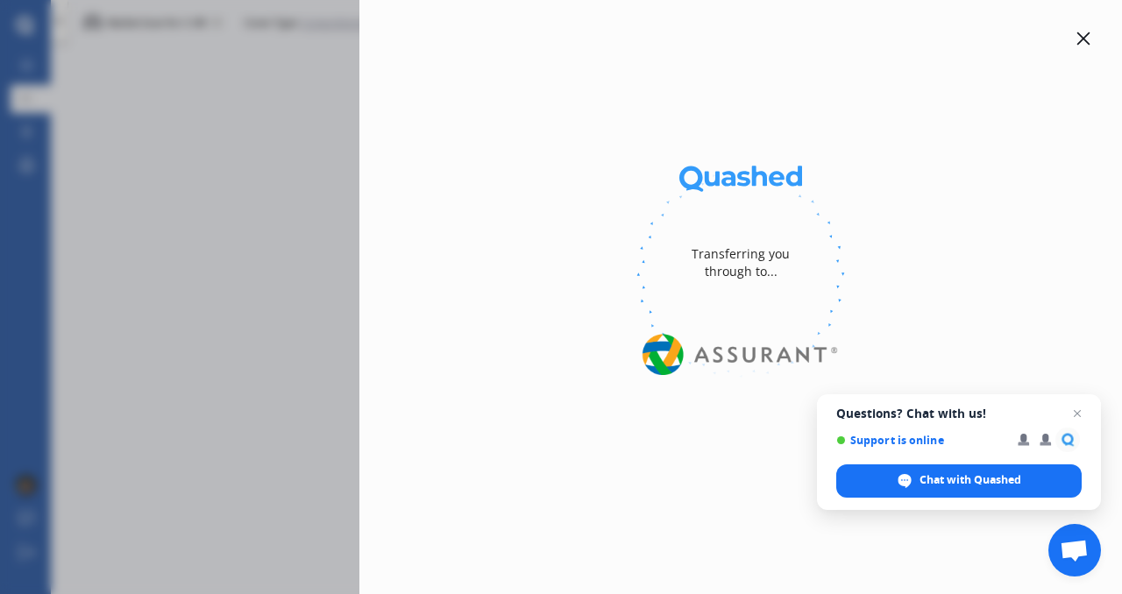
select select "Monthly"
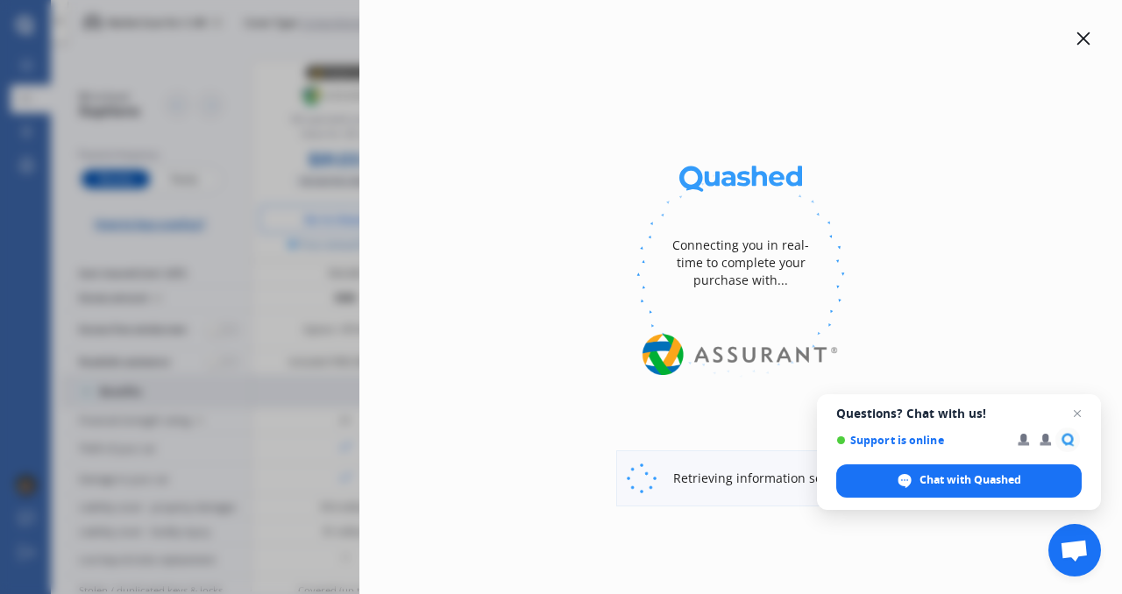
select select "full"
select select "0"
select select "North Shore"
select select "TOYOTA"
select select "C-HR"
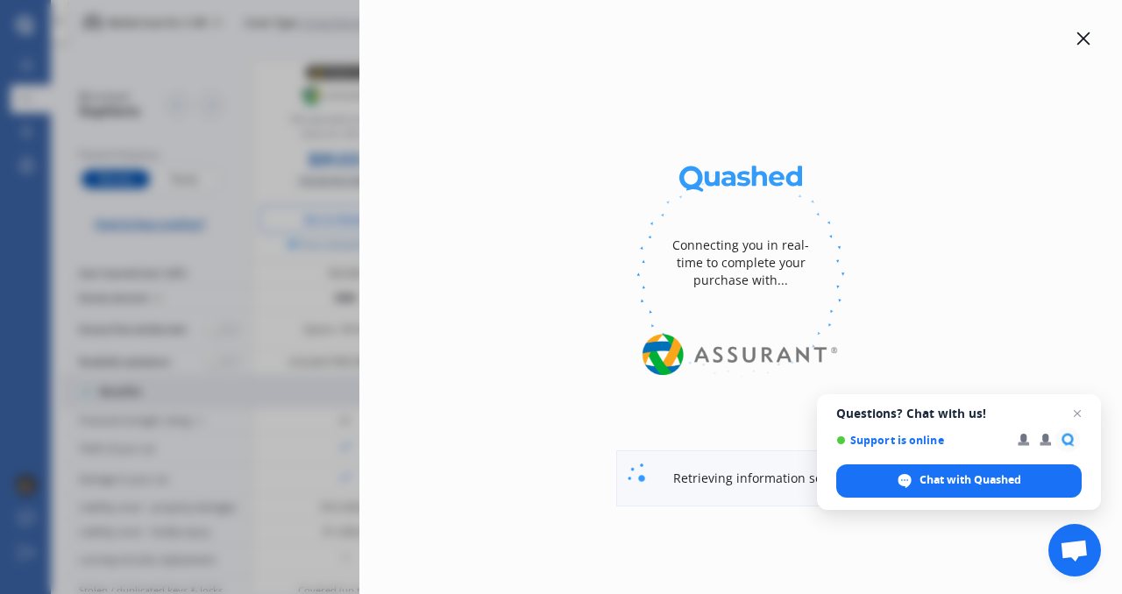
select select "HYBRID"
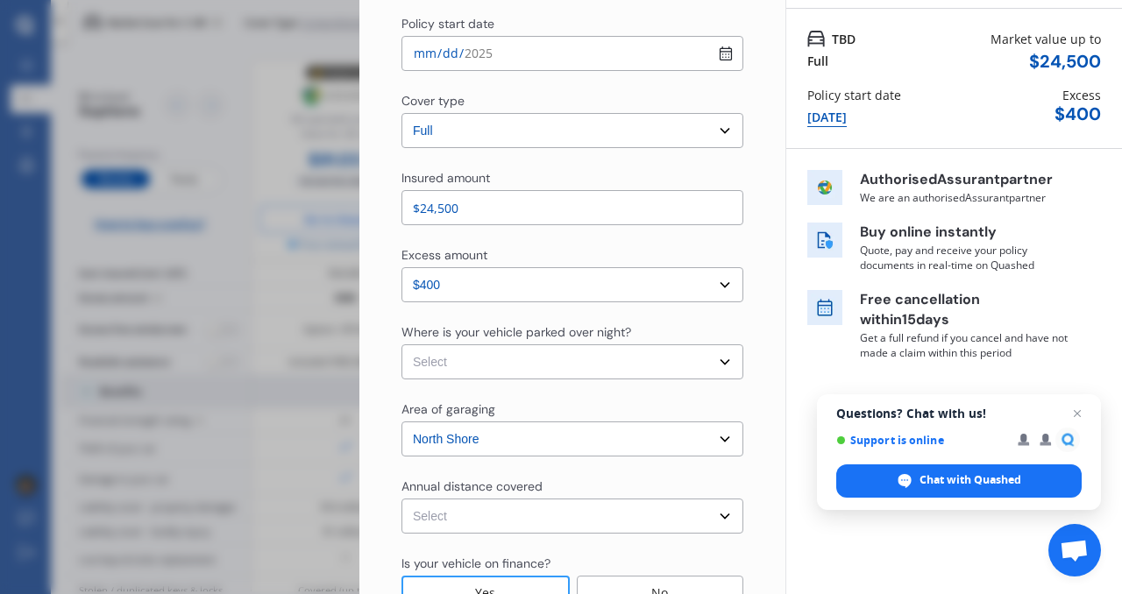
scroll to position [152, 0]
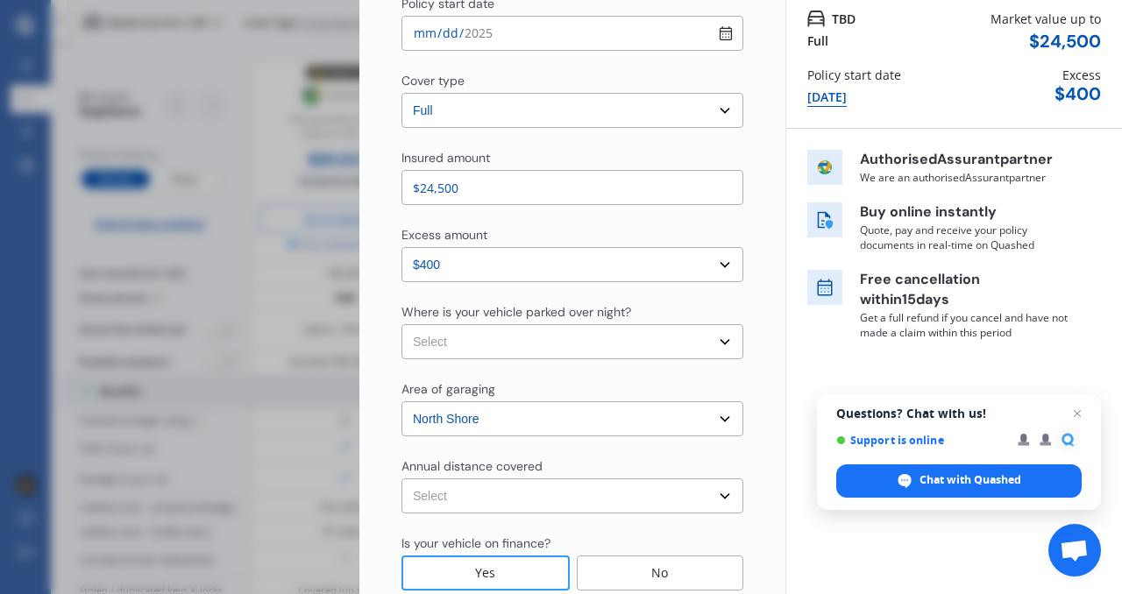
click at [713, 266] on select "Select excess amount $400 $900 $1,400" at bounding box center [573, 264] width 342 height 35
click at [402, 247] on select "Select excess amount $400 $900 $1,400" at bounding box center [573, 264] width 342 height 35
click at [653, 269] on select "Select excess amount $400 $900 $1,400" at bounding box center [573, 264] width 342 height 35
click at [402, 247] on select "Select excess amount $400 $900 $1,400" at bounding box center [573, 264] width 342 height 35
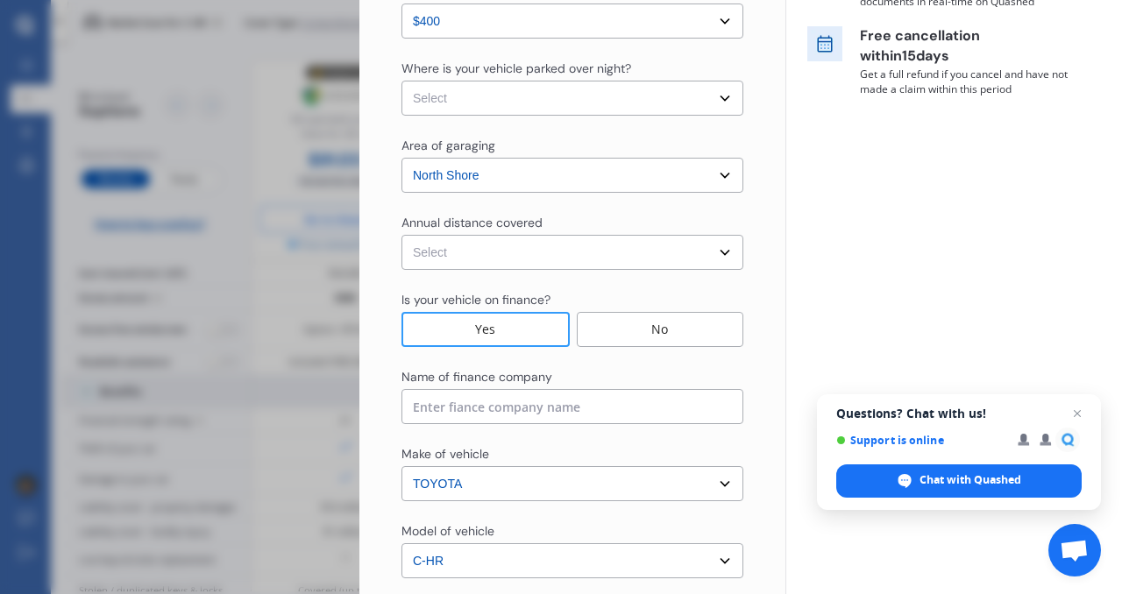
scroll to position [0, 0]
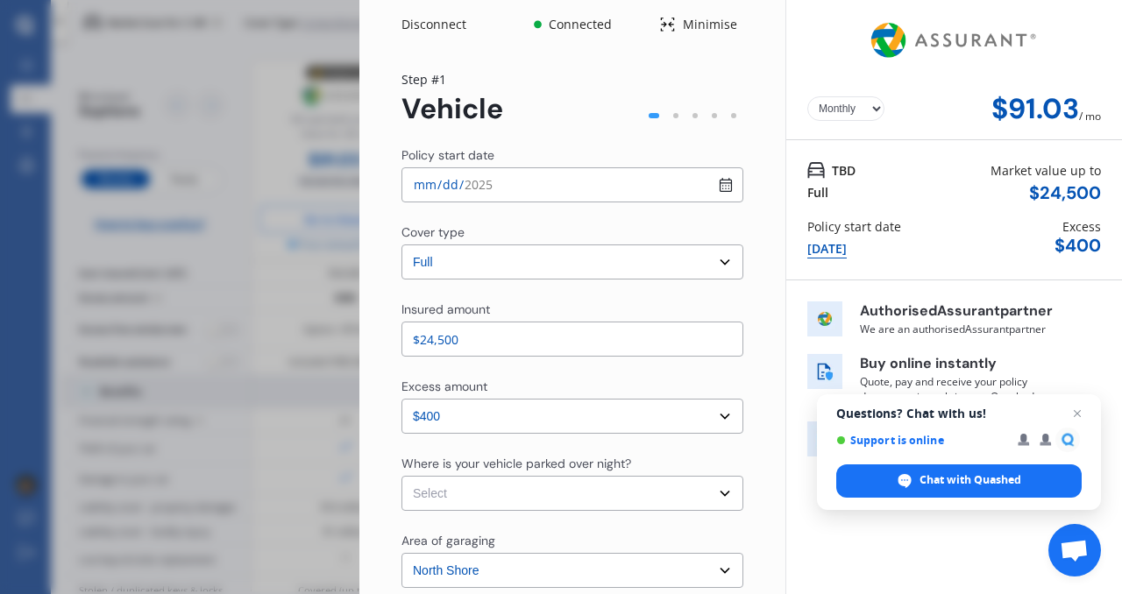
click at [865, 103] on select "Yearly Monthly" at bounding box center [846, 108] width 77 height 25
click at [808, 96] on select "Yearly Monthly" at bounding box center [846, 108] width 77 height 25
click at [859, 106] on select "Yearly Monthly" at bounding box center [846, 108] width 77 height 25
select select "Monthly"
click at [808, 96] on select "Yearly Monthly" at bounding box center [846, 108] width 77 height 25
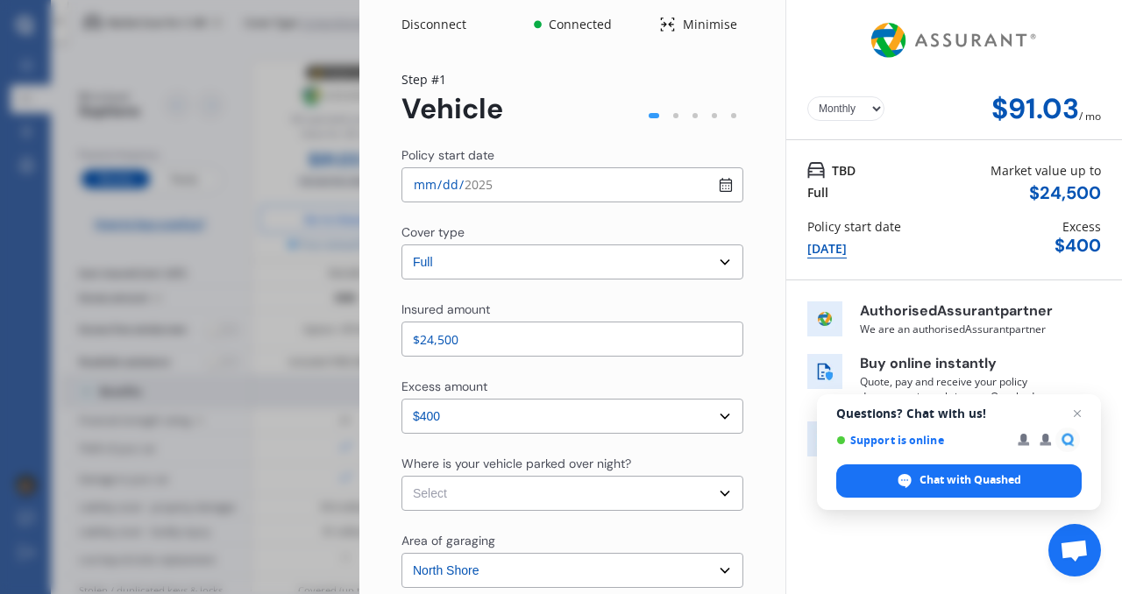
click at [428, 31] on div "Disconnect" at bounding box center [444, 25] width 84 height 18
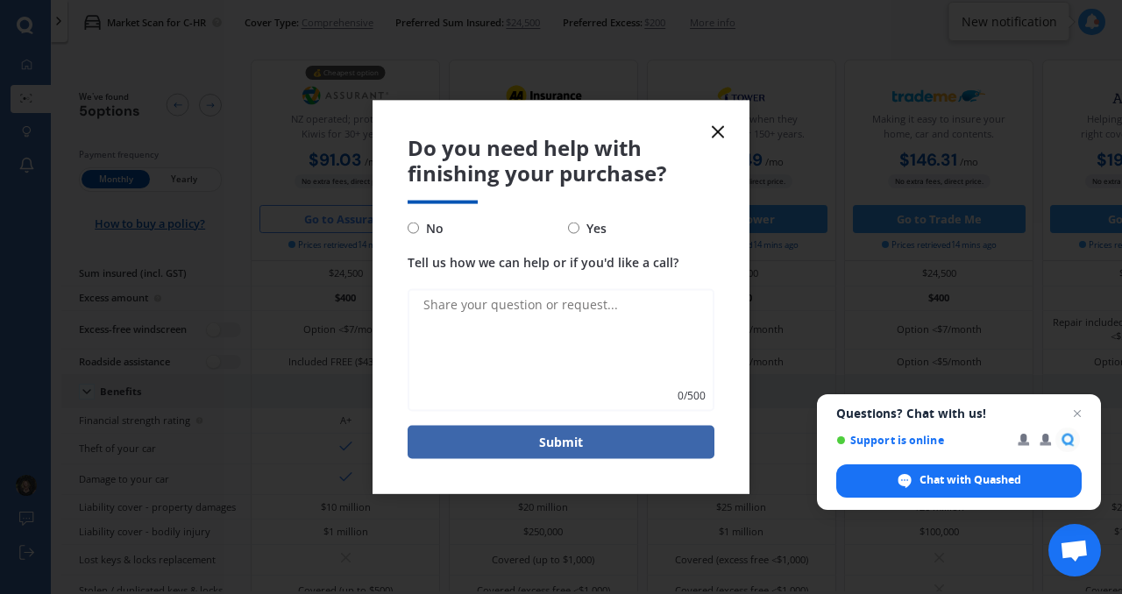
click at [411, 234] on label "No" at bounding box center [481, 227] width 146 height 21
click at [411, 234] on input "No" at bounding box center [413, 228] width 11 height 11
radio input "true"
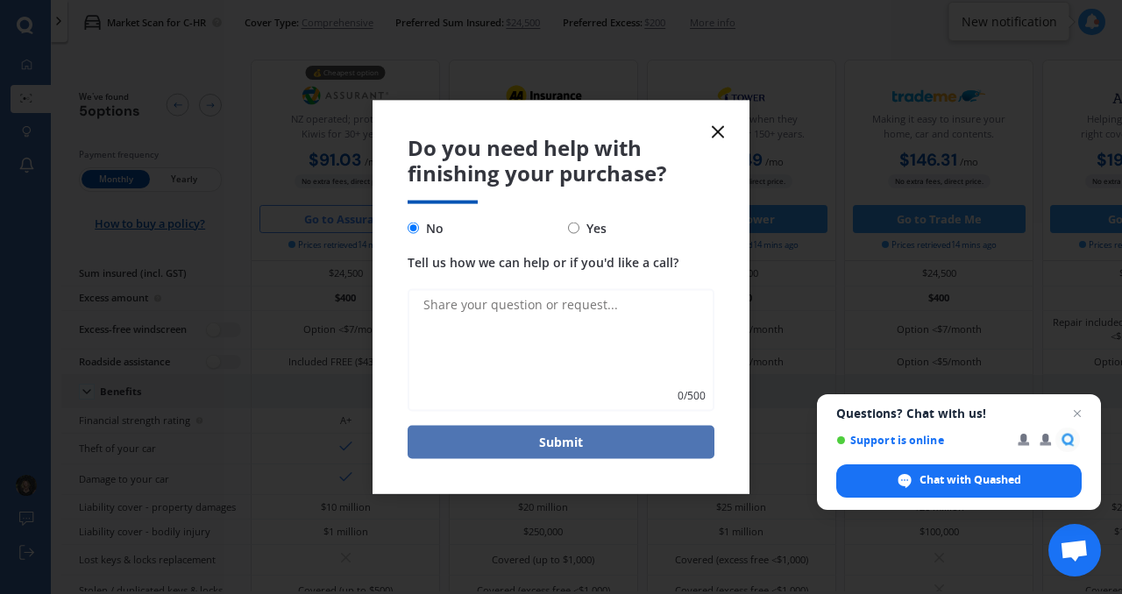
click at [600, 440] on button "Submit" at bounding box center [561, 441] width 307 height 33
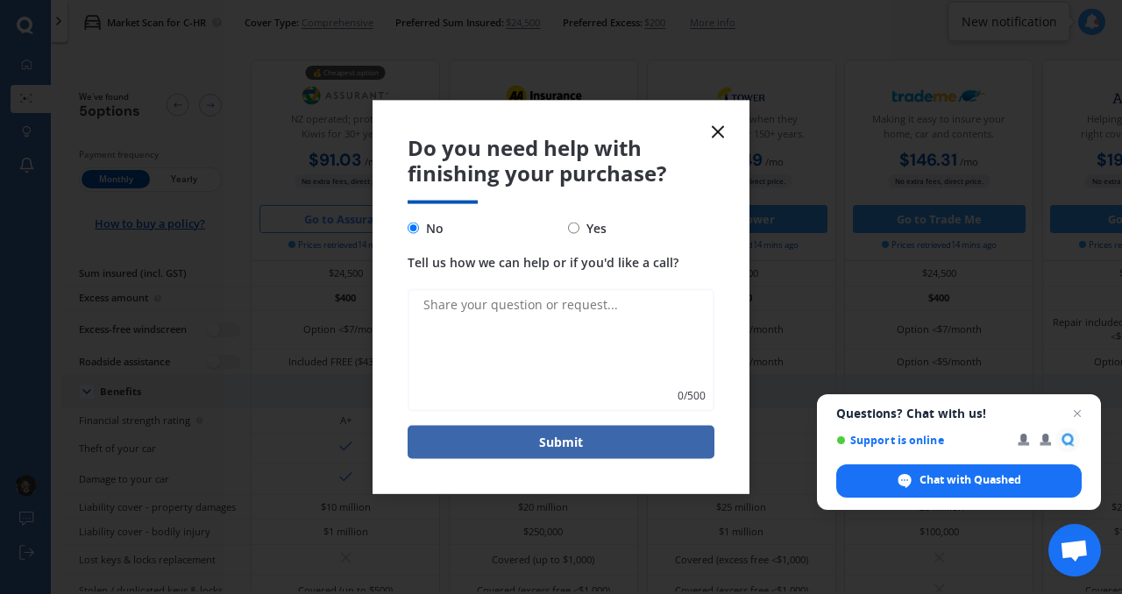
click at [532, 311] on textarea "Tell us how we can help or if you'd like a call?" at bounding box center [561, 349] width 307 height 123
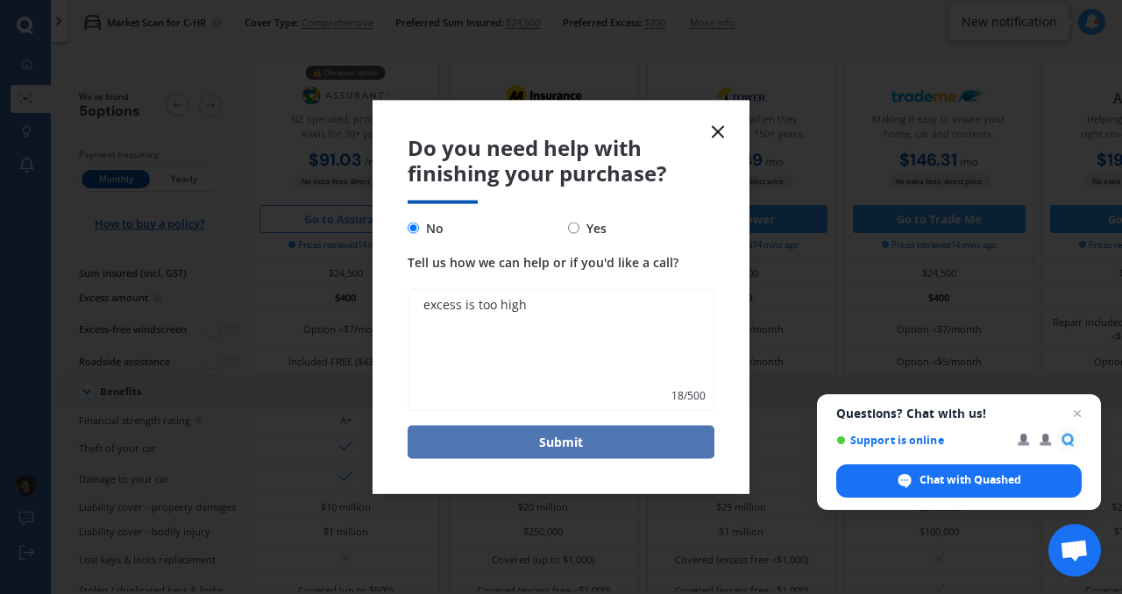
type textarea "excess is too high"
click at [601, 447] on button "Submit" at bounding box center [561, 441] width 307 height 33
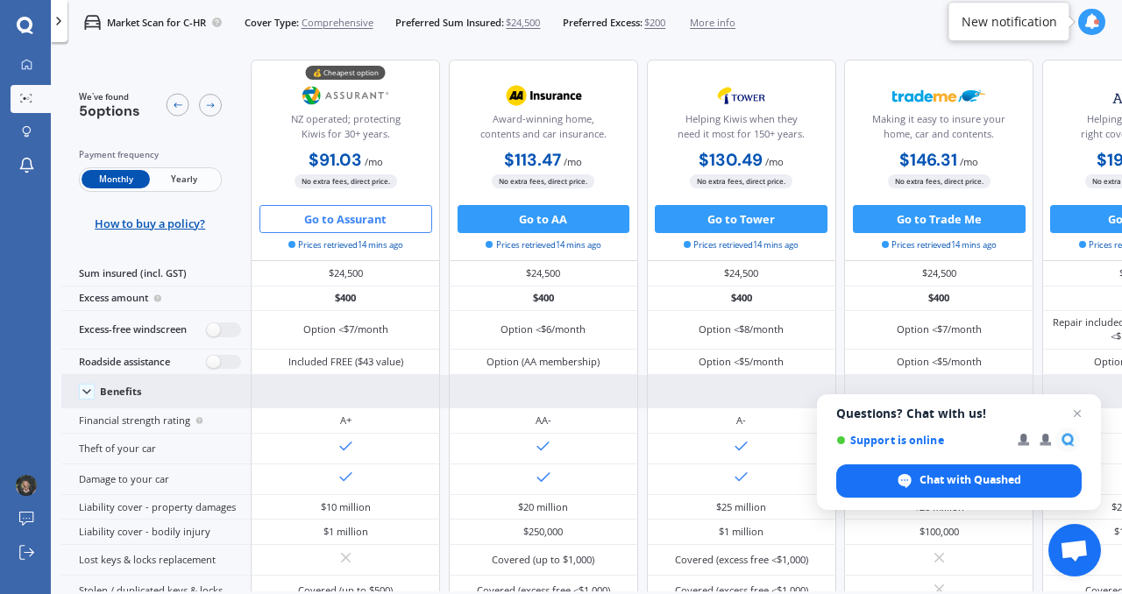
scroll to position [0, 146]
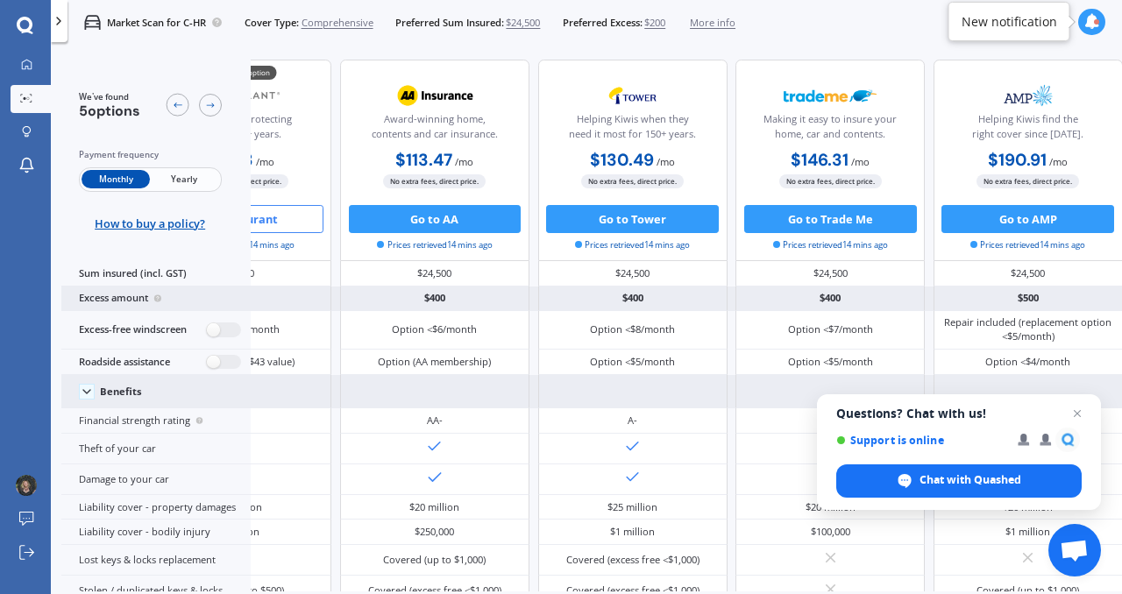
click at [126, 305] on div "Excess amount" at bounding box center [155, 299] width 189 height 25
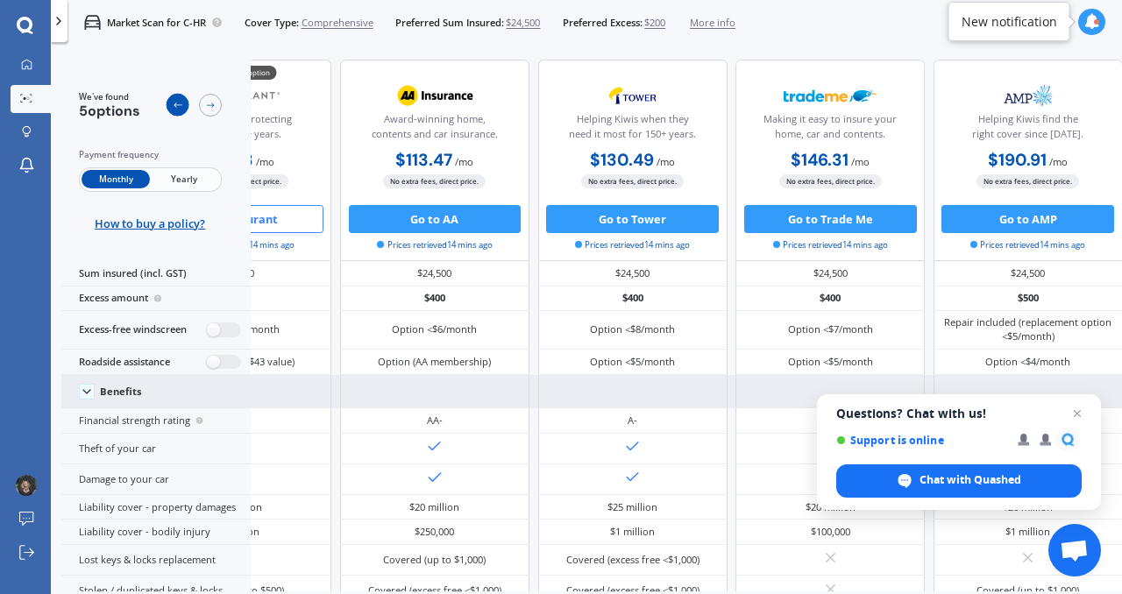
click at [177, 107] on icon at bounding box center [177, 105] width 11 height 11
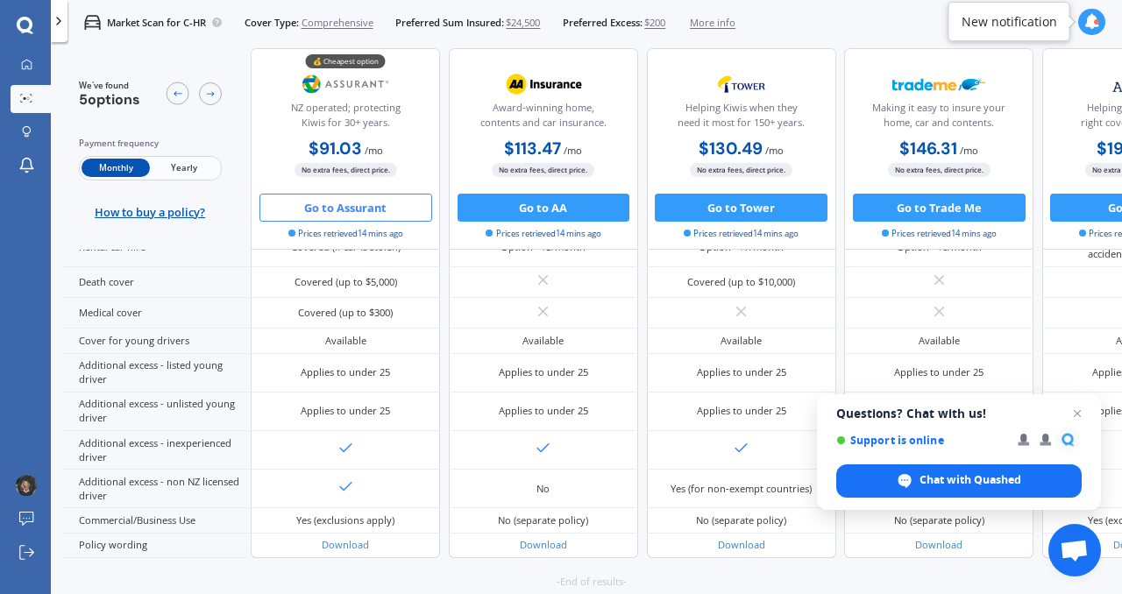
scroll to position [825, 0]
